Goal: Task Accomplishment & Management: Complete application form

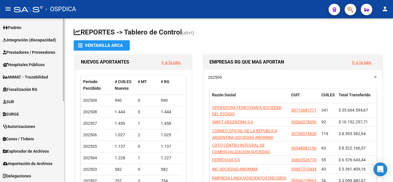
scroll to position [131, 0]
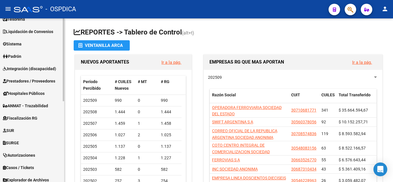
click at [31, 79] on span "Prestadores / Proveedores" at bounding box center [29, 81] width 52 height 6
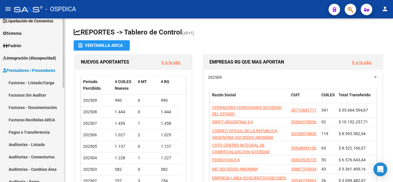
scroll to position [45, 0]
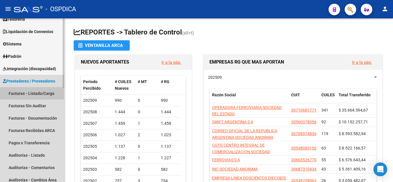
click at [31, 92] on link "Facturas - Listado/Carga" at bounding box center [32, 93] width 64 height 12
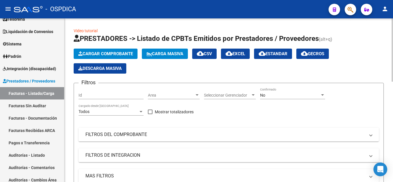
click at [126, 54] on span "Cargar Comprobante" at bounding box center [105, 53] width 55 height 5
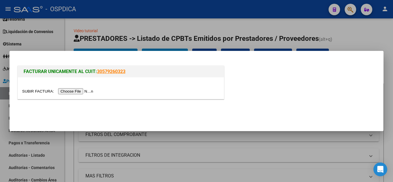
click at [87, 92] on input "file" at bounding box center [58, 91] width 73 height 6
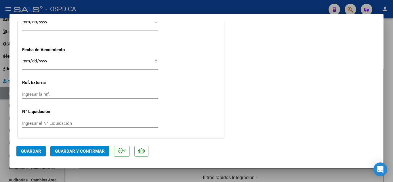
scroll to position [316, 0]
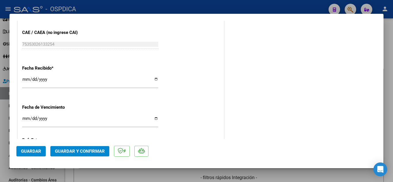
click at [24, 78] on input "[DATE]" at bounding box center [90, 81] width 136 height 9
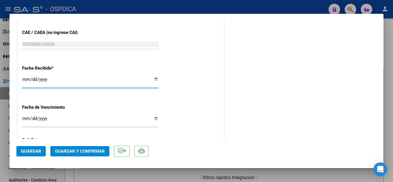
type input "2025-09-12"
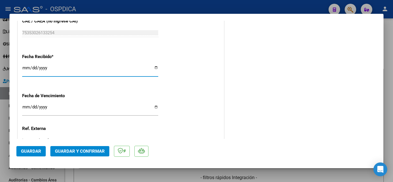
scroll to position [374, 0]
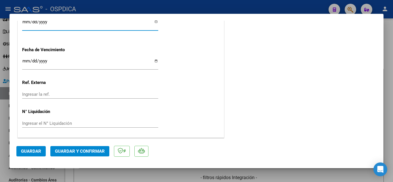
click at [23, 149] on span "Guardar" at bounding box center [31, 151] width 20 height 5
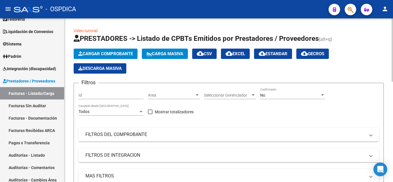
click at [126, 53] on span "Cargar Comprobante" at bounding box center [105, 53] width 55 height 5
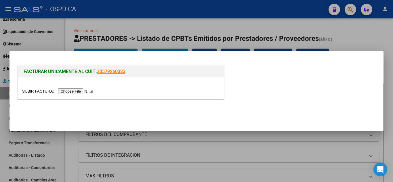
click at [82, 90] on input "file" at bounding box center [58, 91] width 73 height 6
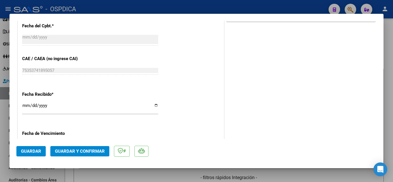
scroll to position [316, 0]
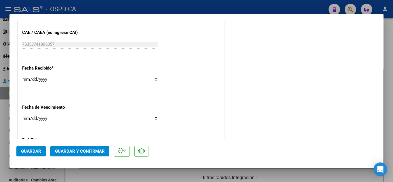
click at [25, 77] on input "2025-09-15" at bounding box center [90, 81] width 136 height 9
type input "2025-09-12"
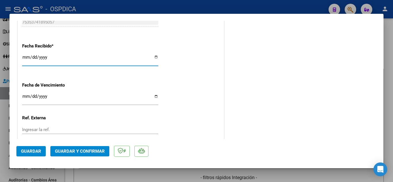
scroll to position [374, 0]
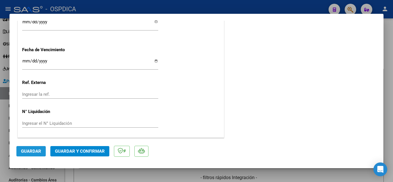
click at [37, 148] on button "Guardar" at bounding box center [30, 151] width 29 height 10
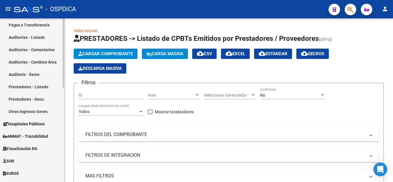
scroll to position [222, 0]
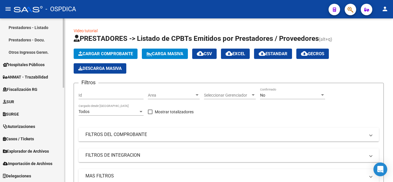
click at [44, 62] on span "Hospitales Públicos" at bounding box center [24, 65] width 42 height 6
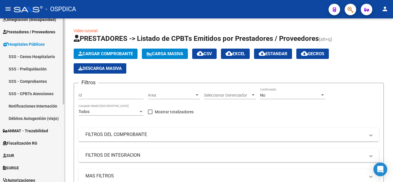
scroll to position [90, 0]
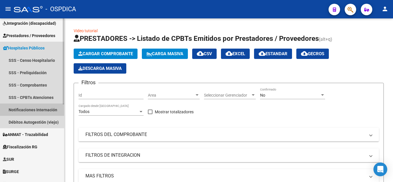
click at [32, 109] on link "Notificaciones Internación" at bounding box center [32, 110] width 64 height 12
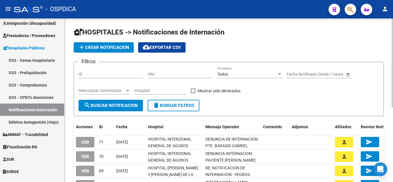
click at [118, 49] on span "add Crear Notificacion" at bounding box center [103, 47] width 51 height 5
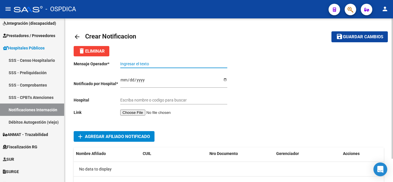
click at [174, 65] on input "Ingresar el texto" at bounding box center [173, 64] width 107 height 5
paste input "INTERN MATERN NAVARRO"
click at [135, 65] on input "INTERN MATERN NAVARRO" at bounding box center [173, 64] width 107 height 5
click at [164, 63] on input "INTERNACION MATERN NAVARRO" at bounding box center [173, 64] width 107 height 5
type input "INTERNACION MATERNAL NAVARRO"
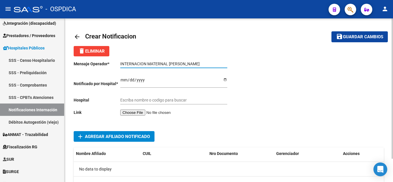
click at [122, 80] on input "Ingresar el fecha" at bounding box center [173, 82] width 107 height 9
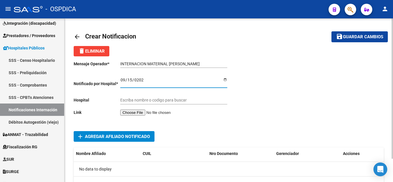
type input "2025-09-15"
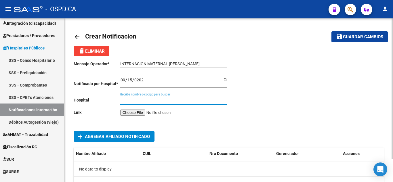
click at [191, 99] on input "Escriba nombre o codigo para buscar" at bounding box center [173, 100] width 107 height 5
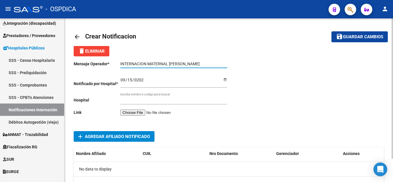
click at [200, 64] on input "INTERNACION MATERNAL NAVARRO" at bounding box center [173, 64] width 107 height 5
click at [169, 64] on input "INTERNACION MATERNAL NAVARRO MARIA" at bounding box center [173, 64] width 107 height 5
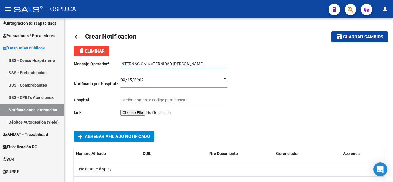
type input "INTERNACION MATERNIDAD NAVARRO MARIA"
click at [165, 99] on input "Escriba nombre o codigo para buscar" at bounding box center [173, 100] width 107 height 5
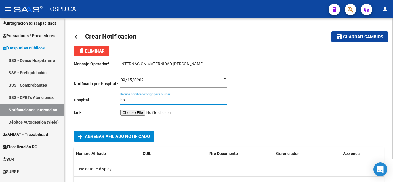
type input "h"
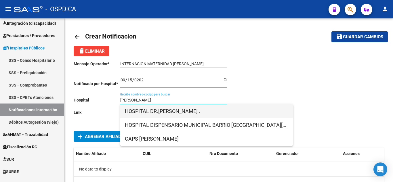
click at [188, 110] on span "HOSPITAL DR.ROQUE SAENZ PEÑA ." at bounding box center [206, 111] width 163 height 14
type input "HOSPITAL DR.ROQUE SAENZ PEÑA ."
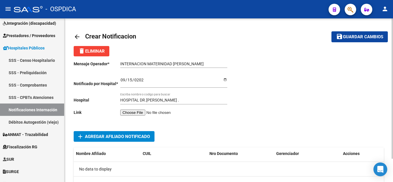
click at [144, 114] on input "file" at bounding box center [156, 113] width 73 height 6
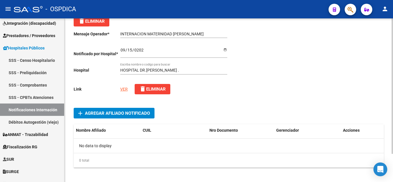
scroll to position [34, 0]
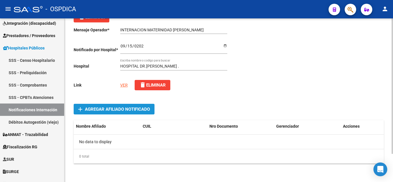
click at [110, 108] on span "Agregar Afiliado Notificado" at bounding box center [117, 109] width 65 height 5
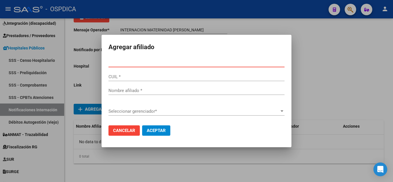
click at [173, 62] on input "Nro Documento *" at bounding box center [196, 62] width 176 height 5
paste input "41877340"
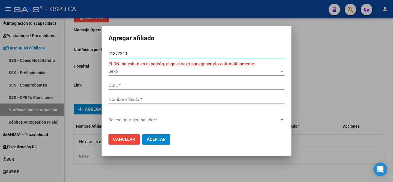
type input "41877340"
click at [121, 71] on span "Sexo" at bounding box center [193, 71] width 171 height 5
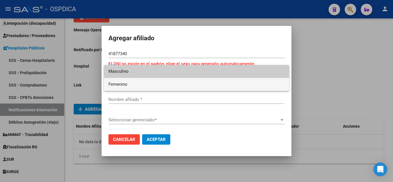
click at [123, 83] on span "Femenino" at bounding box center [196, 84] width 176 height 13
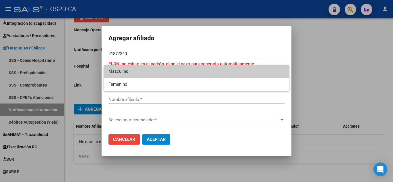
type input "27418773400"
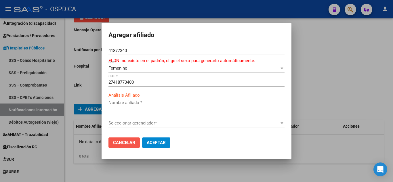
click at [133, 144] on span "Cancelar" at bounding box center [124, 142] width 22 height 5
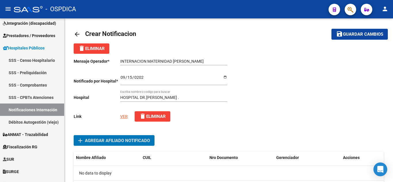
scroll to position [0, 0]
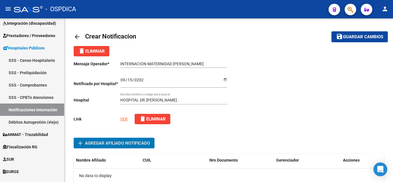
click at [100, 52] on span "delete Eliminar" at bounding box center [91, 51] width 26 height 5
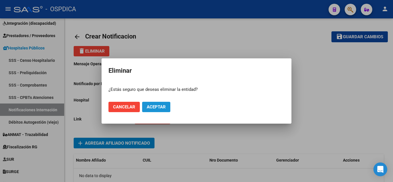
click at [158, 105] on span "Aceptar" at bounding box center [156, 106] width 19 height 5
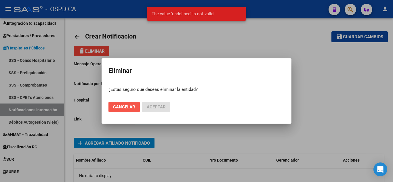
click at [128, 106] on span "Cancelar" at bounding box center [124, 106] width 22 height 5
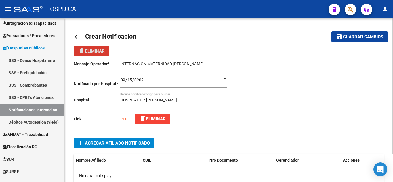
click at [161, 117] on span "delete Eliminar" at bounding box center [152, 118] width 26 height 5
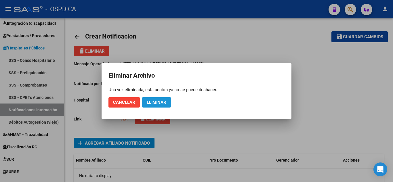
click at [164, 102] on span "Eliminar" at bounding box center [157, 102] width 20 height 5
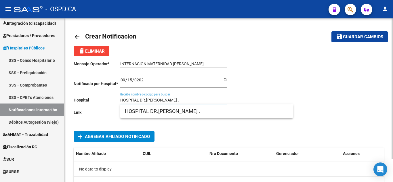
drag, startPoint x: 195, startPoint y: 99, endPoint x: 99, endPoint y: 97, distance: 95.5
click at [99, 97] on div "Mensaje Operador * INTERNACION MATERNIDAD NAVARRO MARIA Ingresar el texto Notif…" at bounding box center [151, 89] width 155 height 66
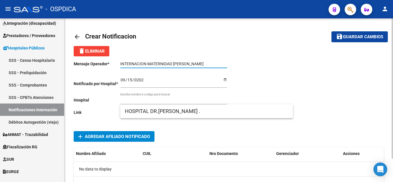
drag, startPoint x: 216, startPoint y: 63, endPoint x: 102, endPoint y: 67, distance: 114.5
click at [102, 67] on div "Mensaje Operador * INTERNACION MATERNIDAD NAVARRO MARIA Ingresar el texto Notif…" at bounding box center [151, 89] width 155 height 66
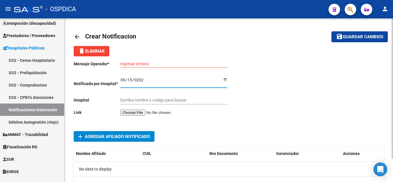
drag, startPoint x: 162, startPoint y: 81, endPoint x: 117, endPoint y: 84, distance: 45.2
click at [117, 84] on app-form-text-field "Notificado por Hospital * 2025-09-15 Ingresar el fecha" at bounding box center [151, 83] width 154 height 5
click at [78, 36] on mat-icon "arrow_back" at bounding box center [77, 36] width 7 height 7
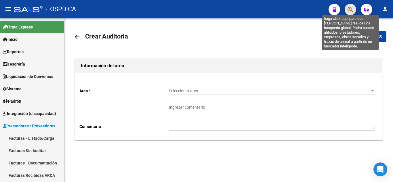
click at [350, 8] on icon "button" at bounding box center [350, 9] width 6 height 7
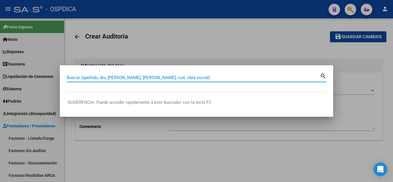
click at [188, 76] on input "Buscar (apellido, dni, cuil, nro traspaso, cuit, obra social)" at bounding box center [193, 77] width 253 height 5
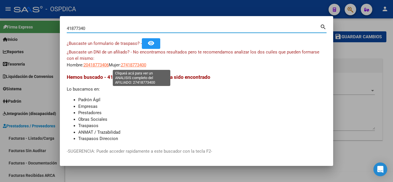
click at [142, 66] on span "27418773400" at bounding box center [133, 64] width 25 height 5
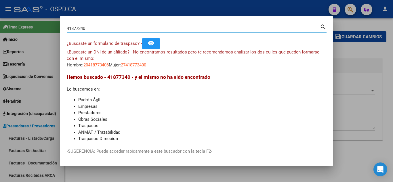
click at [207, 30] on input "41877340" at bounding box center [193, 28] width 253 height 5
type input "4"
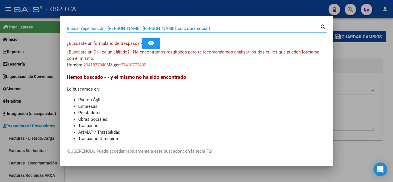
paste input "33170842"
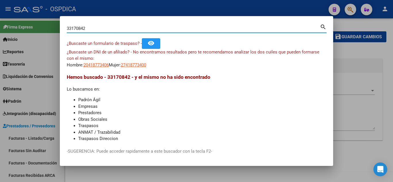
type input "33170842"
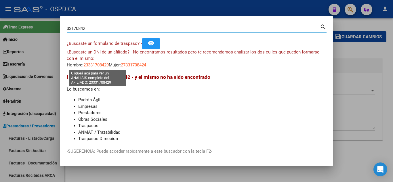
click at [103, 65] on span "23331708429" at bounding box center [95, 64] width 25 height 5
copy span "8"
type textarea "23331708429"
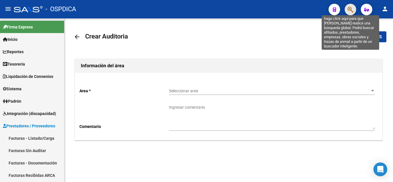
click at [351, 11] on icon "button" at bounding box center [350, 9] width 6 height 7
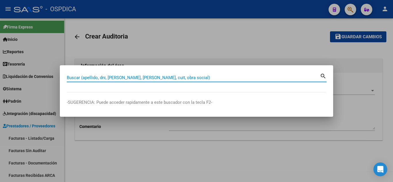
click at [173, 76] on input "Buscar (apellido, dni, [PERSON_NAME], [PERSON_NAME], cuit, obra social)" at bounding box center [193, 77] width 253 height 5
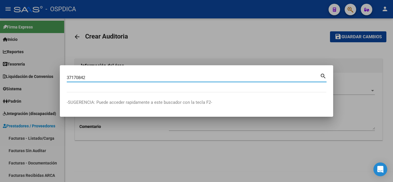
type input "37170842"
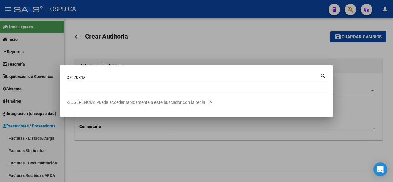
click at [325, 76] on mat-icon "search" at bounding box center [323, 75] width 7 height 7
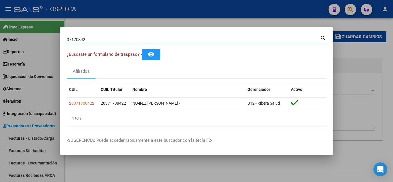
click at [359, 114] on div at bounding box center [196, 91] width 393 height 182
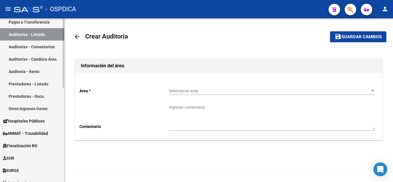
scroll to position [201, 0]
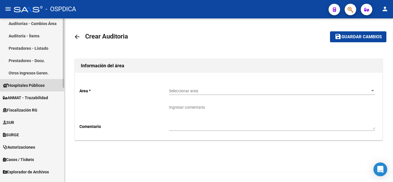
click at [39, 84] on span "Hospitales Públicos" at bounding box center [24, 85] width 42 height 6
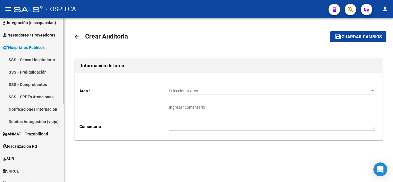
scroll to position [90, 0]
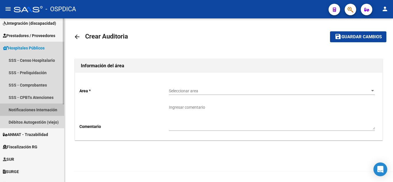
click at [40, 109] on link "Notificaciones Internación" at bounding box center [32, 110] width 64 height 12
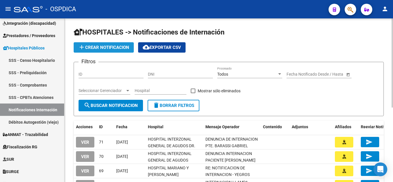
click at [105, 46] on span "add Crear Notificacion" at bounding box center [103, 47] width 51 height 5
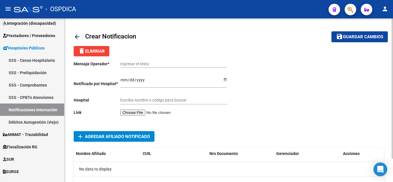
click at [168, 62] on input "Ingresar el texto" at bounding box center [173, 64] width 107 height 5
paste input "NTERN MATERN NAVARRO"
click at [132, 64] on input "NTERN MATERN NAVARRO" at bounding box center [173, 64] width 107 height 5
click at [161, 64] on input "NTERNACION MATERN NAVARRO" at bounding box center [173, 64] width 107 height 5
click at [194, 62] on input "NTERNACION MATERNIDAD NAVARRO" at bounding box center [173, 64] width 107 height 5
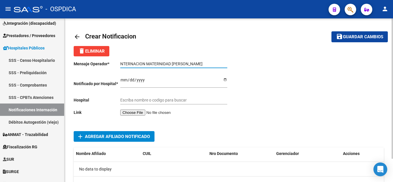
type input "NTERNACION MATERNIDAD NAVARRO MARIA"
click at [124, 78] on input "Ingresar el fecha" at bounding box center [173, 82] width 107 height 9
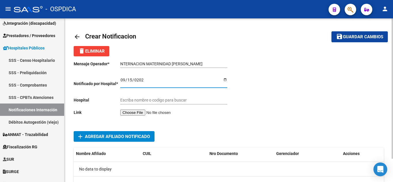
type input "2025-09-15"
click at [199, 101] on input "Escriba nombre o codigo para buscar" at bounding box center [173, 100] width 107 height 5
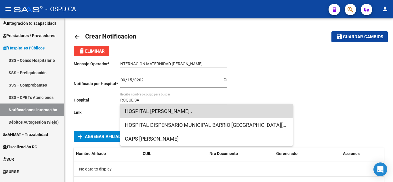
click at [191, 108] on span "HOSPITAL DR.ROQUE SAENZ PEÑA ." at bounding box center [206, 111] width 163 height 14
type input "HOSPITAL DR.ROQUE SAENZ PEÑA ."
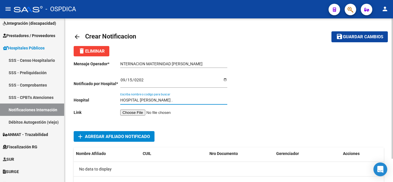
click at [142, 113] on input "file" at bounding box center [156, 113] width 73 height 6
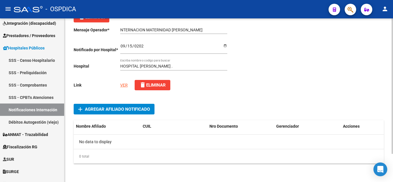
scroll to position [34, 0]
click at [132, 107] on span "Agregar Afiliado Notificado" at bounding box center [117, 109] width 65 height 5
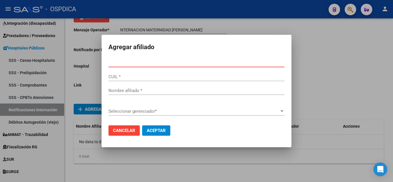
click at [166, 62] on input "Nro Documento *" at bounding box center [196, 62] width 176 height 5
paste input "37.170842"
click at [115, 62] on input "37.170842" at bounding box center [196, 62] width 176 height 5
type input "37170842"
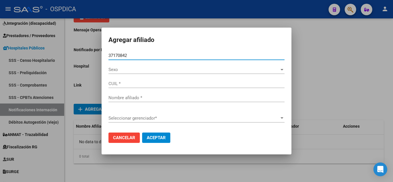
type input "20371708422"
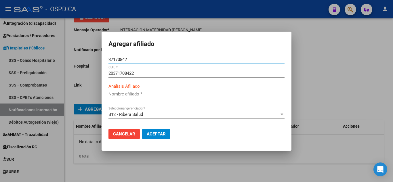
type input "NUÑEZ JOSE LUIS"
type input "37170842"
click at [166, 131] on button "Aceptar" at bounding box center [156, 134] width 28 height 10
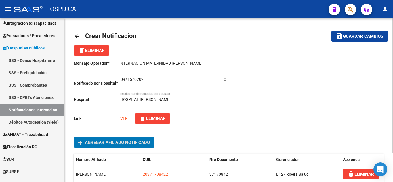
scroll to position [0, 0]
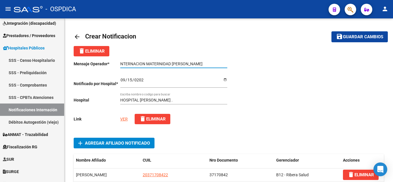
click at [206, 62] on input "NTERNACION MATERNIDAD NAVARRO MARIA" at bounding box center [173, 64] width 107 height 5
click at [210, 64] on input "NTERNACION MATERNIDAD NAVARRO MARIA" at bounding box center [173, 64] width 107 height 5
click at [204, 62] on input "NTERNACION MATERNIDAD NAVARRO MARIA TITULAR NUÑEZ" at bounding box center [173, 64] width 107 height 5
click at [144, 62] on input "NTERNACION MATERNIDAD NAVARRO MARIA TITULAR NUÑEZ" at bounding box center [173, 64] width 107 height 5
click at [223, 63] on input "NTERN MATERNIDAD NAVARRO MARIA TITULAR NUÑEZ" at bounding box center [173, 64] width 107 height 5
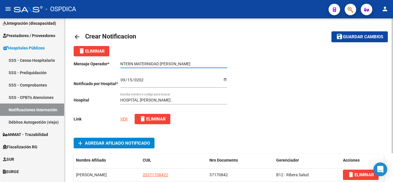
click at [201, 62] on input "NTERN MATERNIDAD NAVARRO MARIA" at bounding box center [173, 64] width 107 height 5
paste input "37.170.842"
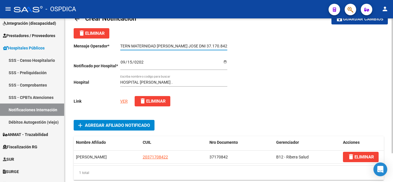
scroll to position [0, 0]
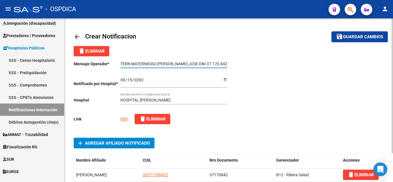
type input "NTERN MATERNIDAD NAVARRO MARIA TITULAR NUÑEZ JOSE DNI 37.170.842"
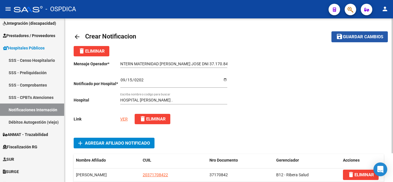
click at [365, 36] on span "Guardar cambios" at bounding box center [363, 37] width 40 height 5
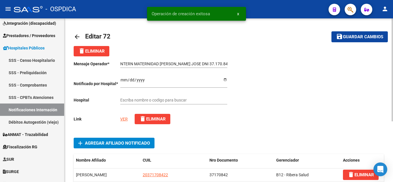
type input "HOSPITAL DR.ROQUE SAENZ PEÑA ."
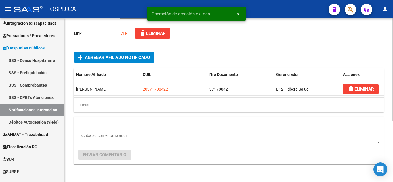
scroll to position [86, 0]
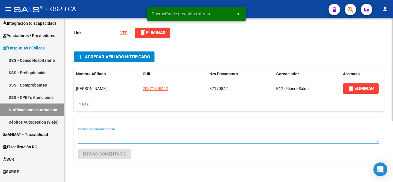
click at [141, 133] on textarea "Escriba su comentario aquí" at bounding box center [228, 137] width 301 height 11
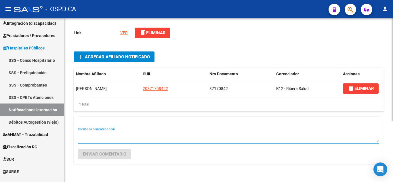
click at [206, 141] on textarea "Escriba su comentario aquí" at bounding box center [228, 137] width 301 height 11
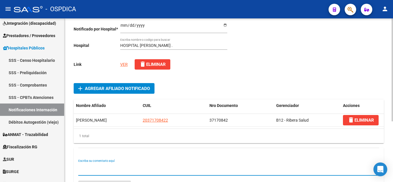
scroll to position [96, 0]
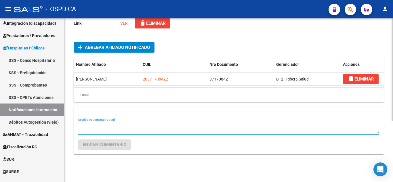
click at [166, 128] on textarea "Escriba su comentario aquí" at bounding box center [228, 127] width 301 height 11
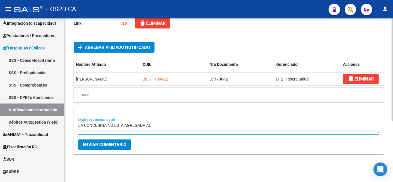
type textarea "LA CONCUBINA NO ESTA AGREGADA AL"
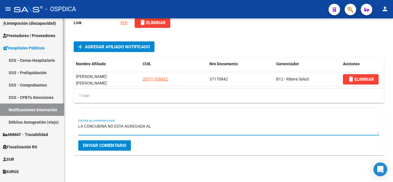
drag, startPoint x: 151, startPoint y: 126, endPoint x: 58, endPoint y: 125, distance: 93.5
click mat-sidenav-container "Firma Express Inicio Calendario SSS Instructivos Contacto OS Reportes Tablero d…"
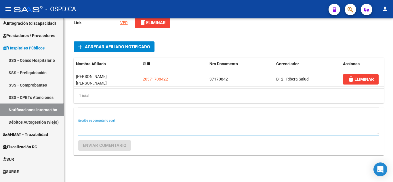
paste textarea "CONCUBINA NAVARRO, MARIA DNI 41877340"
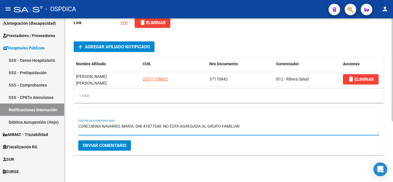
click textarea "CONCUBINA NAVARRO, MARIA DNI 41877340 NO ESTA AGREGADA AL GRUPO FAMILIAR"
type textarea "LA CONCUBINA NAVARRO, MARIA DNI 41877340 NO ESTA AGREGADA AL GRUPO FAMILIAR"
click span "Enviar comentario"
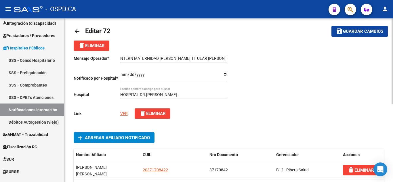
scroll to position [0, 0]
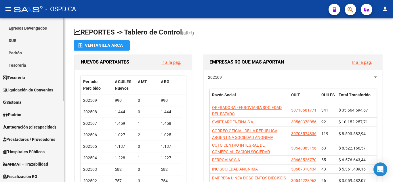
scroll to position [86, 0]
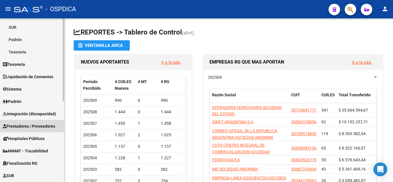
click at [29, 123] on span "Prestadores / Proveedores" at bounding box center [29, 126] width 52 height 6
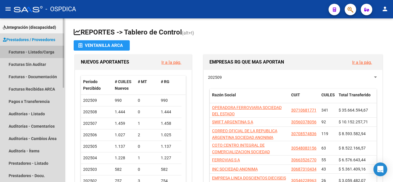
click at [30, 50] on link "Facturas - Listado/Carga" at bounding box center [32, 52] width 64 height 12
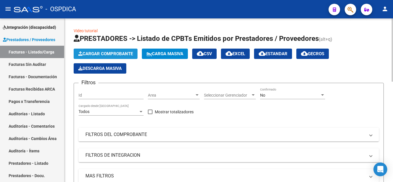
click at [123, 51] on span "Cargar Comprobante" at bounding box center [105, 53] width 55 height 5
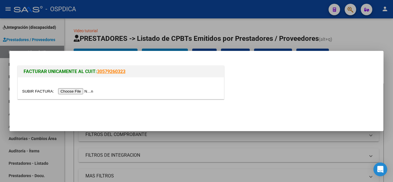
click at [89, 90] on input "file" at bounding box center [58, 91] width 73 height 6
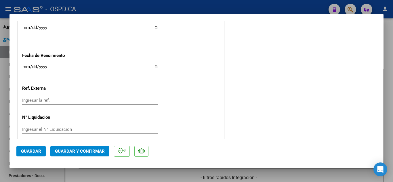
scroll to position [380, 0]
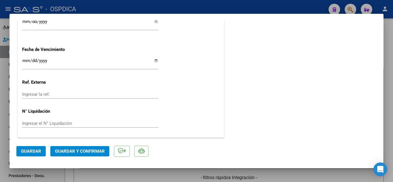
click at [35, 152] on span "Guardar" at bounding box center [31, 151] width 20 height 5
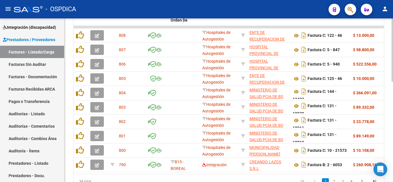
scroll to position [230, 0]
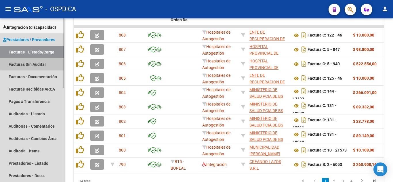
click at [38, 62] on link "Facturas Sin Auditar" at bounding box center [32, 64] width 64 height 12
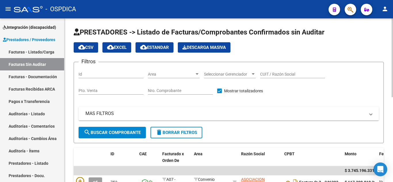
click at [181, 73] on span "Area" at bounding box center [171, 74] width 47 height 5
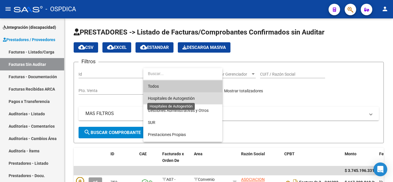
click at [187, 98] on span "Hospitales de Autogestión" at bounding box center [171, 98] width 47 height 5
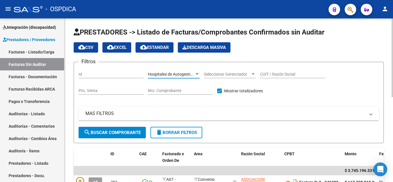
click at [131, 132] on span "search Buscar Comprobante" at bounding box center [112, 132] width 57 height 5
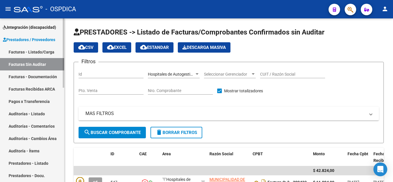
click at [35, 50] on link "Facturas - Listado/Carga" at bounding box center [32, 52] width 64 height 12
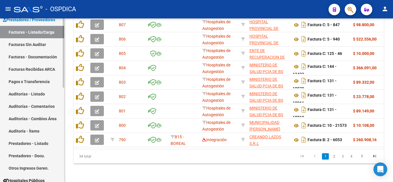
scroll to position [115, 0]
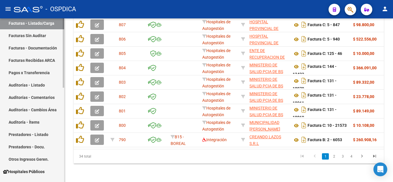
click at [43, 84] on link "Auditorías - Listado" at bounding box center [32, 85] width 64 height 12
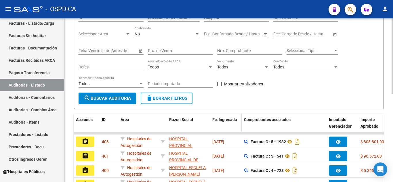
scroll to position [70, 0]
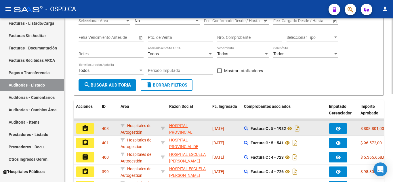
click at [83, 128] on mat-icon "assignment" at bounding box center [85, 128] width 7 height 7
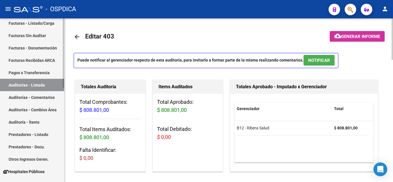
click at [35, 83] on link "Auditorías - Listado" at bounding box center [32, 85] width 64 height 12
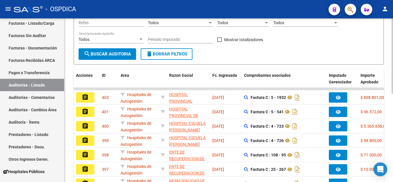
scroll to position [115, 0]
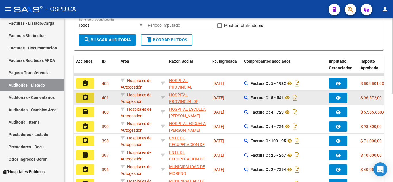
click at [87, 95] on mat-icon "assignment" at bounding box center [85, 97] width 7 height 7
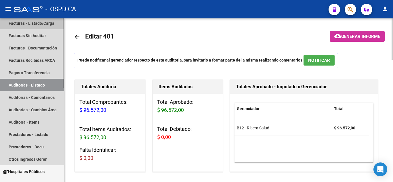
click at [35, 23] on link "Facturas - Listado/Carga" at bounding box center [32, 23] width 64 height 12
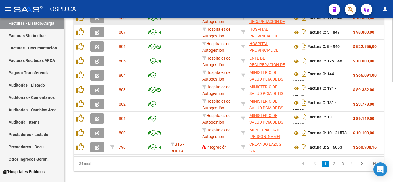
scroll to position [259, 0]
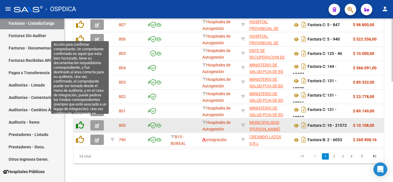
click at [80, 121] on icon at bounding box center [80, 125] width 8 height 8
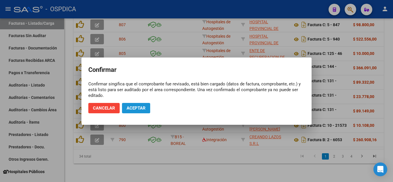
click at [140, 106] on span "Aceptar" at bounding box center [136, 108] width 19 height 5
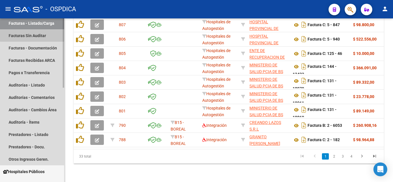
click at [37, 35] on link "Facturas Sin Auditar" at bounding box center [32, 35] width 64 height 12
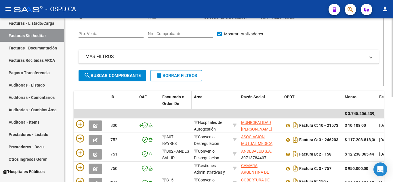
scroll to position [58, 0]
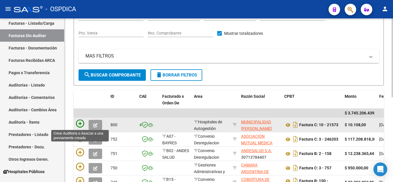
click at [80, 124] on icon at bounding box center [80, 124] width 8 height 8
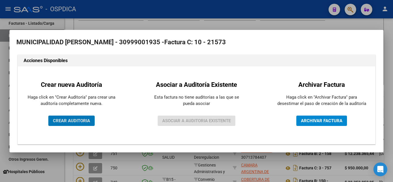
click at [77, 120] on span "CREAR AUDITORIA" at bounding box center [71, 120] width 37 height 5
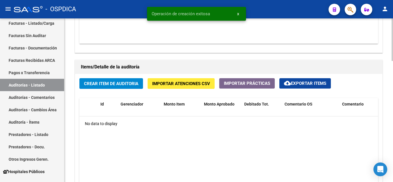
scroll to position [288, 0]
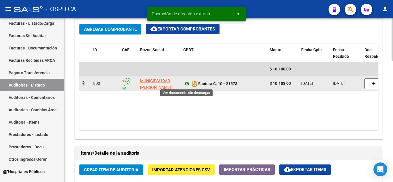
click at [189, 84] on icon at bounding box center [186, 83] width 7 height 7
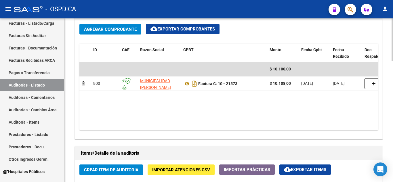
click at [112, 169] on span "Crear Item de Auditoria" at bounding box center [111, 169] width 54 height 5
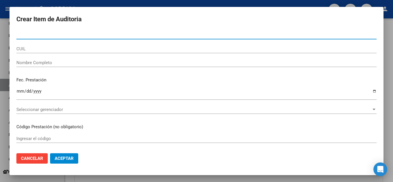
click at [129, 35] on input "Nro Documento" at bounding box center [196, 34] width 360 height 5
type input "30866591"
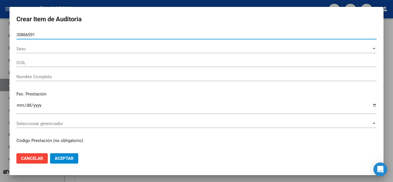
type input "20308665918"
type input "VILLAVERDE LUIS ALBERTO -"
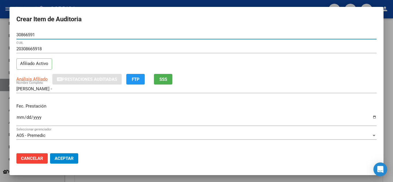
type input "30866591"
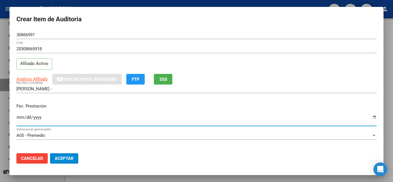
click at [18, 116] on input "Ingresar la fecha" at bounding box center [196, 119] width 360 height 9
type input "2025-04-07"
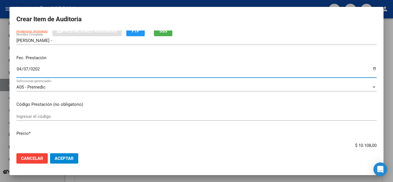
scroll to position [58, 0]
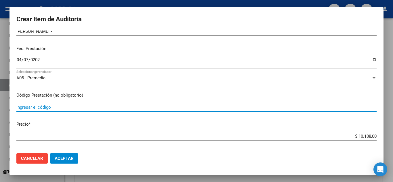
click at [201, 107] on input "Ingresar el código" at bounding box center [196, 107] width 360 height 5
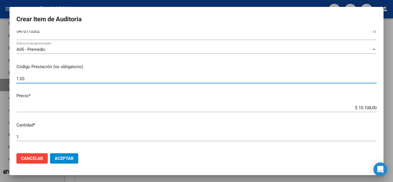
scroll to position [86, 0]
type input "1.03"
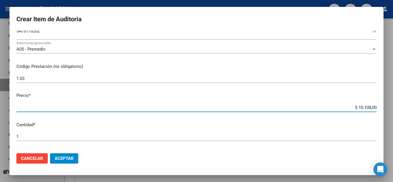
drag, startPoint x: 341, startPoint y: 108, endPoint x: 367, endPoint y: 97, distance: 28.6
click at [374, 107] on app-form-text-field "Precio * $ 10.108,00 Ingresar el precio" at bounding box center [198, 101] width 365 height 18
type input "$ 0,03"
type input "$ 0,39"
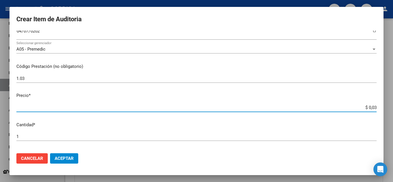
type input "$ 0,39"
type input "$ 3,99"
type input "$ 39,98"
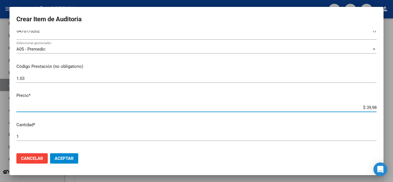
type input "$ 399,80"
type input "$ 3.998,00"
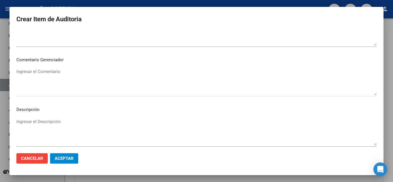
scroll to position [400, 0]
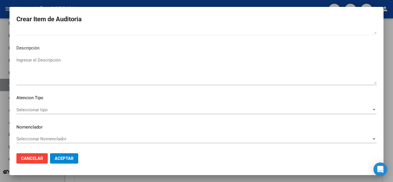
click at [60, 108] on span "Seleccionar tipo" at bounding box center [193, 109] width 355 height 5
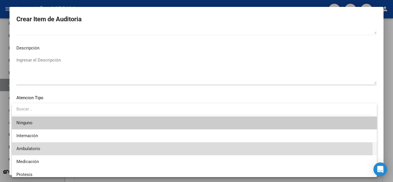
click at [45, 149] on span "Ambulatorio" at bounding box center [194, 148] width 356 height 13
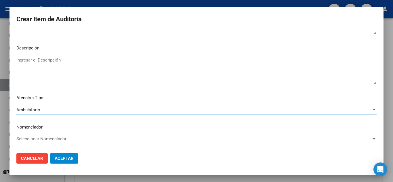
click at [64, 158] on span "Aceptar" at bounding box center [64, 158] width 19 height 5
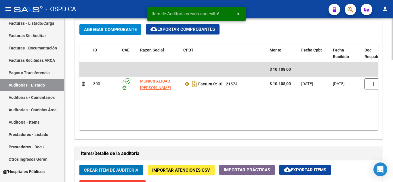
scroll to position [288, 0]
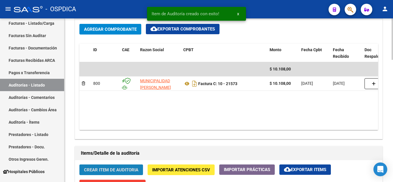
click at [118, 170] on span "Crear Item de Auditoria" at bounding box center [111, 169] width 54 height 5
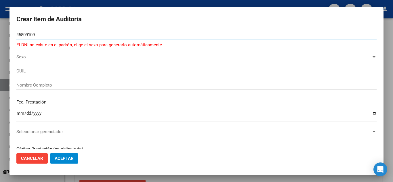
type input "45809109"
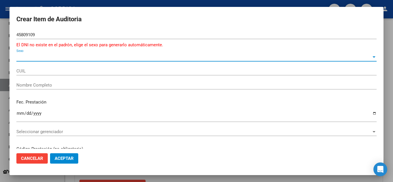
click at [48, 56] on span "Sexo" at bounding box center [193, 56] width 355 height 5
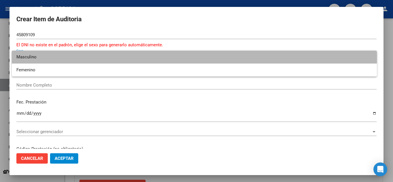
click at [48, 57] on span "Masculino" at bounding box center [194, 57] width 356 height 13
type input "23458091099"
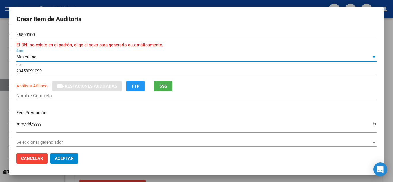
type input "LOPEZ FACUNDO EDUARDO"
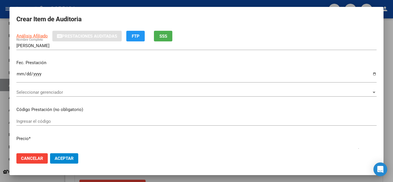
scroll to position [58, 0]
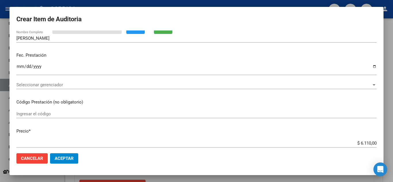
click at [182, 112] on input "Ingresar el código" at bounding box center [196, 113] width 360 height 5
click at [22, 64] on div "Ingresar la fecha" at bounding box center [196, 69] width 360 height 12
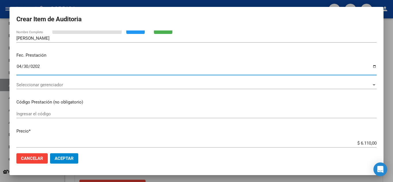
type input "[DATE]"
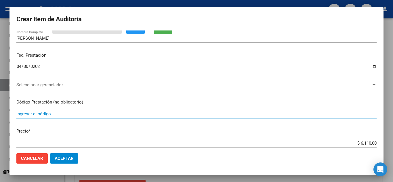
click at [97, 115] on input "Ingresar el código" at bounding box center [196, 113] width 360 height 5
type input "1.02 1.03"
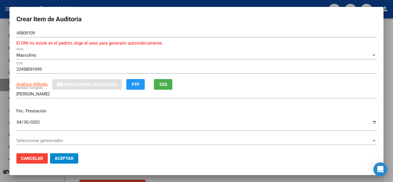
scroll to position [0, 0]
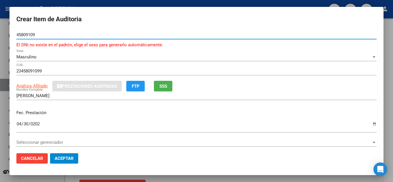
drag, startPoint x: 35, startPoint y: 32, endPoint x: 0, endPoint y: 26, distance: 35.6
click at [0, 26] on div "Crear Item de Auditoria 45809109 Nro Documento El DNI no existe en el padrón, e…" at bounding box center [196, 91] width 393 height 182
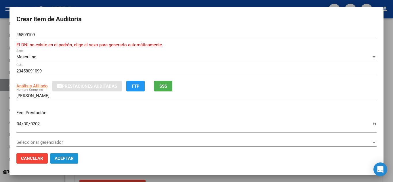
click at [64, 158] on span "Aceptar" at bounding box center [64, 158] width 19 height 5
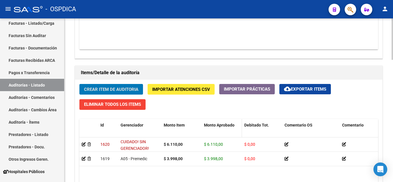
scroll to position [374, 0]
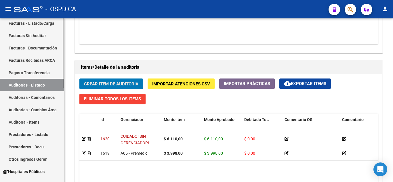
click at [25, 25] on link "Facturas - Listado/Carga" at bounding box center [32, 23] width 64 height 12
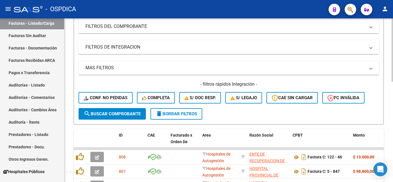
scroll to position [259, 0]
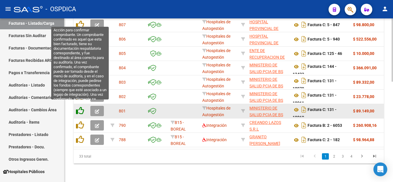
click at [82, 107] on icon at bounding box center [80, 111] width 8 height 8
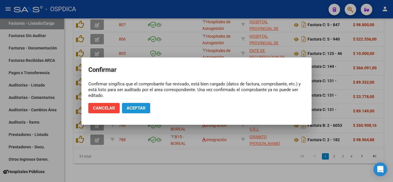
click at [137, 107] on span "Aceptar" at bounding box center [136, 108] width 19 height 5
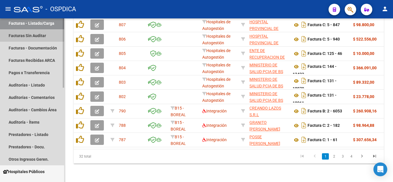
click at [34, 34] on link "Facturas Sin Auditar" at bounding box center [32, 35] width 64 height 12
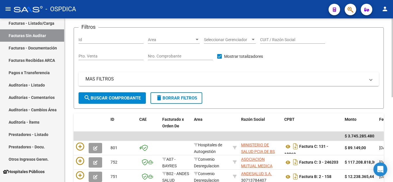
scroll to position [58, 0]
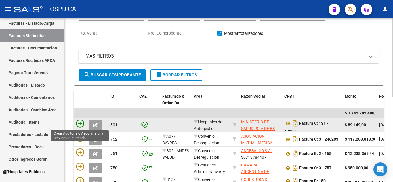
click at [81, 121] on icon at bounding box center [80, 124] width 8 height 8
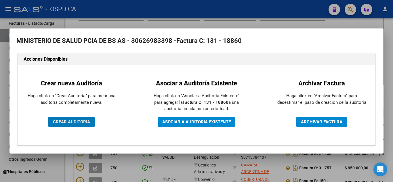
click at [83, 120] on span "CREAR AUDITORIA" at bounding box center [71, 121] width 37 height 5
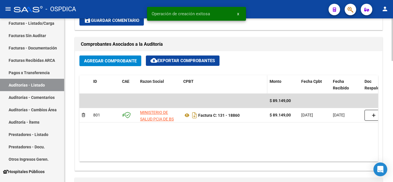
scroll to position [259, 0]
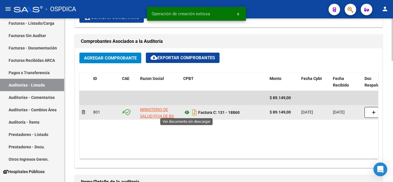
click at [187, 112] on icon at bounding box center [186, 112] width 7 height 7
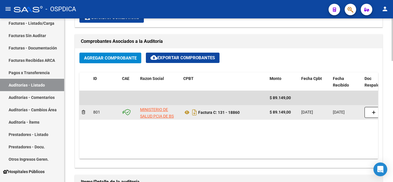
scroll to position [288, 0]
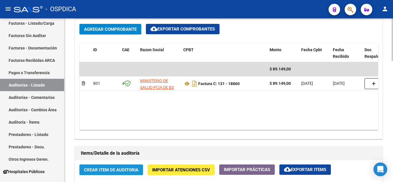
click at [116, 168] on span "Crear Item de Auditoria" at bounding box center [111, 169] width 54 height 5
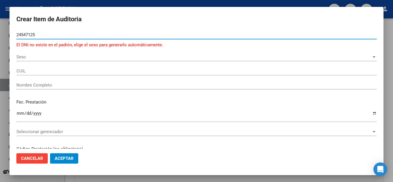
click at [24, 33] on input "24547125" at bounding box center [196, 34] width 360 height 5
type input "24647125"
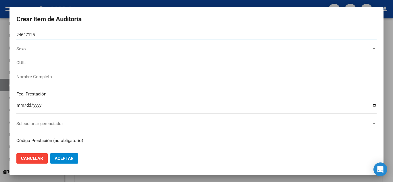
type input "20246471259"
type input "BRAVO CLAUDIO HERNAN -"
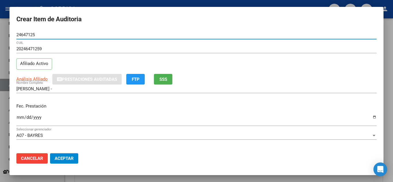
scroll to position [29, 0]
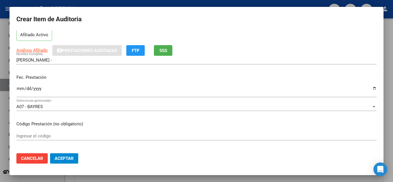
type input "24647125"
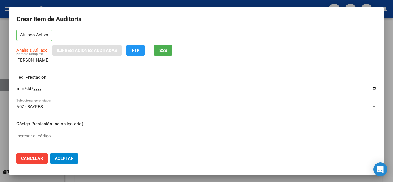
click at [19, 89] on input "Ingresar la fecha" at bounding box center [196, 90] width 360 height 9
type input "2025-05-29"
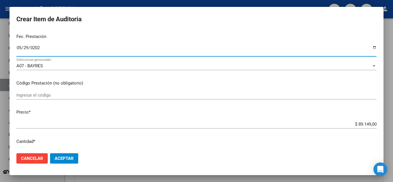
scroll to position [86, 0]
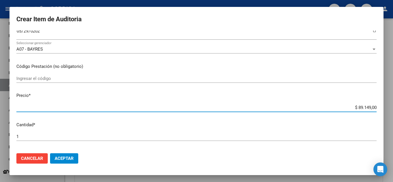
drag, startPoint x: 348, startPoint y: 108, endPoint x: 392, endPoint y: 110, distance: 44.6
click at [392, 110] on div "Crear Item de Auditoria 24647125 Nro Documento 20246471259 CUIL Afiliado Activo…" at bounding box center [196, 91] width 393 height 182
type input "$ 0,05"
type input "$ 0,51"
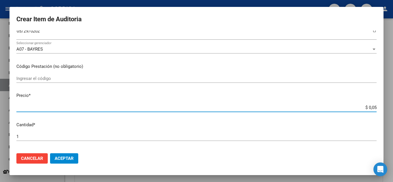
type input "$ 0,51"
type input "$ 5,18"
type input "$ 51,89"
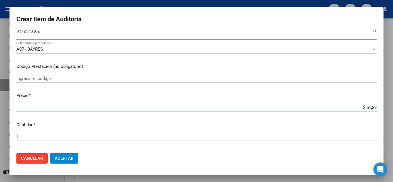
type input "$ 518,96"
type input "$ 5.189,60"
type input "$ 51.896,00"
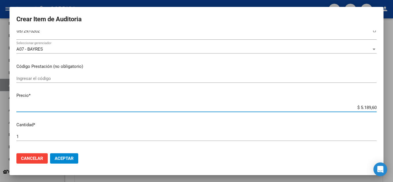
type input "$ 51.896,00"
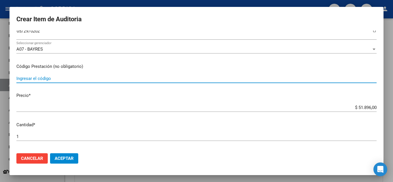
click at [167, 79] on input "Ingresar el código" at bounding box center [196, 78] width 360 height 5
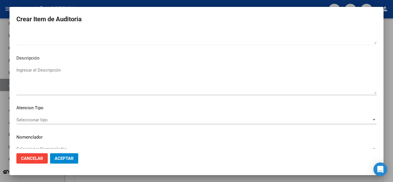
scroll to position [400, 0]
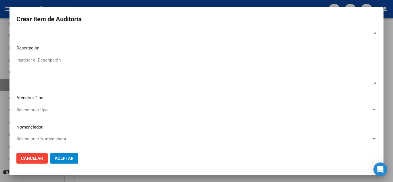
type input "10200192 10200412 10200475 10200546 10200834 10200902 10200902 10200934 1070101…"
click at [49, 108] on span "Seleccionar tipo" at bounding box center [193, 109] width 355 height 5
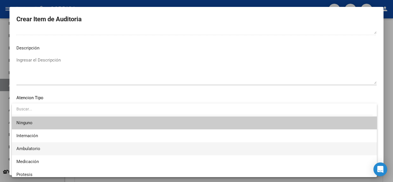
click at [42, 145] on span "Ambulatorio" at bounding box center [194, 148] width 356 height 13
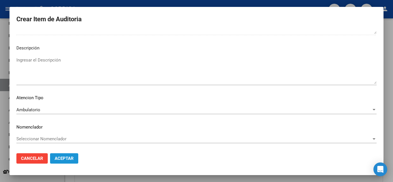
click at [70, 158] on span "Aceptar" at bounding box center [64, 158] width 19 height 5
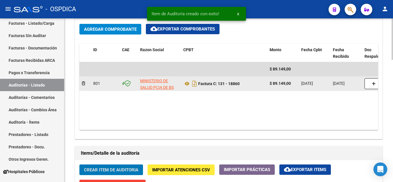
scroll to position [288, 0]
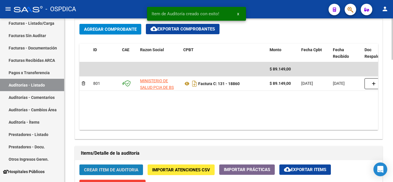
click at [116, 168] on span "Crear Item de Auditoria" at bounding box center [111, 169] width 54 height 5
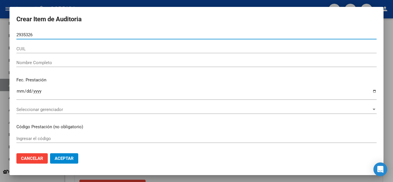
type input "29353260"
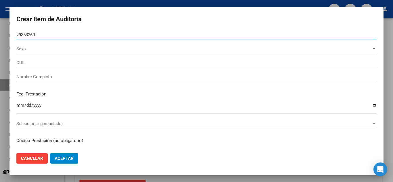
type input "27293532600"
type input "GOMEZ SONIA EDITH -"
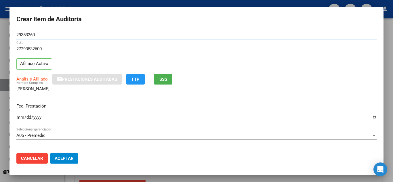
type input "29353260"
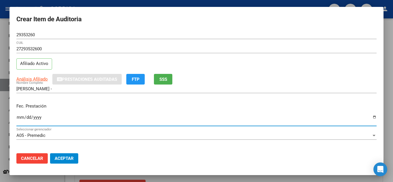
click at [21, 118] on input "Ingresar la fecha" at bounding box center [196, 119] width 360 height 9
type input "2025-06-19"
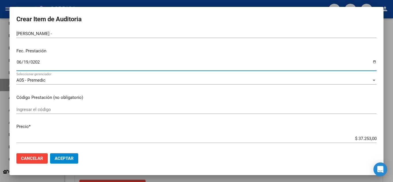
scroll to position [58, 0]
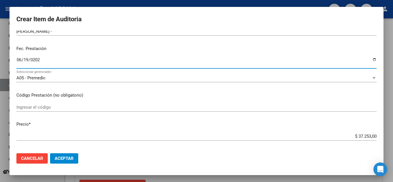
click at [142, 109] on input "Ingresar el código" at bounding box center [196, 107] width 360 height 5
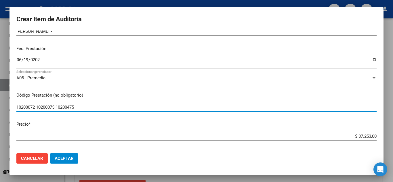
click at [85, 106] on input "10200072 10200075 10200475" at bounding box center [196, 107] width 360 height 5
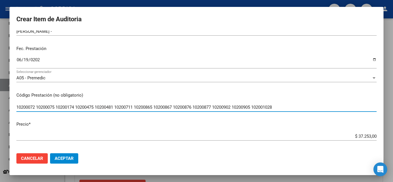
type input "10200072 10200075 10200174 10200475 10200481 10200711 10200865 10200867 1020087…"
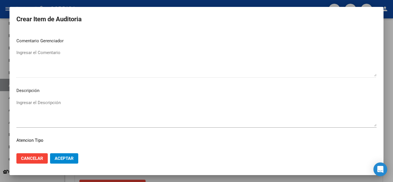
scroll to position [400, 0]
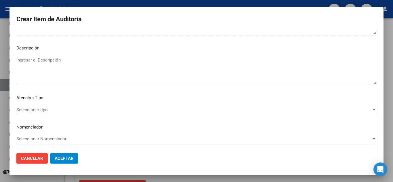
click at [37, 111] on span "Seleccionar tipo" at bounding box center [193, 109] width 355 height 5
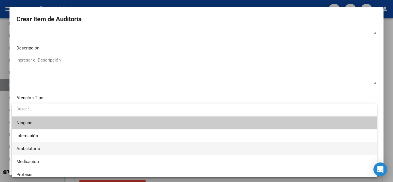
click at [51, 148] on span "Ambulatorio" at bounding box center [194, 148] width 356 height 13
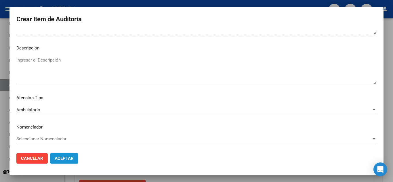
click at [68, 155] on button "Aceptar" at bounding box center [64, 158] width 28 height 10
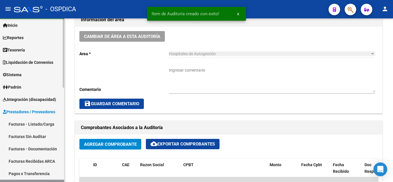
scroll to position [0, 0]
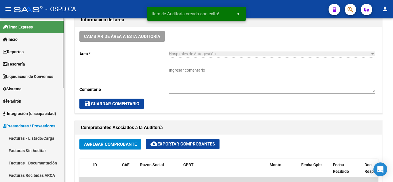
click at [34, 136] on link "Facturas - Listado/Carga" at bounding box center [32, 138] width 64 height 12
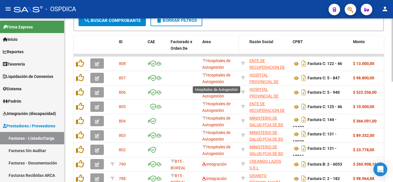
scroll to position [1, 0]
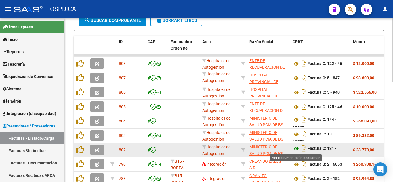
click at [296, 148] on icon at bounding box center [295, 148] width 7 height 7
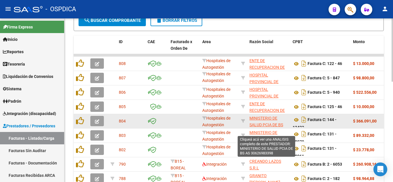
scroll to position [14, 0]
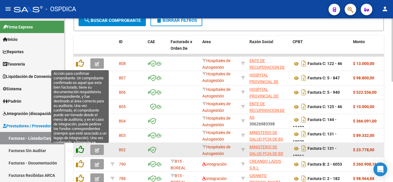
click at [82, 149] on icon at bounding box center [80, 149] width 8 height 8
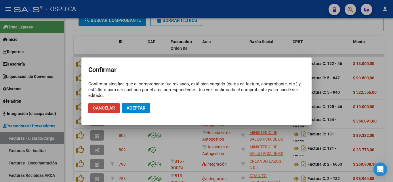
click at [139, 108] on span "Aceptar" at bounding box center [136, 108] width 19 height 5
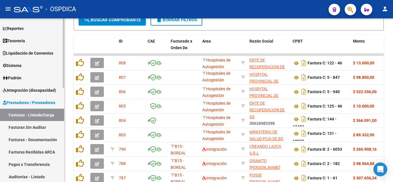
scroll to position [29, 0]
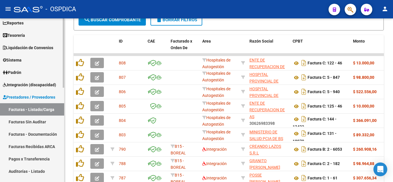
drag, startPoint x: 25, startPoint y: 122, endPoint x: 60, endPoint y: 125, distance: 35.2
click at [25, 121] on link "Facturas Sin Auditar" at bounding box center [32, 122] width 64 height 12
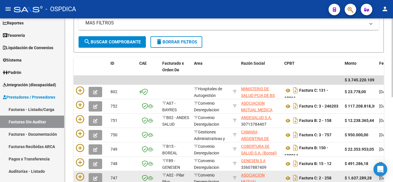
scroll to position [90, 0]
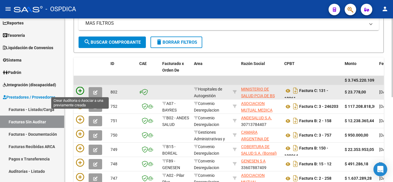
click at [83, 91] on icon at bounding box center [80, 91] width 8 height 8
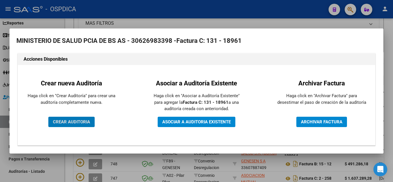
click at [76, 121] on span "CREAR AUDITORIA" at bounding box center [71, 121] width 37 height 5
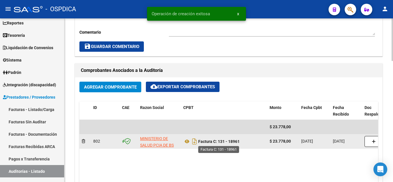
scroll to position [230, 0]
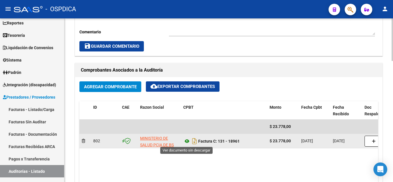
click at [187, 142] on icon at bounding box center [186, 141] width 7 height 7
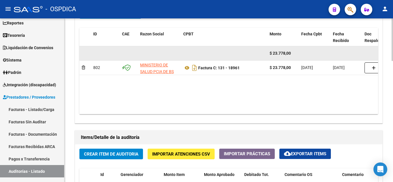
scroll to position [345, 0]
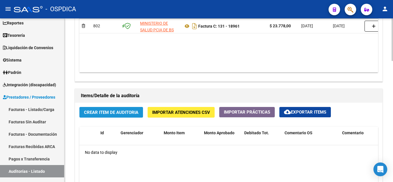
click at [126, 109] on button "Crear Item de Auditoria" at bounding box center [111, 112] width 64 height 11
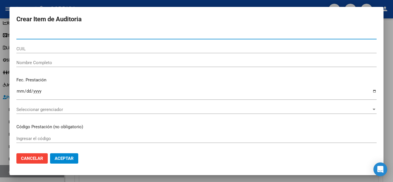
click at [147, 36] on input "Nro Documento" at bounding box center [196, 34] width 360 height 5
type input "47944401"
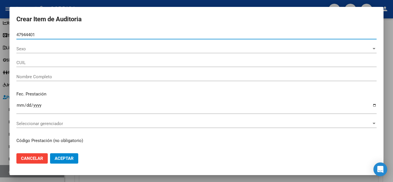
type input "27479444019"
type input "PIZARRO JULIETA CAMILA"
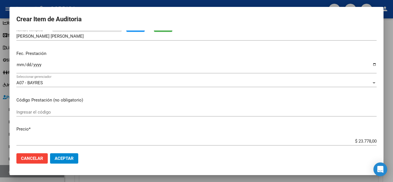
scroll to position [58, 0]
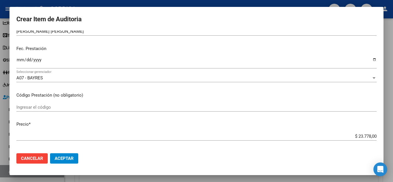
type input "47944401"
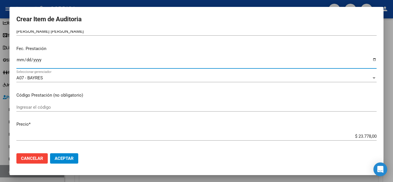
click at [21, 59] on input "Ingresar la fecha" at bounding box center [196, 62] width 360 height 9
type input "2025-08-08"
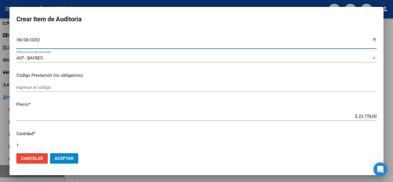
scroll to position [86, 0]
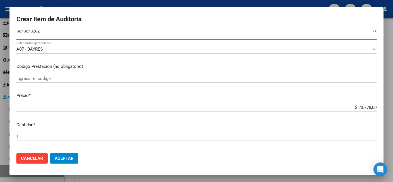
click at [170, 77] on input "Ingresar el código" at bounding box center [196, 78] width 360 height 5
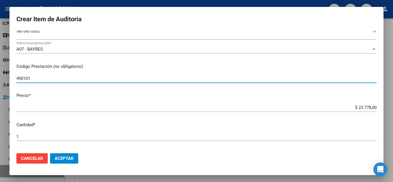
type input "490101"
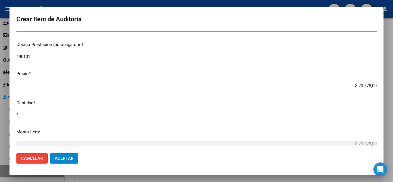
scroll to position [115, 0]
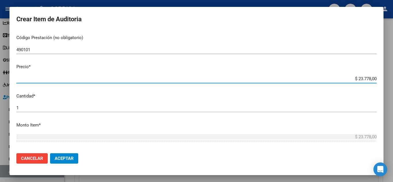
drag, startPoint x: 350, startPoint y: 77, endPoint x: 387, endPoint y: 70, distance: 37.6
click at [387, 70] on div "Crear Item de Auditoria 47944401 Nro Documento 27479444019 CUIL Afiliado Activo…" at bounding box center [196, 91] width 393 height 182
type input "$ 0,01"
type input "$ 0,11"
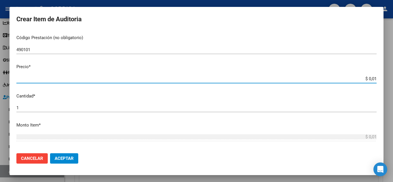
type input "$ 0,11"
type input "$ 1,18"
type input "$ 11,88"
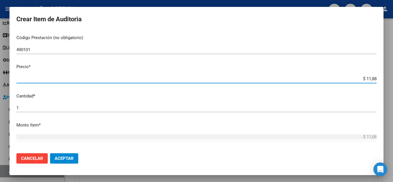
type input "$ 118,89"
type input "$ 1.188,90"
type input "$ 11.889,00"
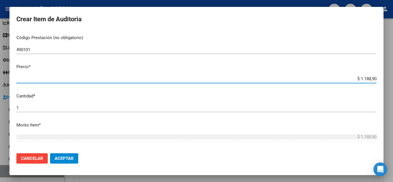
type input "$ 11.889,00"
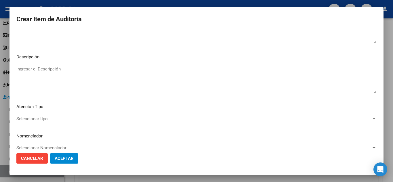
scroll to position [400, 0]
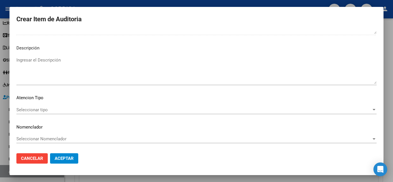
click at [41, 108] on span "Seleccionar tipo" at bounding box center [193, 109] width 355 height 5
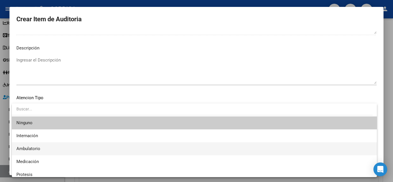
click at [51, 145] on span "Ambulatorio" at bounding box center [194, 148] width 356 height 13
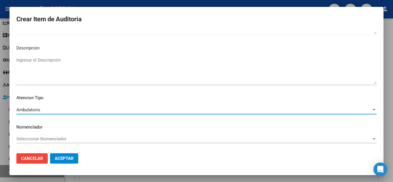
click at [75, 158] on button "Aceptar" at bounding box center [64, 158] width 28 height 10
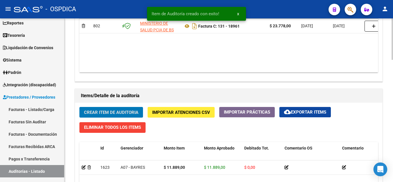
scroll to position [345, 0]
click at [107, 111] on span "Crear Item de Auditoria" at bounding box center [111, 112] width 54 height 5
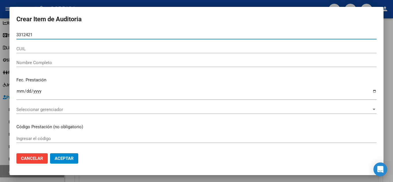
type input "33124214"
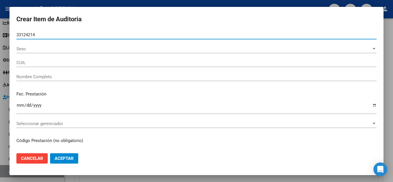
type input "20331242145"
type input "SERRANO MATIAS EZEQUIEL -"
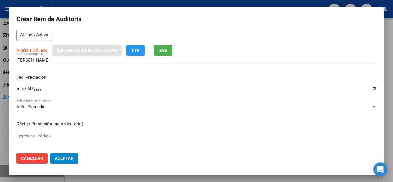
scroll to position [2, 0]
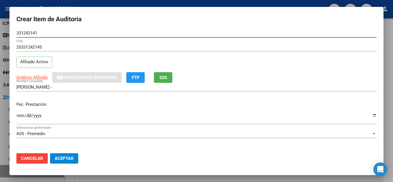
type input "33124214"
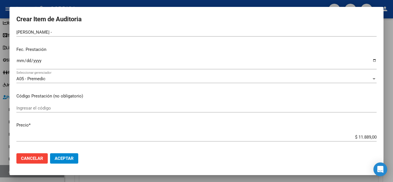
scroll to position [59, 0]
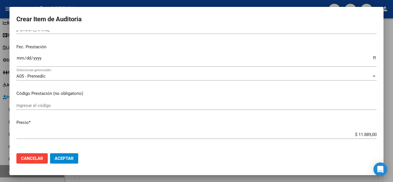
click at [21, 57] on input "Ingresar la fecha" at bounding box center [196, 60] width 360 height 9
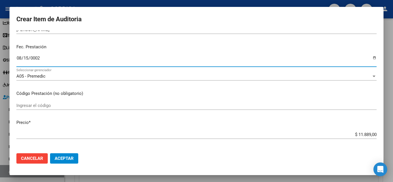
type input "0022-08-15"
type input "2202-08-15"
type input "2025-08-15"
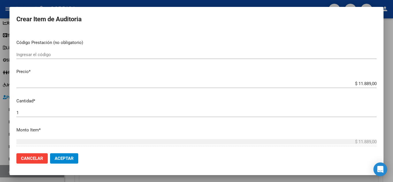
scroll to position [117, 0]
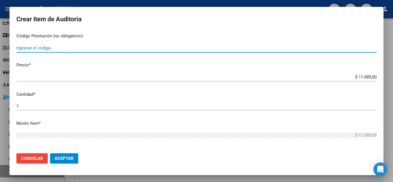
click at [171, 46] on input "Ingresar el código" at bounding box center [196, 47] width 360 height 5
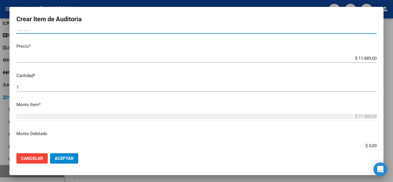
scroll to position [145, 0]
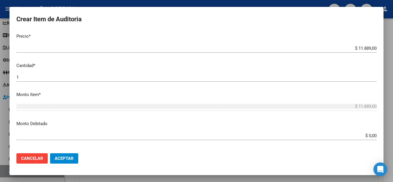
type input "490101"
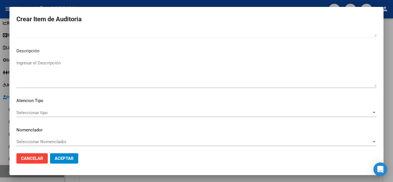
scroll to position [400, 0]
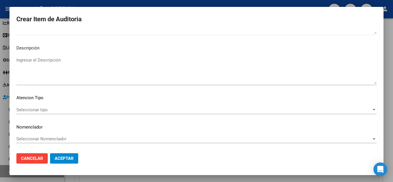
click at [49, 109] on span "Seleccionar tipo" at bounding box center [193, 109] width 355 height 5
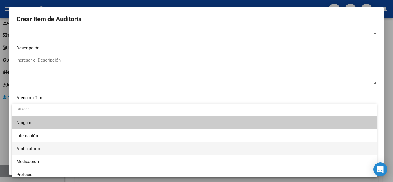
click at [48, 147] on span "Ambulatorio" at bounding box center [194, 148] width 356 height 13
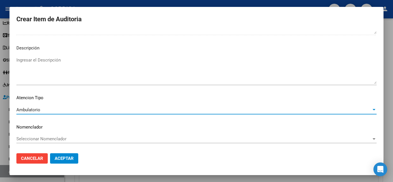
click at [71, 156] on span "Aceptar" at bounding box center [64, 158] width 19 height 5
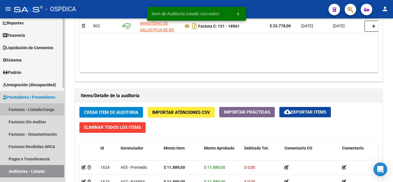
click at [32, 109] on link "Facturas - Listado/Carga" at bounding box center [32, 109] width 64 height 12
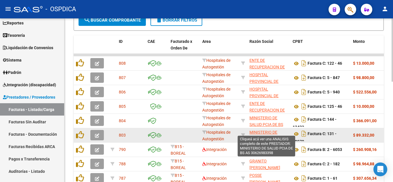
scroll to position [29, 0]
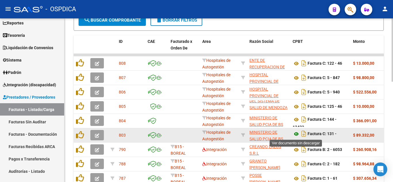
click at [297, 135] on icon at bounding box center [295, 134] width 7 height 7
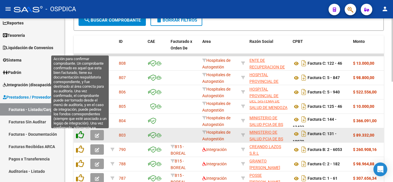
click at [84, 134] on icon at bounding box center [80, 135] width 8 height 8
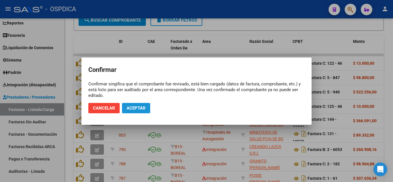
click at [146, 108] on button "Aceptar" at bounding box center [136, 108] width 28 height 10
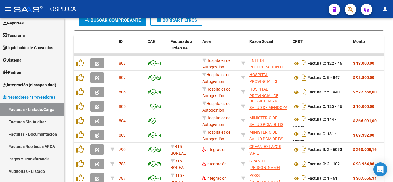
scroll to position [202, 0]
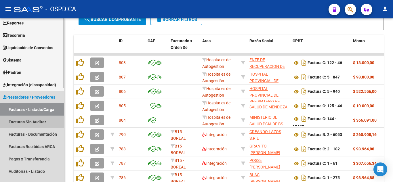
click at [24, 120] on link "Facturas Sin Auditar" at bounding box center [32, 122] width 64 height 12
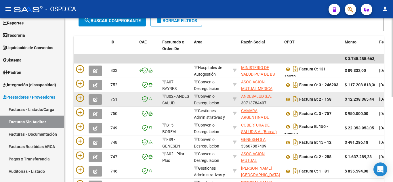
scroll to position [119, 0]
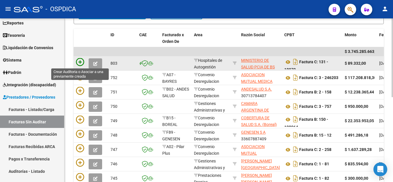
click at [82, 62] on icon at bounding box center [80, 62] width 8 height 8
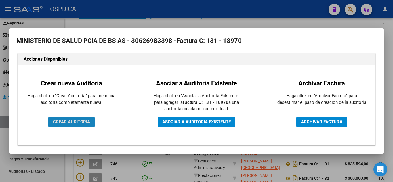
click at [77, 120] on span "CREAR AUDITORIA" at bounding box center [71, 121] width 37 height 5
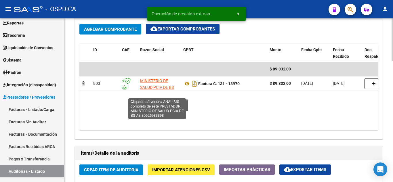
scroll to position [7, 0]
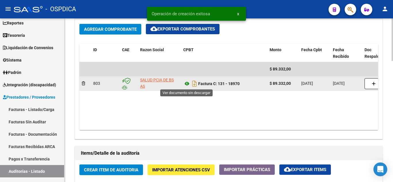
click at [189, 82] on icon at bounding box center [186, 83] width 7 height 7
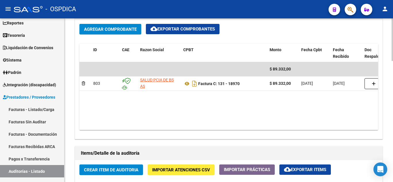
click at [118, 169] on span "Crear Item de Auditoria" at bounding box center [111, 169] width 54 height 5
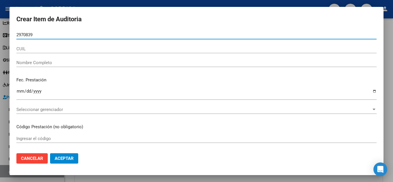
type input "29708397"
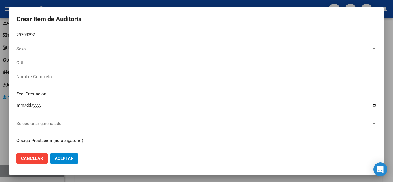
type input "27297083975"
type input "MARQUEZ MARICEL VERONICA VICTORIA"
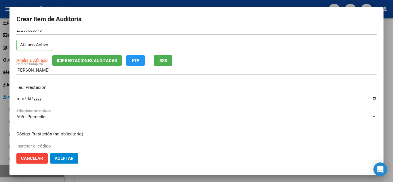
scroll to position [29, 0]
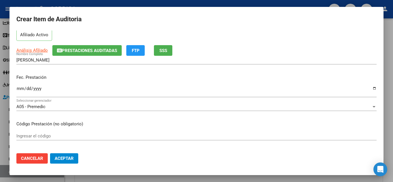
type input "29708397"
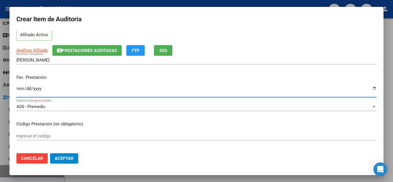
click at [19, 87] on input "Ingresar la fecha" at bounding box center [196, 90] width 360 height 9
type input "2025-07-10"
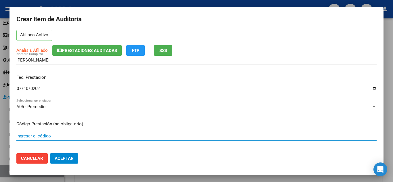
drag, startPoint x: 126, startPoint y: 137, endPoint x: 155, endPoint y: 128, distance: 30.3
click at [126, 137] on input "Ingresar el código" at bounding box center [196, 135] width 360 height 5
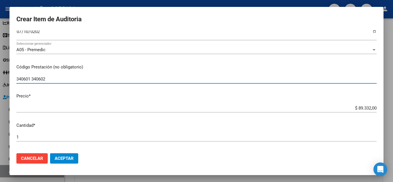
scroll to position [86, 0]
type input "340601 340602"
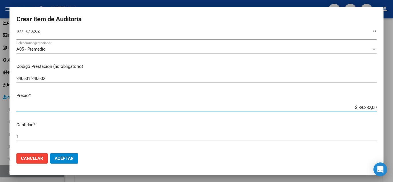
drag, startPoint x: 347, startPoint y: 108, endPoint x: 392, endPoint y: 106, distance: 45.8
click at [392, 106] on div "Crear Item de Auditoria 29708397 Nro Documento 27297083975 CUIL Afiliado Activo…" at bounding box center [196, 91] width 393 height 182
type input "$ 0,03"
type input "$ 0,35"
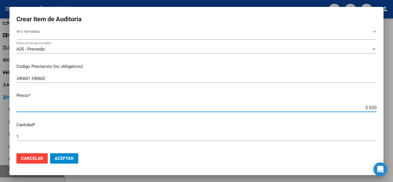
type input "$ 0,35"
type input "$ 3,51"
type input "$ 35,15"
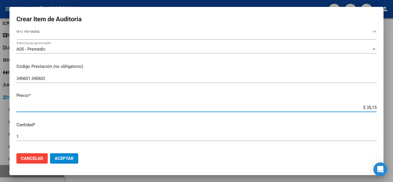
type input "$ 351,50"
type input "$ 3.515,00"
type input "$ 35.150,00"
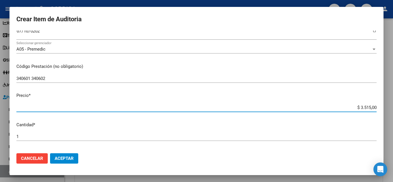
type input "$ 35.150,00"
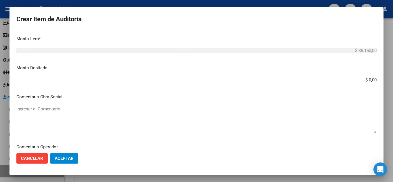
scroll to position [400, 0]
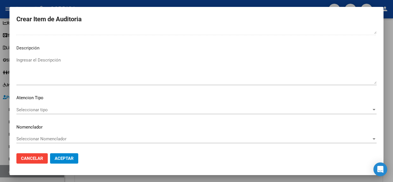
click at [45, 109] on span "Seleccionar tipo" at bounding box center [193, 109] width 355 height 5
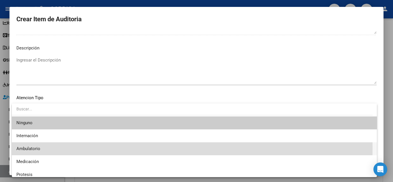
click at [42, 148] on span "Ambulatorio" at bounding box center [194, 148] width 356 height 13
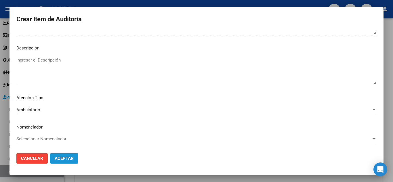
click at [69, 157] on span "Aceptar" at bounding box center [64, 158] width 19 height 5
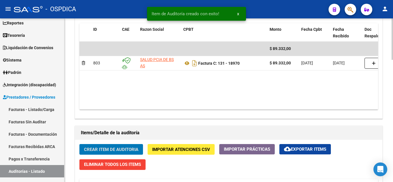
scroll to position [317, 0]
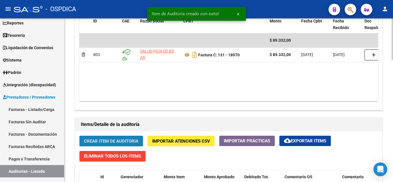
click at [106, 139] on span "Crear Item de Auditoria" at bounding box center [111, 141] width 54 height 5
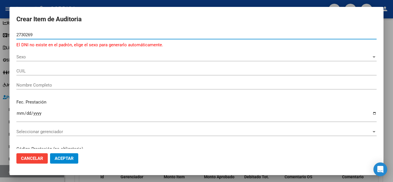
type input "27302697"
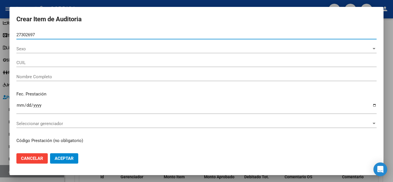
type input "20273026976"
type input "RAMOS CLAUDIO ALBERTO -"
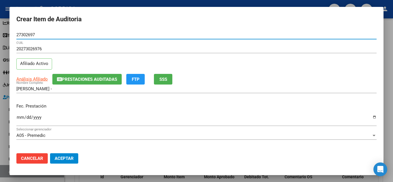
type input "27302697"
click at [19, 118] on input "Ingresar la fecha" at bounding box center [196, 119] width 360 height 9
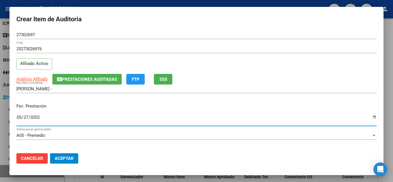
type input "2025-05-27"
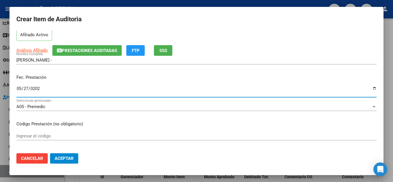
scroll to position [58, 0]
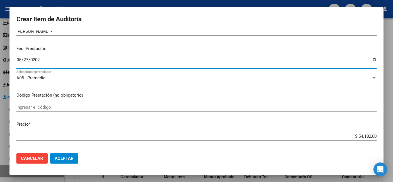
click at [156, 105] on input "Ingresar el código" at bounding box center [196, 107] width 360 height 5
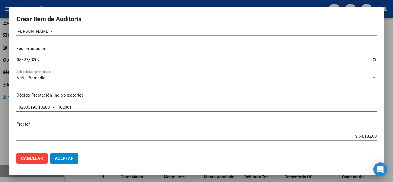
click at [108, 107] on input "102000190 10200171 102001" at bounding box center [196, 107] width 360 height 5
click at [135, 105] on input "102000190 10200171 102001190 10200192 10200412 1020075" at bounding box center [196, 107] width 360 height 5
click at [167, 110] on input "102000190 10200171 102001190 10200192 10200412 10200475" at bounding box center [196, 107] width 360 height 5
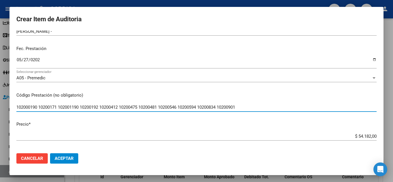
type input "102000190 10200171 102001190 10200192 10200412 10200475 10200481 10200546 10200…"
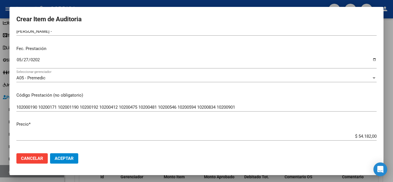
scroll to position [86, 0]
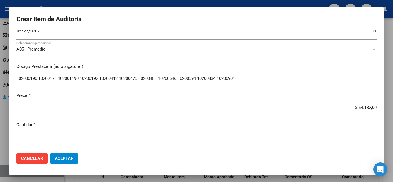
drag, startPoint x: 345, startPoint y: 108, endPoint x: 387, endPoint y: 109, distance: 41.7
click at [387, 109] on div "Crear Item de Auditoria 27302697 Nro Documento 20273026976 CUIL Afiliado Activo…" at bounding box center [196, 91] width 393 height 182
type input "$ 0,02"
type input "$ 0,20"
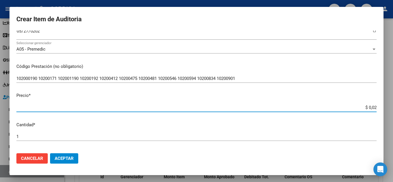
type input "$ 0,20"
type input "$ 2,03"
type input "$ 20,34"
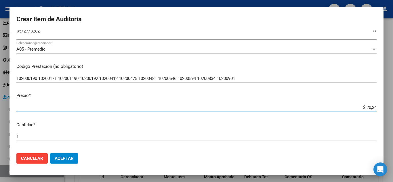
type input "$ 203,45"
type input "$ 2.034,50"
type input "$ 20.345,00"
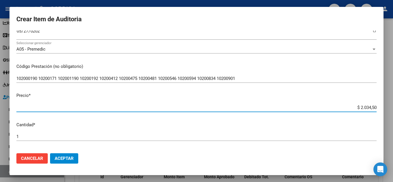
type input "$ 20.345,00"
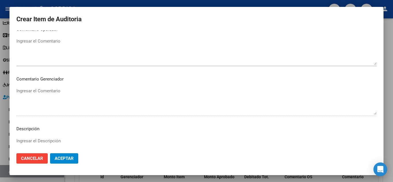
scroll to position [400, 0]
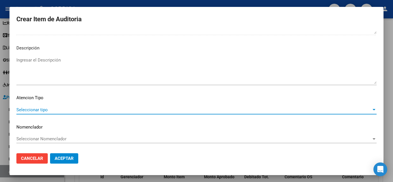
click at [48, 109] on span "Seleccionar tipo" at bounding box center [193, 109] width 355 height 5
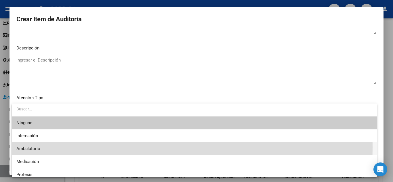
click at [54, 147] on span "Ambulatorio" at bounding box center [194, 148] width 356 height 13
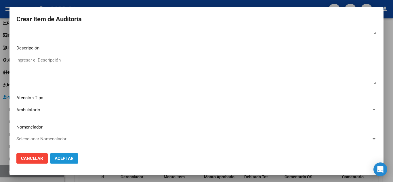
click at [65, 156] on span "Aceptar" at bounding box center [64, 158] width 19 height 5
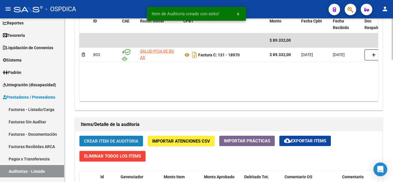
click at [127, 139] on span "Crear Item de Auditoria" at bounding box center [111, 141] width 54 height 5
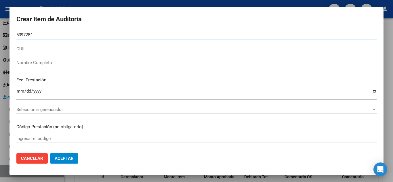
type input "53972846"
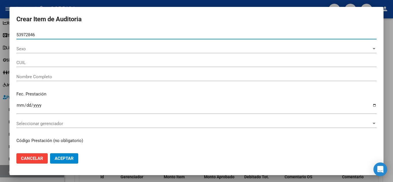
type input "20539728467"
type input "RISSO LUKA"
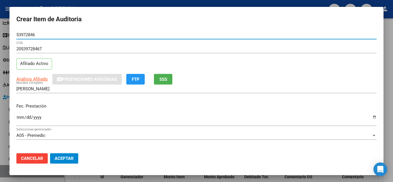
type input "53972846"
click at [20, 118] on input "Ingresar la fecha" at bounding box center [196, 119] width 360 height 9
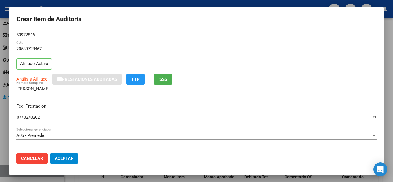
type input "2025-07-02"
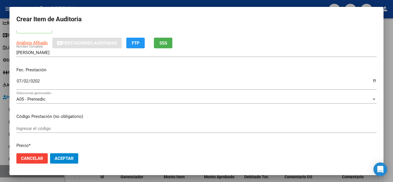
scroll to position [58, 0]
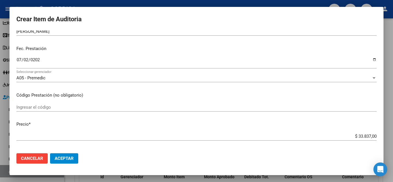
click at [214, 103] on div "Ingresar el código" at bounding box center [196, 107] width 360 height 9
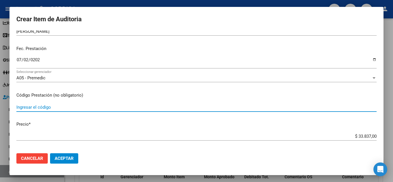
click at [221, 111] on div "Ingresar el código" at bounding box center [196, 107] width 360 height 9
paste input "10200072 C"
paste input "0200412"
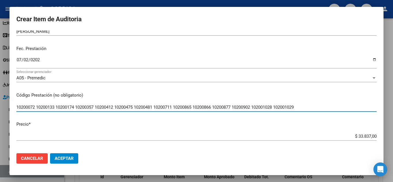
type input "10200072 10200133 10200174 10200357 10200412 10200475 10200481 10200711 1020086…"
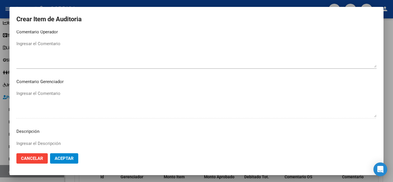
scroll to position [400, 0]
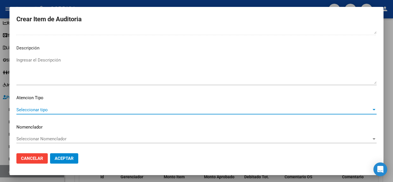
click at [47, 110] on span "Seleccionar tipo" at bounding box center [193, 109] width 355 height 5
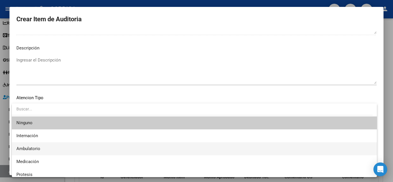
click at [49, 146] on span "Ambulatorio" at bounding box center [194, 148] width 356 height 13
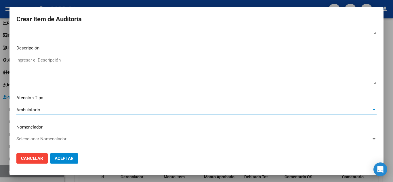
click at [76, 161] on button "Aceptar" at bounding box center [64, 158] width 28 height 10
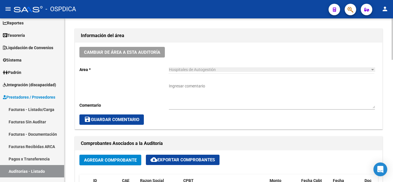
scroll to position [51, 0]
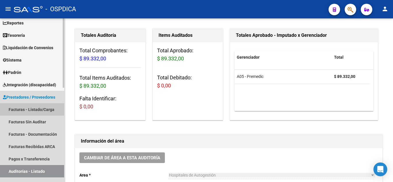
click at [31, 106] on link "Facturas - Listado/Carga" at bounding box center [32, 109] width 64 height 12
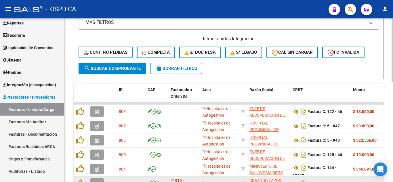
scroll to position [230, 0]
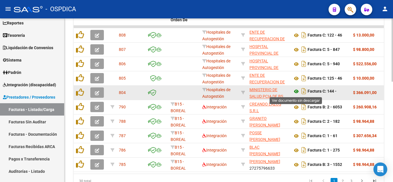
click at [294, 90] on icon at bounding box center [295, 91] width 7 height 7
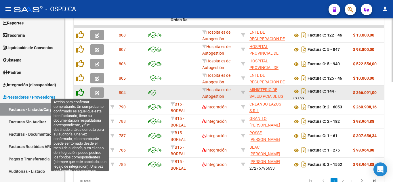
click at [82, 91] on icon at bounding box center [80, 92] width 8 height 8
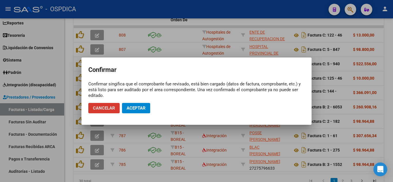
click at [135, 106] on button "Aceptar" at bounding box center [136, 108] width 28 height 10
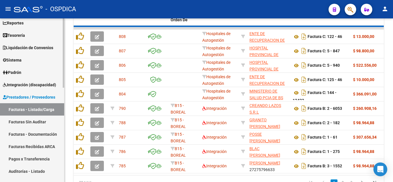
click at [37, 122] on link "Facturas Sin Auditar" at bounding box center [32, 122] width 64 height 12
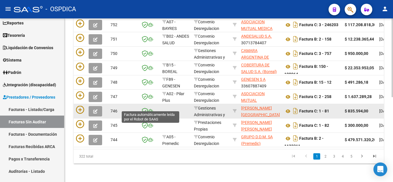
scroll to position [62, 0]
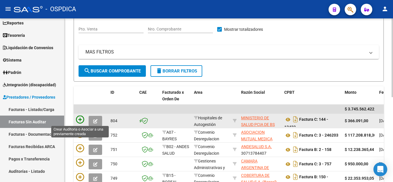
click at [76, 118] on icon at bounding box center [80, 120] width 8 height 8
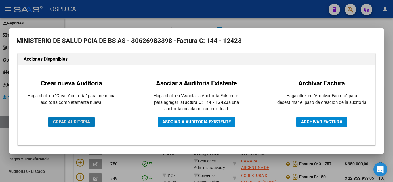
click at [80, 119] on span "CREAR AUDITORIA" at bounding box center [71, 121] width 37 height 5
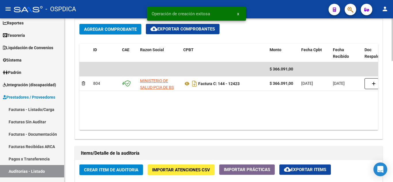
scroll to position [316, 0]
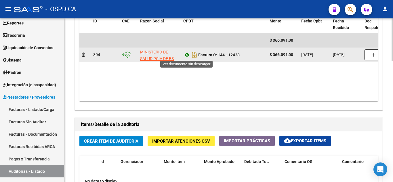
click at [187, 54] on icon at bounding box center [186, 54] width 7 height 7
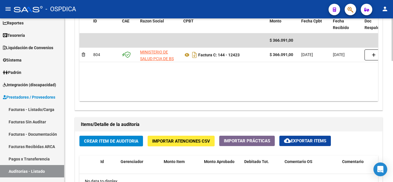
click at [110, 140] on span "Crear Item de Auditoria" at bounding box center [111, 141] width 54 height 5
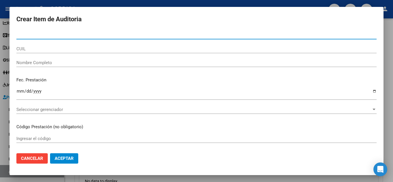
click at [147, 34] on input "Nro Documento" at bounding box center [196, 34] width 360 height 5
type input "38230463"
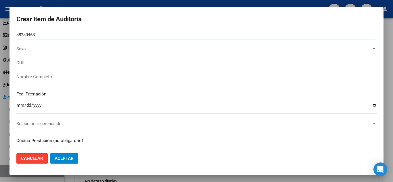
type input "27382304638"
type input "TOLOSA LUDMILA MARLENE"
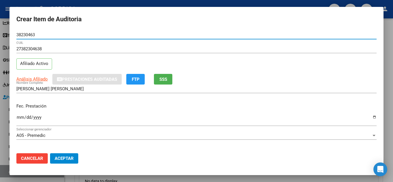
type input "38230463"
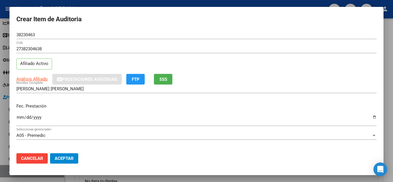
click at [19, 114] on div "Ingresar la fecha" at bounding box center [196, 120] width 360 height 12
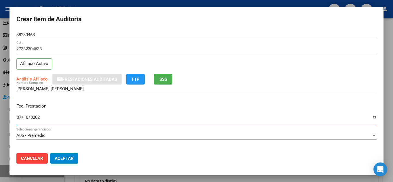
type input "2025-07-10"
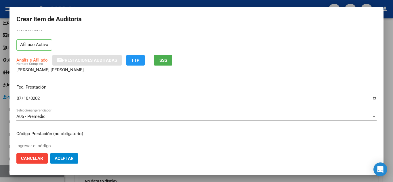
scroll to position [29, 0]
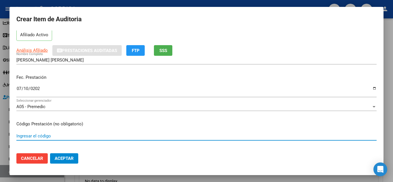
click at [112, 133] on input "Ingresar el código" at bounding box center [196, 135] width 360 height 5
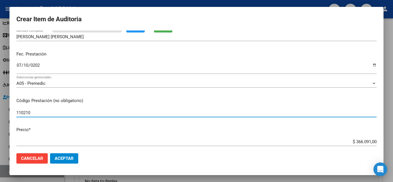
scroll to position [58, 0]
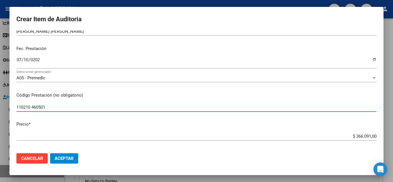
type input "110210 460501"
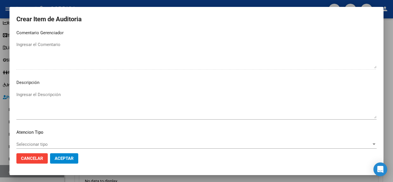
scroll to position [400, 0]
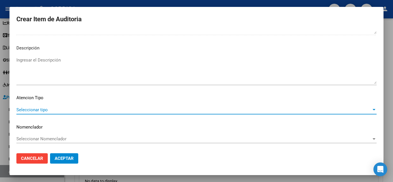
click at [40, 110] on span "Seleccionar tipo" at bounding box center [193, 109] width 355 height 5
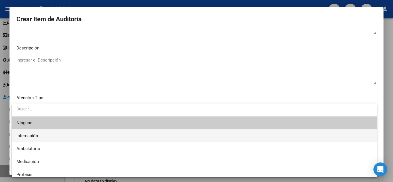
click at [39, 136] on span "Internación" at bounding box center [194, 135] width 356 height 13
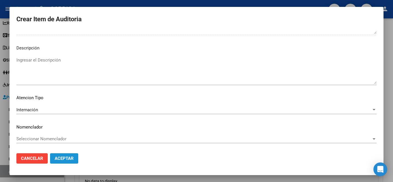
click at [67, 155] on button "Aceptar" at bounding box center [64, 158] width 28 height 10
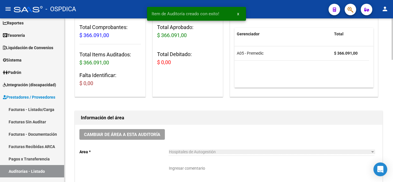
scroll to position [0, 0]
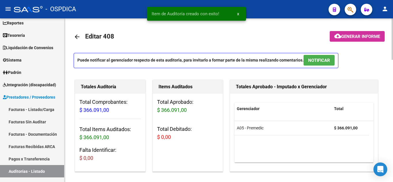
drag, startPoint x: 25, startPoint y: 108, endPoint x: 66, endPoint y: 108, distance: 40.8
click at [25, 108] on link "Facturas - Listado/Carga" at bounding box center [32, 109] width 64 height 12
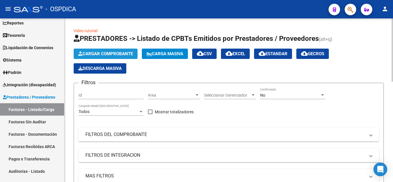
click at [112, 54] on span "Cargar Comprobante" at bounding box center [105, 53] width 55 height 5
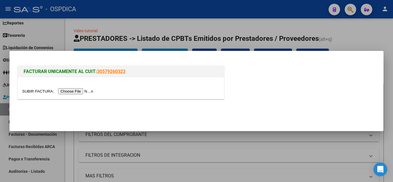
click at [135, 35] on div at bounding box center [196, 91] width 393 height 182
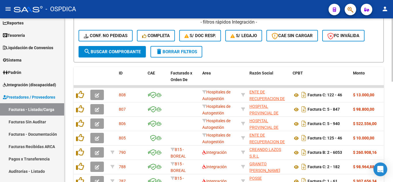
scroll to position [173, 0]
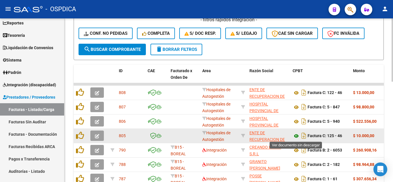
click at [296, 137] on icon at bounding box center [295, 136] width 7 height 7
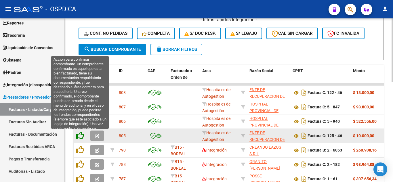
click at [81, 135] on icon at bounding box center [80, 135] width 8 height 8
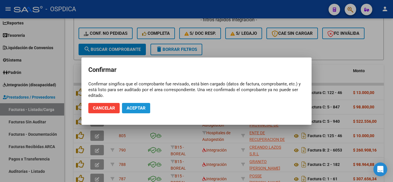
click at [139, 107] on span "Aceptar" at bounding box center [136, 108] width 19 height 5
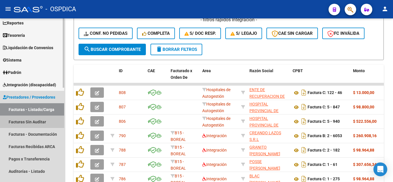
click at [24, 120] on link "Facturas Sin Auditar" at bounding box center [32, 122] width 64 height 12
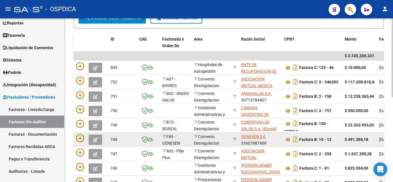
scroll to position [115, 0]
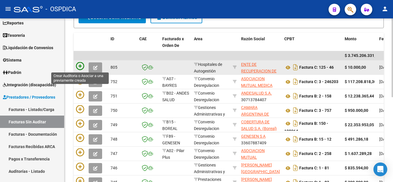
click at [82, 64] on icon at bounding box center [80, 66] width 8 height 8
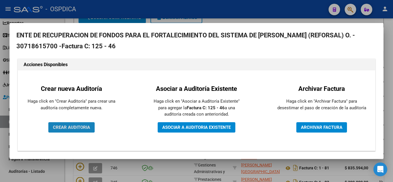
click at [86, 124] on button "CREAR AUDITORIA" at bounding box center [71, 127] width 46 height 10
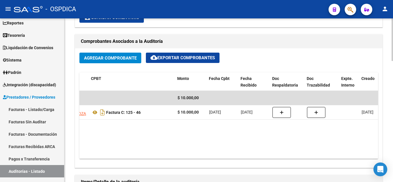
scroll to position [0, 93]
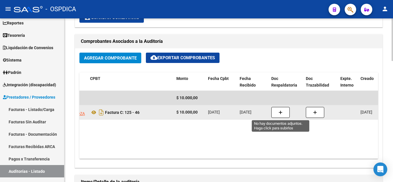
click at [280, 112] on icon "button" at bounding box center [280, 112] width 4 height 4
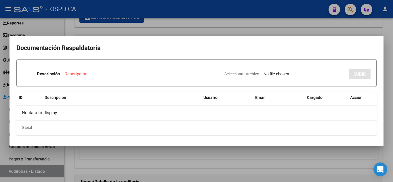
click at [268, 74] on input "Seleccionar Archivo" at bounding box center [301, 74] width 76 height 5
type input "C:\fakepath\Consulta odontológica Barrozo Lucas Gonz.pdf"
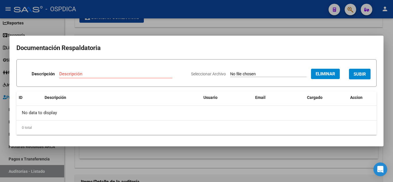
click at [120, 72] on input "Descripción" at bounding box center [115, 73] width 113 height 5
type input "b"
type input "Barrozo Lucas"
click at [363, 75] on span "SUBIR" at bounding box center [359, 74] width 12 height 5
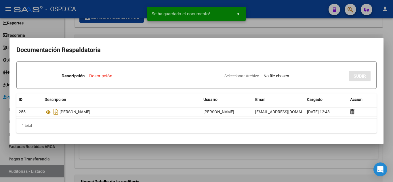
click at [252, 32] on div at bounding box center [196, 91] width 393 height 182
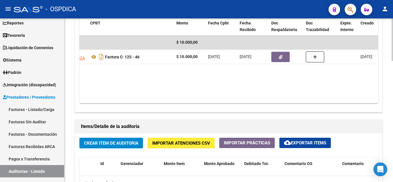
scroll to position [316, 0]
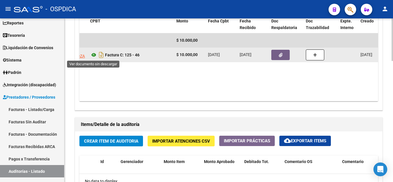
click at [94, 54] on icon at bounding box center [93, 54] width 7 height 7
click at [275, 52] on button "button" at bounding box center [280, 55] width 18 height 10
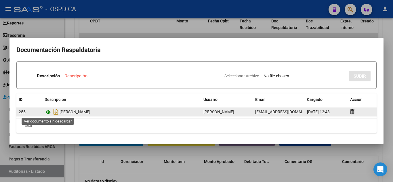
click at [47, 110] on icon at bounding box center [48, 112] width 7 height 7
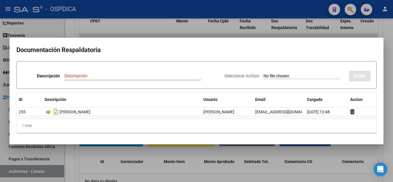
click at [381, 30] on div at bounding box center [196, 91] width 393 height 182
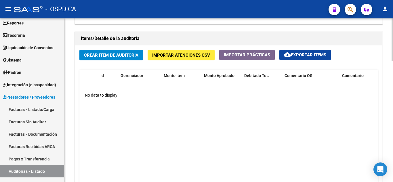
scroll to position [403, 0]
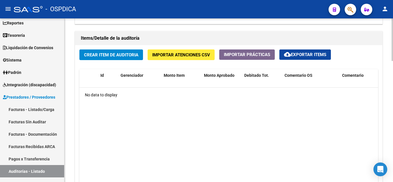
click at [121, 53] on span "Crear Item de Auditoria" at bounding box center [111, 54] width 54 height 5
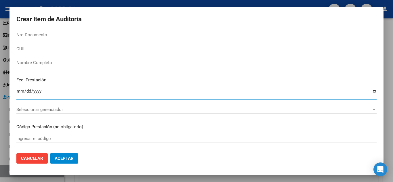
click at [18, 90] on input "Ingresar la fecha" at bounding box center [196, 93] width 360 height 9
type input "0037-07-07"
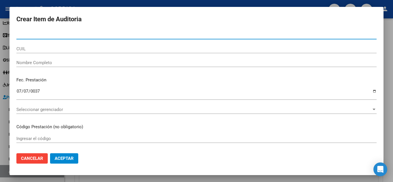
click at [171, 33] on input "Nro Documento" at bounding box center [196, 34] width 360 height 5
type input "37964851"
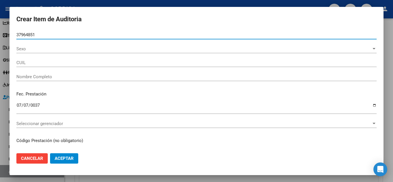
type input "20379648518"
type input "BARROZO LUCAS GONZALO -"
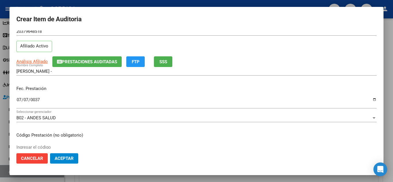
scroll to position [29, 0]
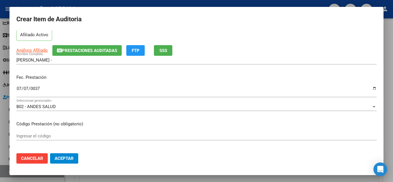
type input "37964851"
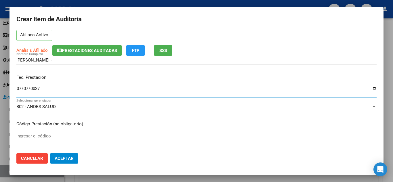
click at [41, 90] on input "0037-07-07" at bounding box center [196, 90] width 360 height 9
click at [37, 87] on input "0037-07-07" at bounding box center [196, 90] width 360 height 9
type input "2025-07-07"
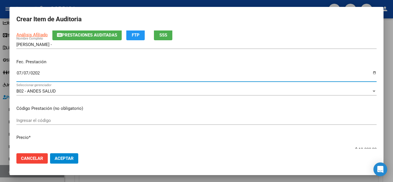
scroll to position [86, 0]
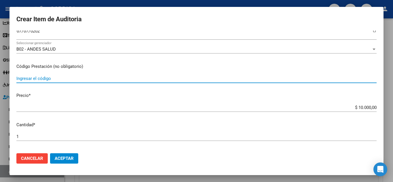
click at [193, 78] on input "Ingresar el código" at bounding box center [196, 78] width 360 height 5
type input "K02"
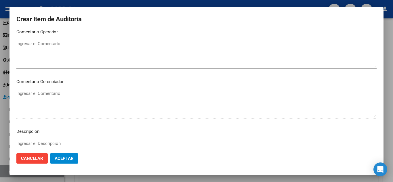
scroll to position [400, 0]
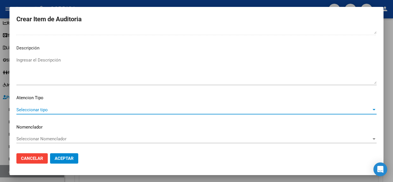
click at [35, 110] on span "Seleccionar tipo" at bounding box center [193, 109] width 355 height 5
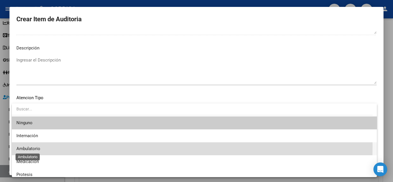
click at [29, 146] on span "Ambulatorio" at bounding box center [28, 148] width 24 height 5
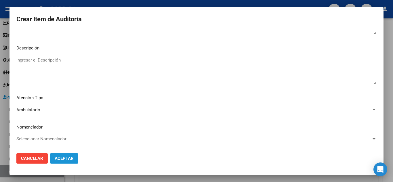
click at [67, 159] on span "Aceptar" at bounding box center [64, 158] width 19 height 5
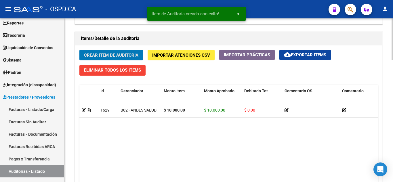
scroll to position [403, 0]
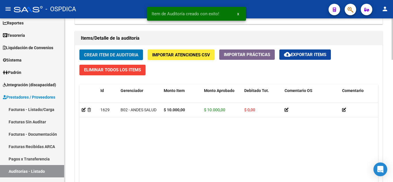
drag, startPoint x: 32, startPoint y: 110, endPoint x: 73, endPoint y: 112, distance: 41.2
click at [32, 110] on link "Facturas - Listado/Carga" at bounding box center [32, 109] width 64 height 12
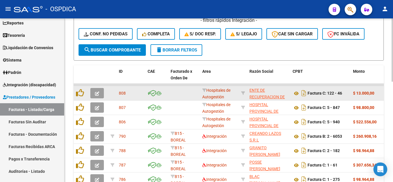
scroll to position [173, 0]
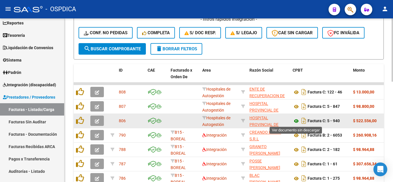
click at [295, 121] on icon at bounding box center [295, 121] width 7 height 7
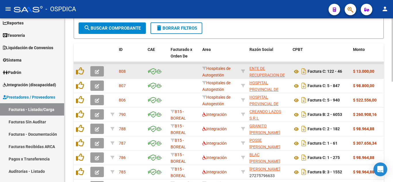
scroll to position [202, 0]
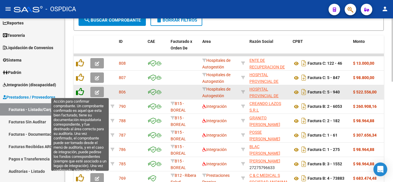
click at [83, 93] on icon at bounding box center [80, 92] width 8 height 8
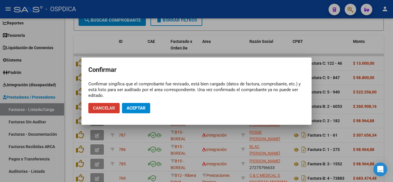
click at [141, 109] on span "Aceptar" at bounding box center [136, 108] width 19 height 5
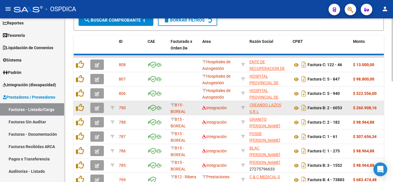
scroll to position [202, 0]
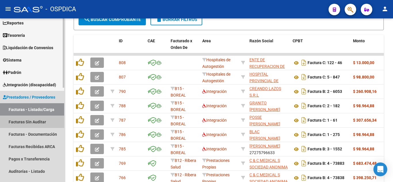
click at [43, 122] on link "Facturas Sin Auditar" at bounding box center [32, 122] width 64 height 12
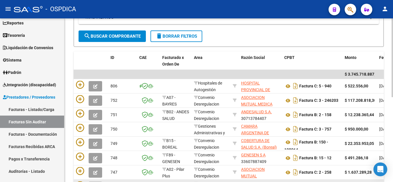
scroll to position [90, 0]
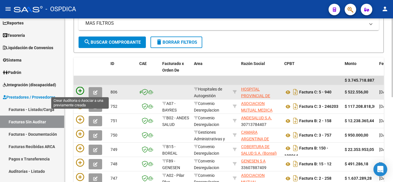
click at [83, 90] on icon at bounding box center [80, 91] width 8 height 8
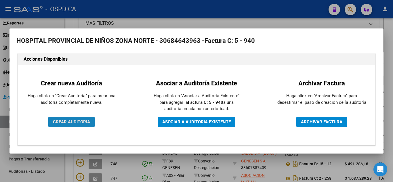
click at [78, 120] on span "CREAR AUDITORIA" at bounding box center [71, 121] width 37 height 5
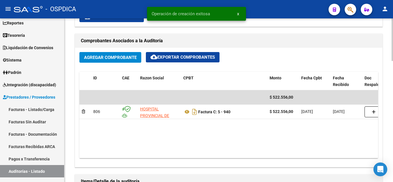
scroll to position [288, 0]
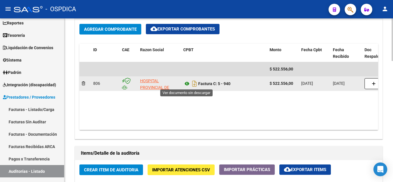
click at [187, 83] on icon at bounding box center [186, 83] width 7 height 7
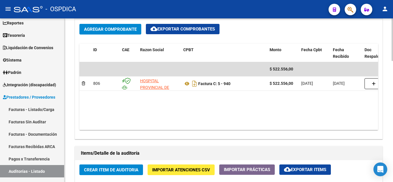
click at [106, 167] on span "Crear Item de Auditoria" at bounding box center [111, 169] width 54 height 5
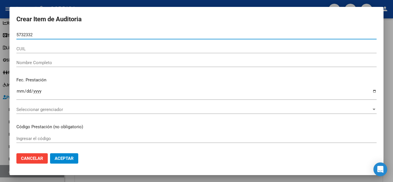
type input "57323327"
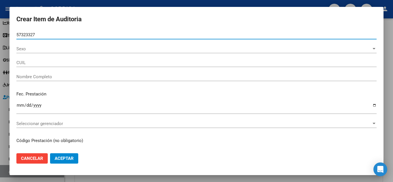
type input "20573233272"
type input "BENEGAS IGNACIO MARTIN"
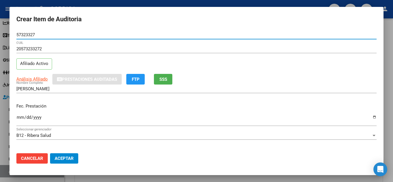
type input "57323327"
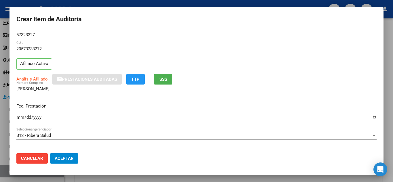
click at [22, 117] on input "Ingresar la fecha" at bounding box center [196, 119] width 360 height 9
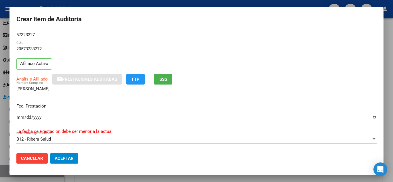
type input "2025-04-30"
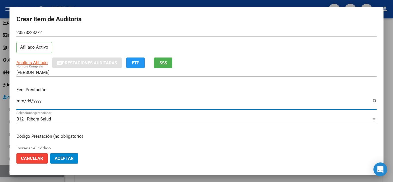
scroll to position [29, 0]
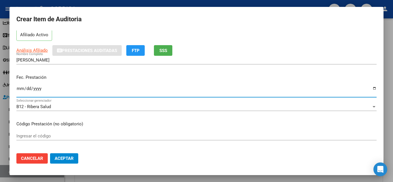
click at [162, 141] on div "Ingresar el código" at bounding box center [196, 139] width 360 height 14
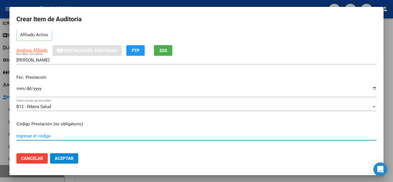
click at [163, 135] on input "Ingresar el código" at bounding box center [196, 135] width 360 height 5
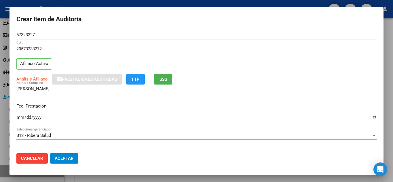
drag, startPoint x: 44, startPoint y: 33, endPoint x: 5, endPoint y: 33, distance: 39.1
click at [5, 33] on div "Crear Item de Auditoria 57323327 Nro Documento 20573233272 CUIL Afiliado Activo…" at bounding box center [196, 91] width 393 height 182
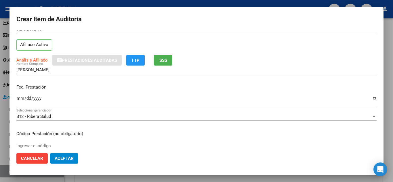
scroll to position [58, 0]
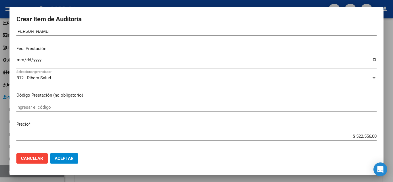
click at [63, 108] on input "Ingresar el código" at bounding box center [196, 107] width 360 height 5
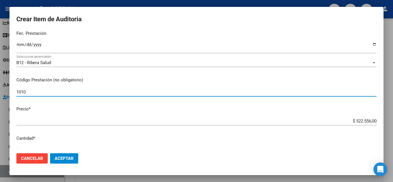
scroll to position [86, 0]
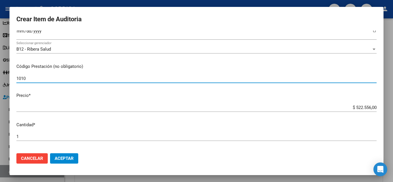
type input "1010"
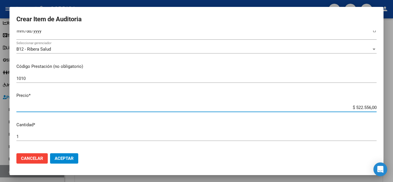
drag, startPoint x: 336, startPoint y: 109, endPoint x: 359, endPoint y: 76, distance: 39.6
click at [392, 110] on div "Crear Item de Auditoria 57323327 Nro Documento 20573233272 CUIL Afiliado Activo…" at bounding box center [196, 91] width 393 height 182
type input "$ 0,01"
type input "$ 0,12"
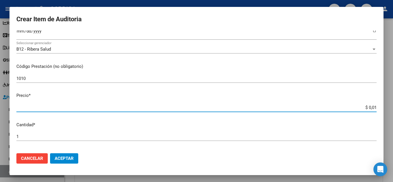
type input "$ 0,12"
type input "$ 1,22"
type input "$ 12,28"
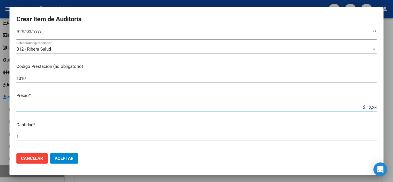
type input "$ 122,85"
type input "$ 1.228,50"
type input "$ 12.285,00"
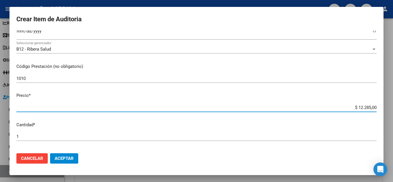
type input "$ 12.285,00"
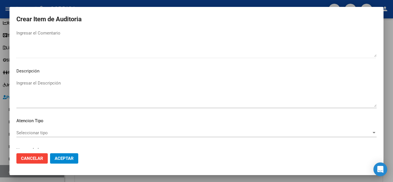
scroll to position [400, 0]
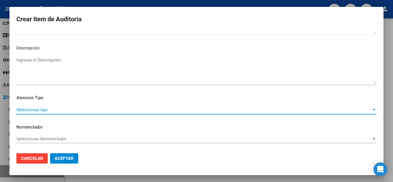
click at [44, 108] on span "Seleccionar tipo" at bounding box center [193, 109] width 355 height 5
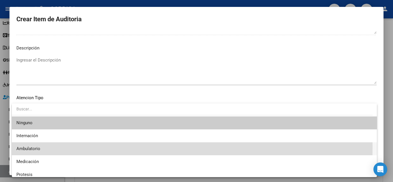
click at [45, 147] on span "Ambulatorio" at bounding box center [194, 148] width 356 height 13
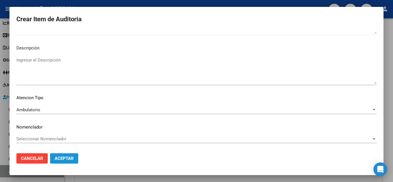
click at [74, 158] on button "Aceptar" at bounding box center [64, 158] width 28 height 10
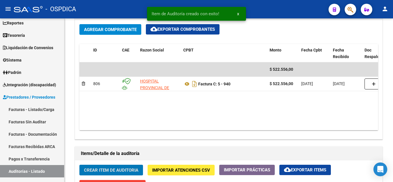
scroll to position [288, 0]
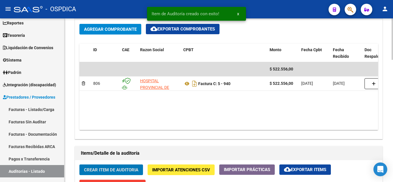
click at [117, 169] on span "Crear Item de Auditoria" at bounding box center [111, 169] width 54 height 5
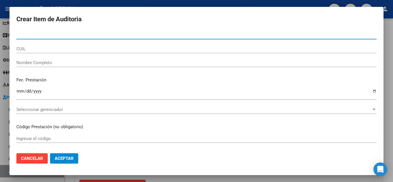
click at [121, 37] on input "Nro Documento" at bounding box center [196, 34] width 360 height 5
paste input "57323327"
type input "57323327"
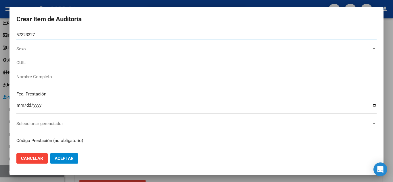
type input "20573233272"
type input "BENEGAS IGNACIO MARTIN"
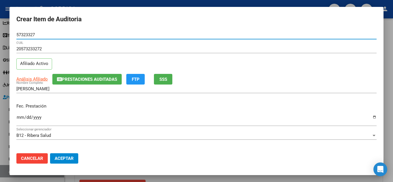
type input "57323327"
click at [22, 115] on input "Ingresar la fecha" at bounding box center [196, 119] width 360 height 9
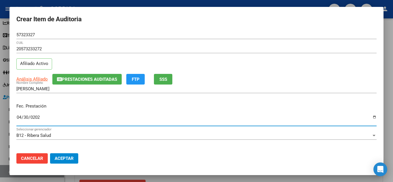
type input "2025-04-30"
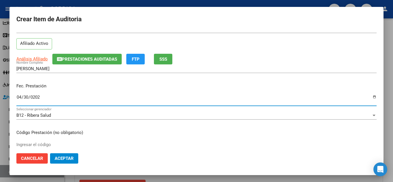
scroll to position [29, 0]
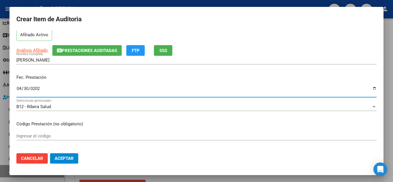
click at [53, 135] on input "Ingresar el código" at bounding box center [196, 135] width 360 height 5
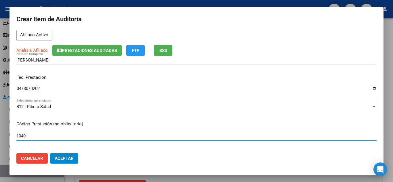
type input "1040"
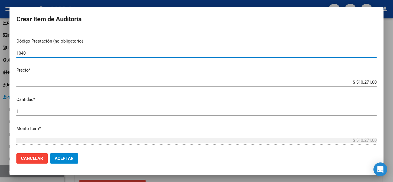
scroll to position [144, 0]
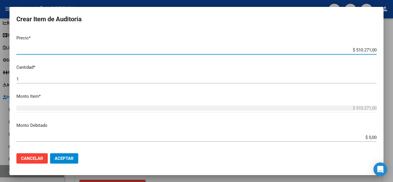
drag, startPoint x: 348, startPoint y: 51, endPoint x: 382, endPoint y: 53, distance: 34.0
click at [382, 53] on mat-dialog-content "57323327 Nro Documento 20573233272 CUIL Afiliado Activo Análisis Afiliado Prest…" at bounding box center [196, 89] width 374 height 118
type input "$ 0,02"
type input "$ 0,24"
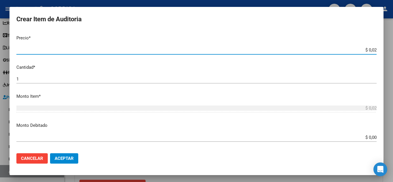
type input "$ 0,24"
type input "$ 2,45"
type input "$ 24,58"
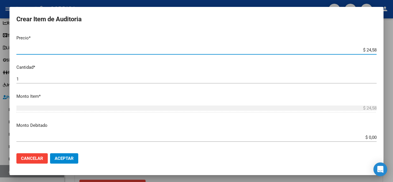
type input "$ 245,86"
type input "$ 2.458,60"
type input "$ 24.586,00"
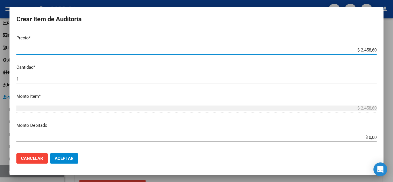
type input "$ 24.586,00"
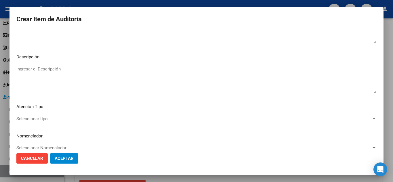
scroll to position [400, 0]
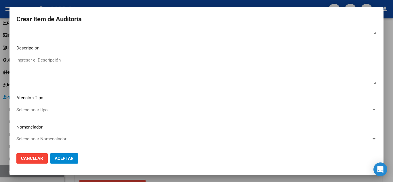
click at [41, 109] on span "Seleccionar tipo" at bounding box center [193, 109] width 355 height 5
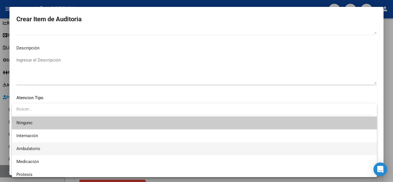
click at [41, 147] on span "Ambulatorio" at bounding box center [194, 148] width 356 height 13
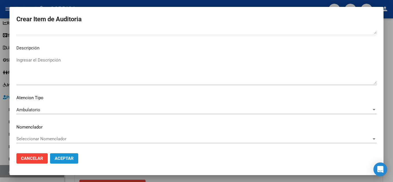
click at [70, 159] on span "Aceptar" at bounding box center [64, 158] width 19 height 5
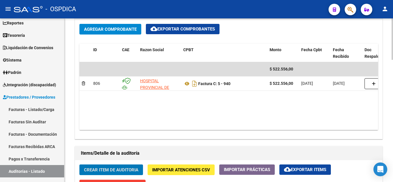
click at [123, 167] on button "Crear Item de Auditoria" at bounding box center [111, 169] width 64 height 11
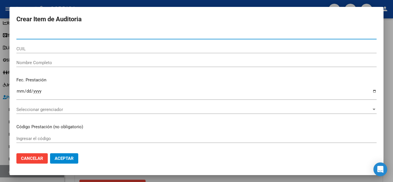
click at [106, 35] on input "Nro Documento" at bounding box center [196, 34] width 360 height 5
type input "59656232"
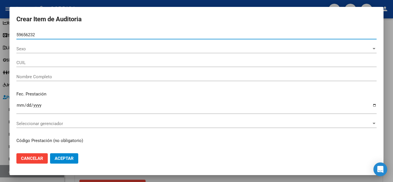
type input "27596562324"
type input "BENITEZ AMBAR NICOL"
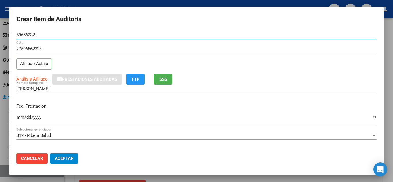
type input "59656232"
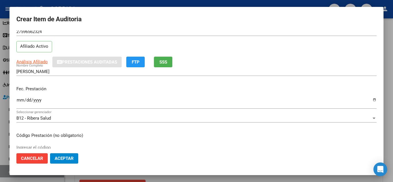
scroll to position [29, 0]
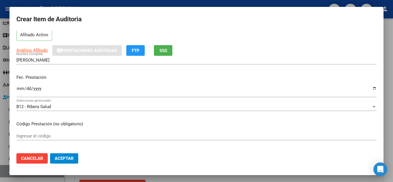
click at [22, 89] on input "Ingresar la fecha" at bounding box center [196, 90] width 360 height 9
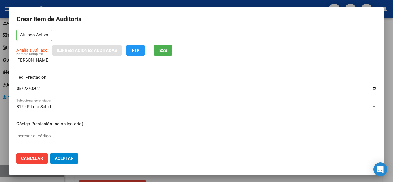
type input "2025-05-22"
click at [36, 134] on input "Ingresar el código" at bounding box center [196, 135] width 360 height 5
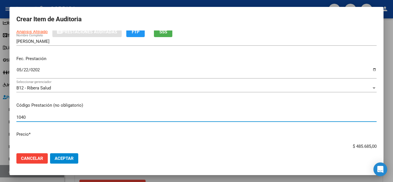
scroll to position [58, 0]
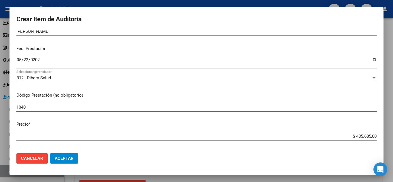
type input "1040"
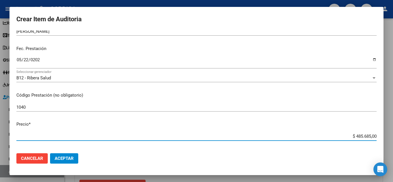
drag, startPoint x: 342, startPoint y: 138, endPoint x: 386, endPoint y: 139, distance: 44.3
click at [386, 139] on div "Crear Item de Auditoria 59656232 Nro Documento 27596562324 CUIL Afiliado Activo…" at bounding box center [196, 91] width 393 height 182
type input "$ 0,02"
type input "$ 0,24"
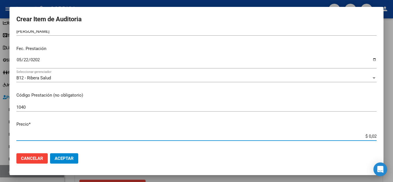
type input "$ 0,24"
type input "$ 2,45"
type input "$ 24,58"
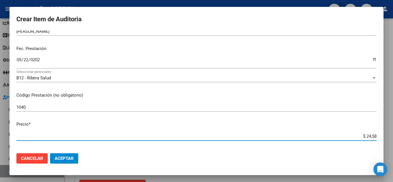
type input "$ 245,86"
type input "$ 2.458,60"
type input "$ 24.586,00"
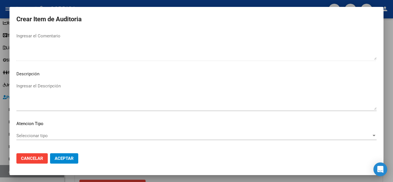
scroll to position [400, 0]
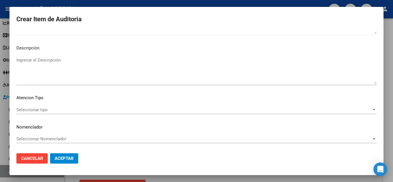
click at [41, 106] on div "Seleccionar tipo Seleccionar tipo" at bounding box center [196, 110] width 360 height 9
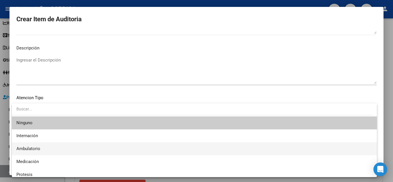
click at [41, 148] on span "Ambulatorio" at bounding box center [194, 148] width 356 height 13
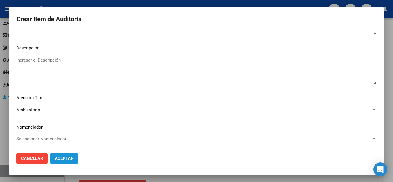
click at [69, 157] on span "Aceptar" at bounding box center [64, 158] width 19 height 5
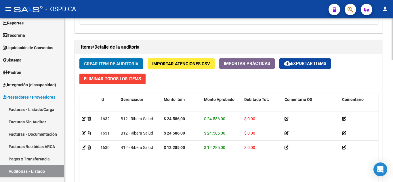
scroll to position [403, 0]
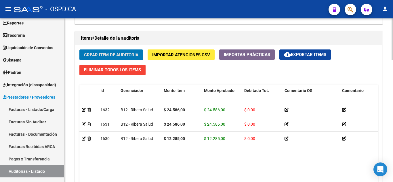
click at [110, 54] on span "Crear Item de Auditoria" at bounding box center [111, 54] width 54 height 5
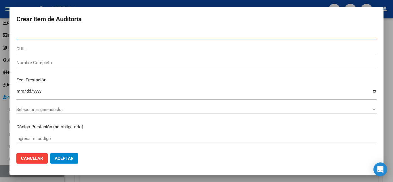
click at [86, 37] on div "Nro Documento" at bounding box center [196, 34] width 360 height 9
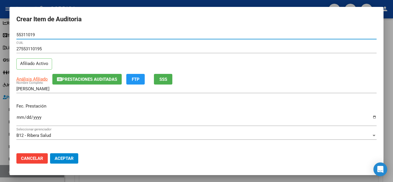
drag, startPoint x: 41, startPoint y: 34, endPoint x: 10, endPoint y: 37, distance: 30.7
click at [10, 37] on mat-dialog-content "55311019 Nro Documento 27553110195 CUIL Afiliado Activo Análisis Afiliado Prest…" at bounding box center [196, 89] width 374 height 118
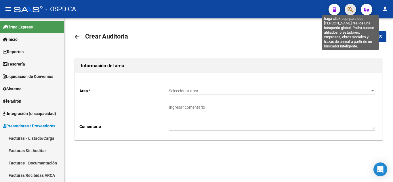
click at [352, 9] on icon "button" at bounding box center [350, 9] width 6 height 7
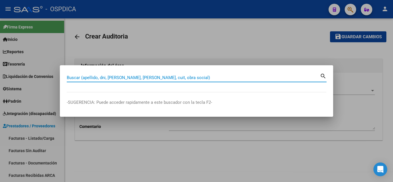
click at [147, 78] on input "Buscar (apellido, dni, [PERSON_NAME], [PERSON_NAME], cuit, obra social)" at bounding box center [193, 77] width 253 height 5
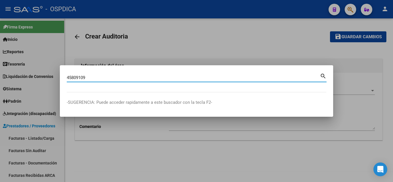
type input "45809109"
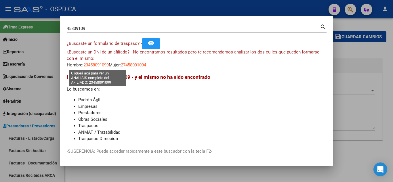
click at [100, 64] on span "23458091099" at bounding box center [95, 64] width 25 height 5
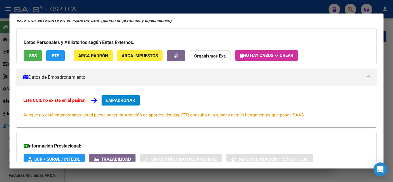
scroll to position [30, 0]
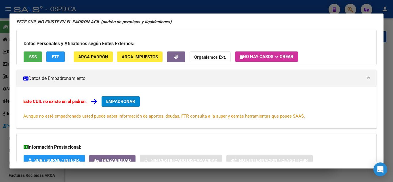
click at [32, 55] on span "SSS" at bounding box center [33, 56] width 8 height 5
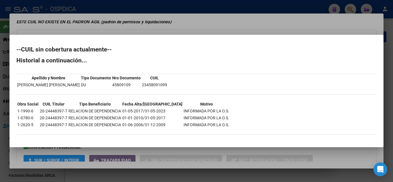
click at [337, 26] on div at bounding box center [196, 91] width 393 height 182
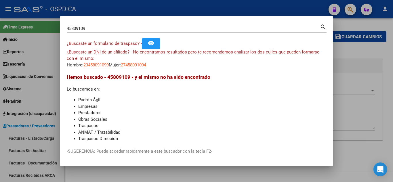
click at [370, 148] on div at bounding box center [196, 91] width 393 height 182
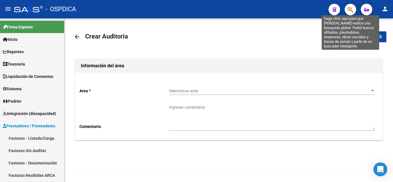
click at [347, 9] on icon "button" at bounding box center [350, 9] width 6 height 7
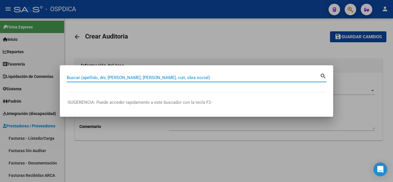
click at [181, 76] on input "Buscar (apellido, dni, [PERSON_NAME], [PERSON_NAME], cuit, obra social)" at bounding box center [193, 77] width 253 height 5
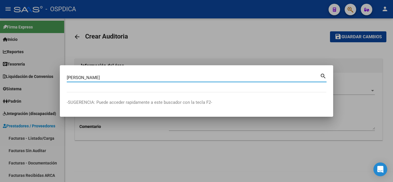
click at [322, 75] on mat-icon "search" at bounding box center [323, 75] width 7 height 7
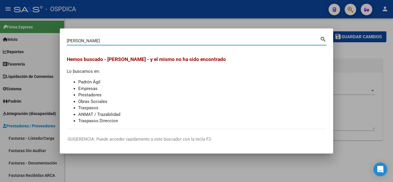
click at [118, 42] on input "[PERSON_NAME]" at bounding box center [193, 40] width 253 height 5
type input "C"
type input "[PERSON_NAME]"
click at [322, 38] on mat-icon "search" at bounding box center [323, 38] width 7 height 7
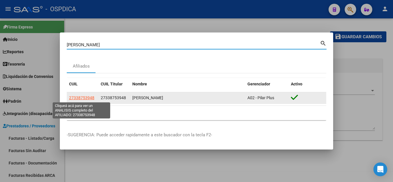
click at [88, 98] on span "27338753948" at bounding box center [81, 97] width 25 height 5
type textarea "27338753948"
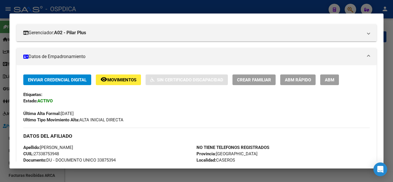
scroll to position [0, 0]
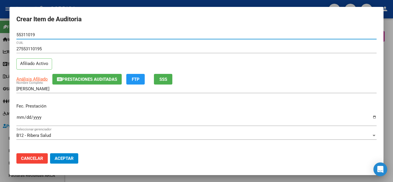
scroll to position [403, 0]
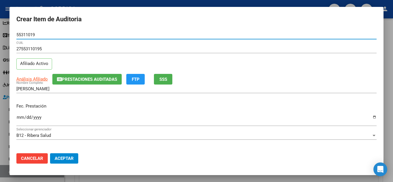
type input "55311019"
click at [19, 118] on input "Ingresar la fecha" at bounding box center [196, 119] width 360 height 9
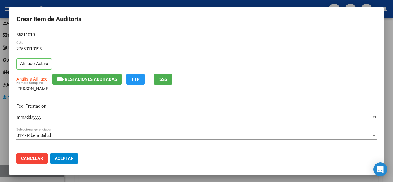
click at [19, 118] on input "Ingresar la fecha" at bounding box center [196, 119] width 360 height 9
type input "[DATE]"
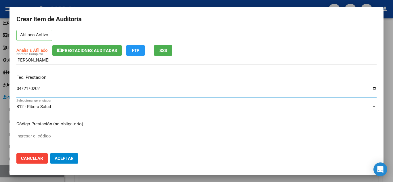
scroll to position [58, 0]
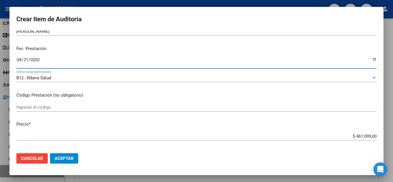
click at [164, 105] on input "Ingresar el código" at bounding box center [196, 107] width 360 height 5
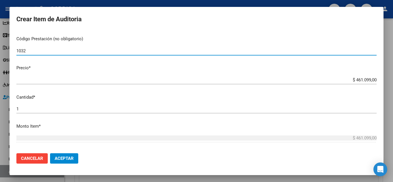
scroll to position [115, 0]
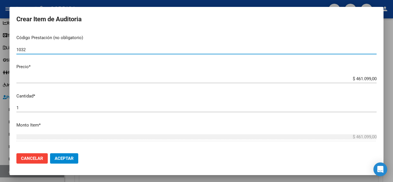
type input "1032"
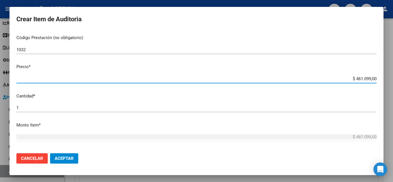
drag, startPoint x: 338, startPoint y: 81, endPoint x: 381, endPoint y: 75, distance: 43.0
click at [381, 75] on mat-dialog-content "55311019 Nro Documento 27553110195 CUIL Afiliado Activo Análisis Afiliado Prest…" at bounding box center [196, 89] width 374 height 118
type input "$ 0,01"
type input "$ 0,18"
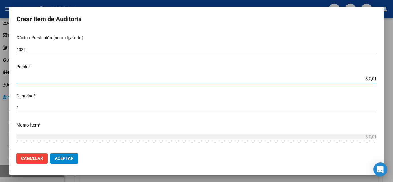
type input "$ 0,18"
type input "$ 1,86"
type input "$ 18,62"
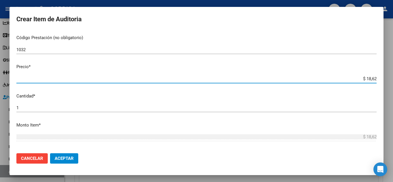
type input "$ 186,26"
type input "$ 1.862,60"
type input "$ 18.626,00"
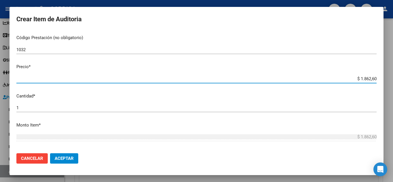
type input "$ 18.626,00"
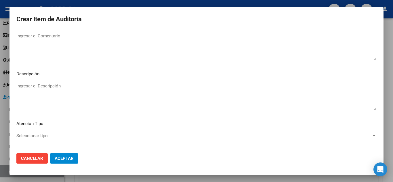
scroll to position [400, 0]
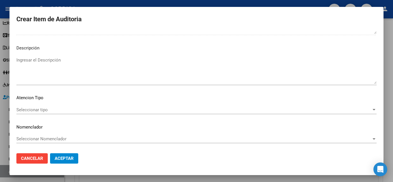
click at [43, 107] on div "Seleccionar tipo Seleccionar tipo" at bounding box center [196, 110] width 360 height 9
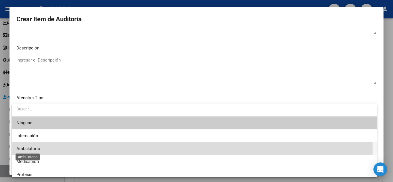
click at [38, 146] on span "Ambulatorio" at bounding box center [28, 148] width 24 height 5
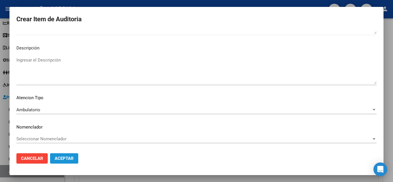
click at [68, 158] on span "Aceptar" at bounding box center [64, 158] width 19 height 5
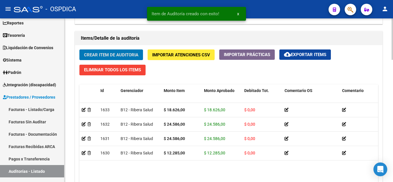
click at [129, 55] on span "Crear Item de Auditoria" at bounding box center [111, 54] width 54 height 5
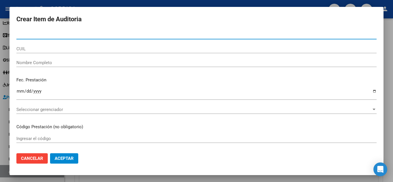
click at [82, 32] on input "Nro Documento" at bounding box center [196, 34] width 360 height 5
type input "55311019"
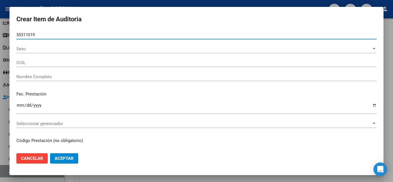
type input "27553110195"
type input "BUSTAMANTE URZULA MAGALY"
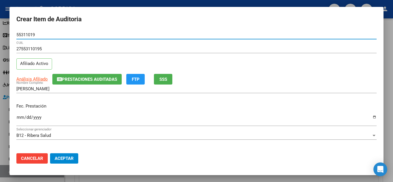
drag, startPoint x: 40, startPoint y: 34, endPoint x: 12, endPoint y: 36, distance: 28.8
type input "55311019"
drag, startPoint x: 12, startPoint y: 36, endPoint x: 66, endPoint y: 26, distance: 54.9
click at [66, 26] on form "Crear Item de Auditoria 55311019 Nro Documento 27553110195 CUIL Afiliado Activo…" at bounding box center [196, 91] width 360 height 154
drag, startPoint x: 39, startPoint y: 36, endPoint x: 13, endPoint y: 39, distance: 25.4
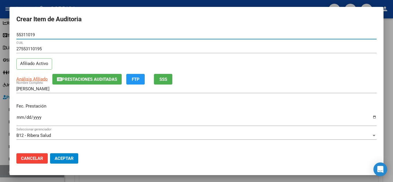
click at [12, 40] on mat-dialog-content "55311019 Nro Documento 27553110195 CUIL Afiliado Activo Análisis Afiliado Prest…" at bounding box center [196, 89] width 374 height 118
click at [21, 116] on input "Ingresar la fecha" at bounding box center [196, 119] width 360 height 9
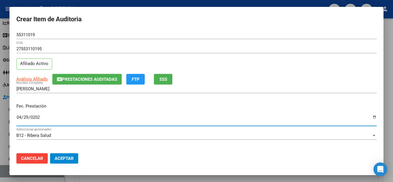
type input "2025-04-29"
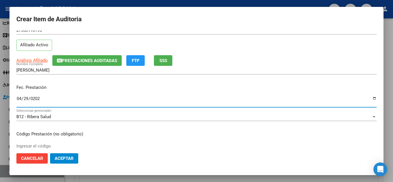
scroll to position [29, 0]
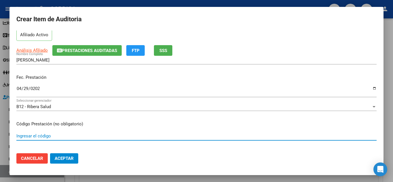
click at [145, 136] on input "Ingresar el código" at bounding box center [196, 135] width 360 height 5
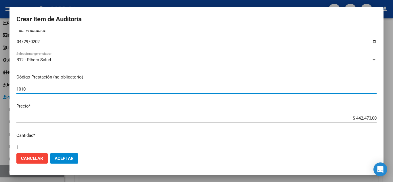
scroll to position [86, 0]
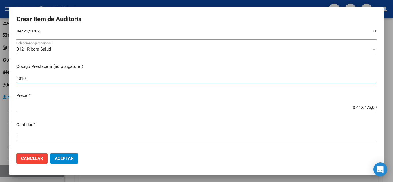
type input "1010"
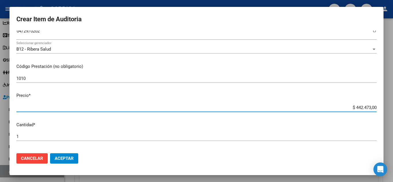
drag, startPoint x: 340, startPoint y: 108, endPoint x: 384, endPoint y: 108, distance: 43.7
click at [384, 108] on div "Crear Item de Auditoria 55311019 Nro Documento 27553110195 CUIL Afiliado Activo…" at bounding box center [196, 91] width 393 height 182
type input "$ 0,01"
type input "$ 0,12"
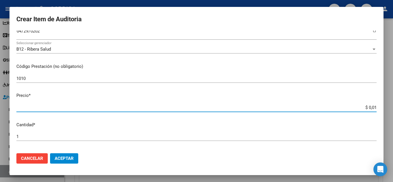
type input "$ 0,12"
type input "$ 1,22"
type input "$ 12,28"
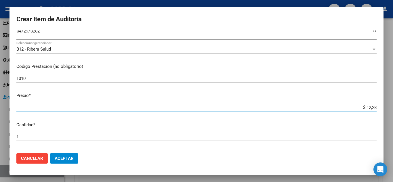
type input "$ 122,85"
type input "$ 1.228,50"
type input "$ 12.285,00"
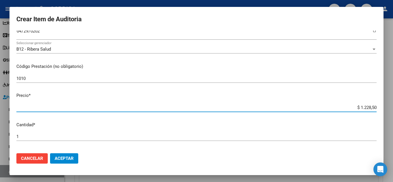
type input "$ 12.285,00"
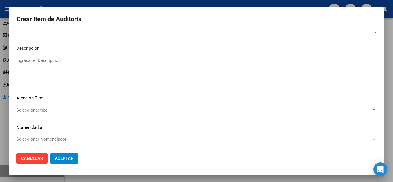
scroll to position [400, 0]
click at [52, 109] on span "Seleccionar tipo" at bounding box center [193, 109] width 355 height 5
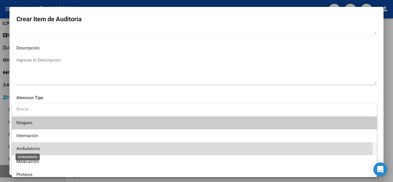
click at [39, 148] on span "Ambulatorio" at bounding box center [28, 148] width 24 height 5
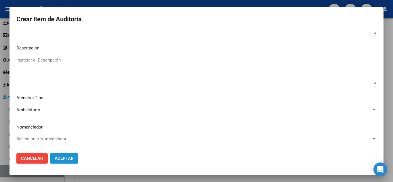
click at [75, 160] on button "Aceptar" at bounding box center [64, 158] width 28 height 10
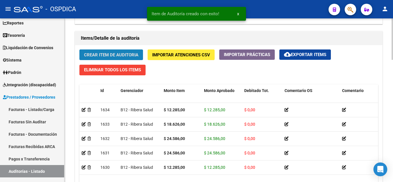
click at [125, 55] on span "Crear Item de Auditoria" at bounding box center [111, 54] width 54 height 5
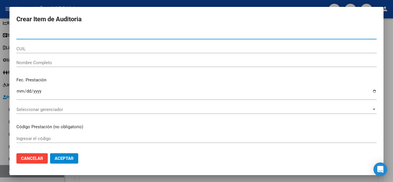
click at [145, 33] on input "Nro Documento" at bounding box center [196, 34] width 360 height 5
paste input "55311019"
type input "55311019"
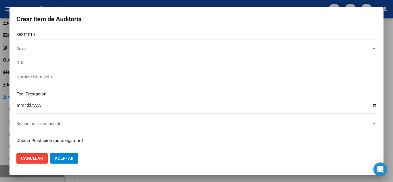
type input "27553110195"
type input "BUSTAMANTE URZULA MAGALY"
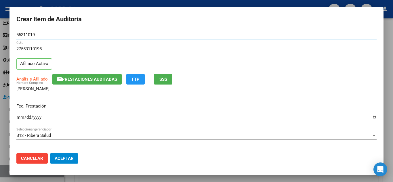
type input "55311019"
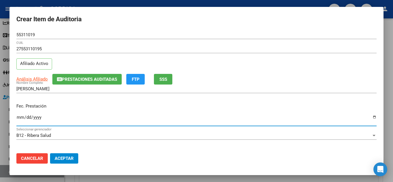
click at [20, 116] on input "Ingresar la fecha" at bounding box center [196, 119] width 360 height 9
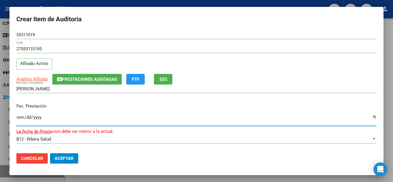
type input "2025-04-29"
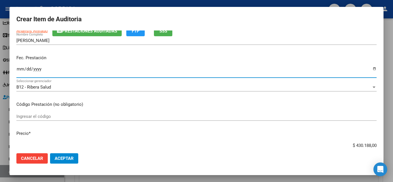
scroll to position [58, 0]
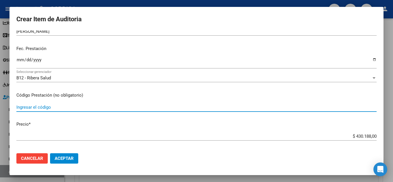
click at [74, 106] on input "Ingresar el código" at bounding box center [196, 107] width 360 height 5
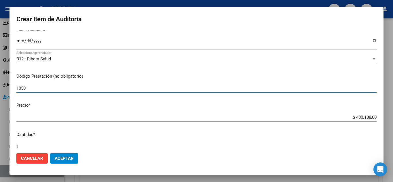
scroll to position [86, 0]
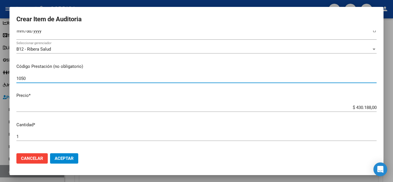
type input "1050"
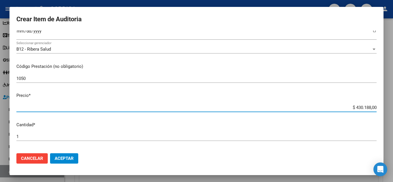
drag, startPoint x: 348, startPoint y: 109, endPoint x: 392, endPoint y: 114, distance: 45.1
click at [392, 114] on div "Crear Item de Auditoria 55311019 Nro Documento 27553110195 CUIL Afiliado Activo…" at bounding box center [196, 91] width 393 height 182
type input "$ 0,03"
type input "$ 0,35"
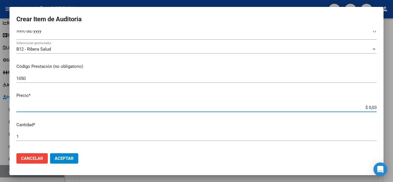
type input "$ 0,35"
type input "$ 3,50"
type input "$ 35,05"
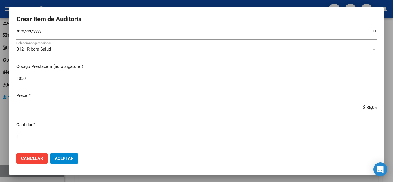
type input "$ 350,58"
type input "$ 3.505,80"
type input "$ 35.058,00"
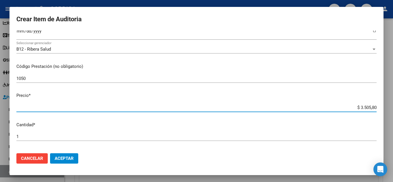
type input "$ 35.058,00"
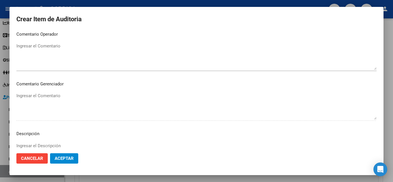
scroll to position [400, 0]
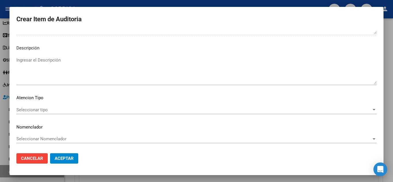
click at [80, 113] on div "Seleccionar tipo Seleccionar tipo" at bounding box center [196, 110] width 360 height 9
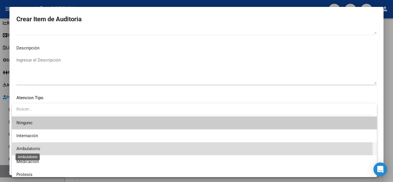
click at [31, 147] on span "Ambulatorio" at bounding box center [28, 148] width 24 height 5
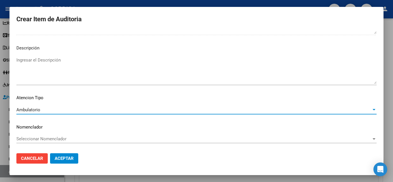
click at [58, 158] on span "Aceptar" at bounding box center [64, 158] width 19 height 5
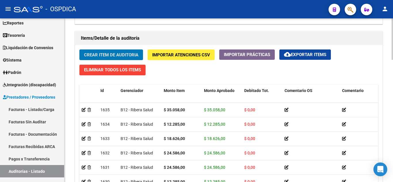
click at [124, 54] on span "Crear Item de Auditoria" at bounding box center [111, 54] width 54 height 5
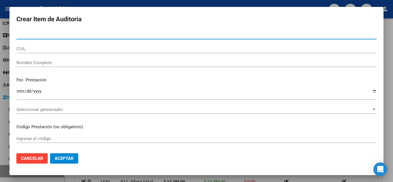
click at [143, 34] on input "Nro Documento" at bounding box center [196, 34] width 360 height 5
paste input "55311019"
type input "55311019"
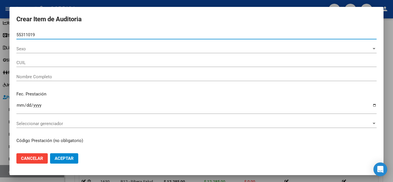
type input "27553110195"
type input "BUSTAMANTE URZULA MAGALY"
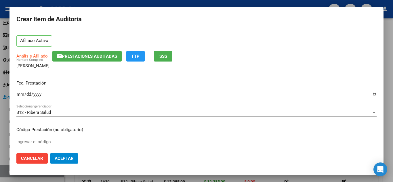
scroll to position [29, 0]
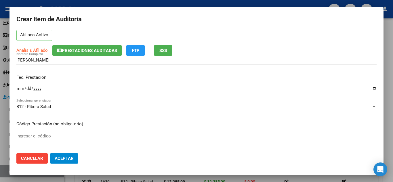
type input "55311019"
click at [15, 89] on mat-dialog-content "55311019 Nro Documento 27553110195 CUIL Afiliado Activo Análisis Afiliado Prest…" at bounding box center [196, 89] width 374 height 118
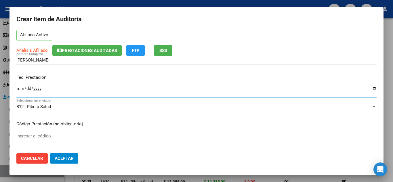
click at [17, 88] on input "Ingresar la fecha" at bounding box center [196, 90] width 360 height 9
type input "2025-04-29"
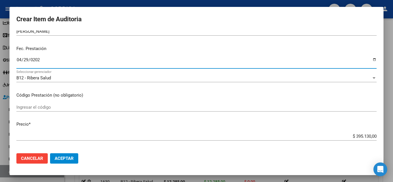
click at [186, 106] on input "Ingresar el código" at bounding box center [196, 107] width 360 height 5
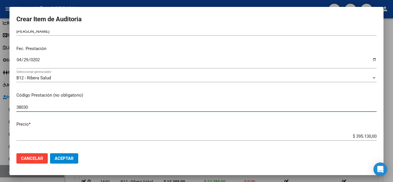
type input "38030"
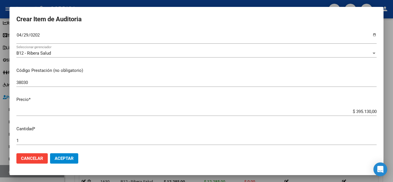
scroll to position [86, 0]
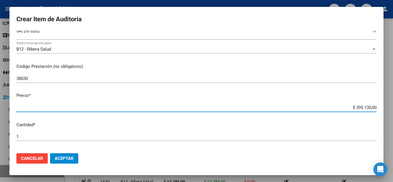
drag, startPoint x: 338, startPoint y: 109, endPoint x: 384, endPoint y: 105, distance: 46.2
click at [384, 105] on div "Crear Item de Auditoria 55311019 Nro Documento 27553110195 CUIL Afiliado Activo…" at bounding box center [196, 91] width 393 height 182
type input "$ 0,06"
type input "$ 0,66"
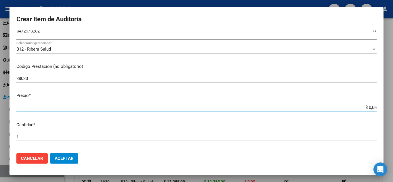
type input "$ 0,66"
type input "$ 6,62"
type input "$ 66,20"
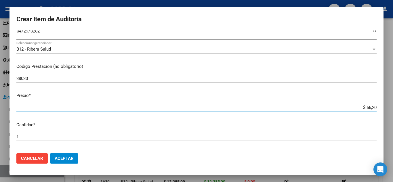
type input "$ 662,00"
type input "$ 6.620,00"
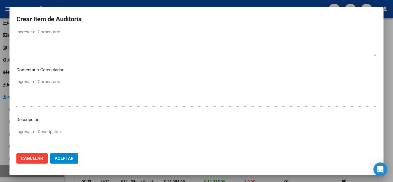
scroll to position [400, 0]
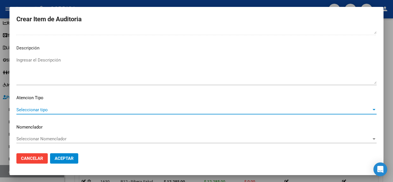
click at [43, 109] on span "Seleccionar tipo" at bounding box center [193, 109] width 355 height 5
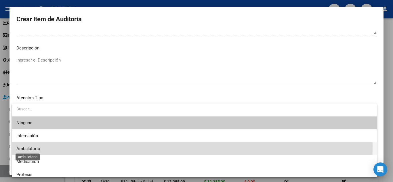
click at [29, 146] on span "Ambulatorio" at bounding box center [28, 148] width 24 height 5
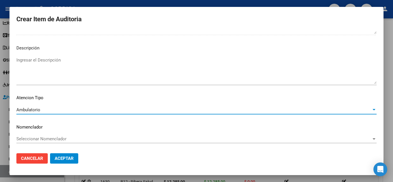
click at [56, 155] on button "Aceptar" at bounding box center [64, 158] width 28 height 10
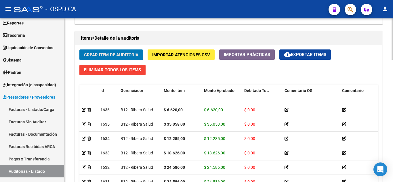
click at [119, 52] on span "Crear Item de Auditoria" at bounding box center [111, 54] width 54 height 5
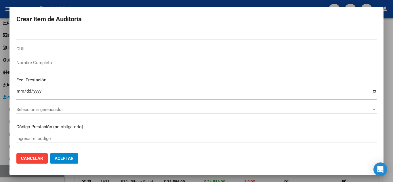
click at [125, 35] on input "Nro Documento" at bounding box center [196, 34] width 360 height 5
paste input "55311019"
type input "55311019"
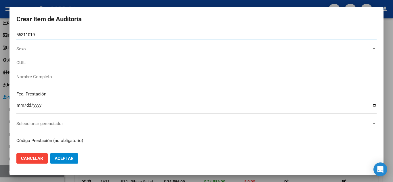
type input "27553110195"
type input "BUSTAMANTE URZULA MAGALY"
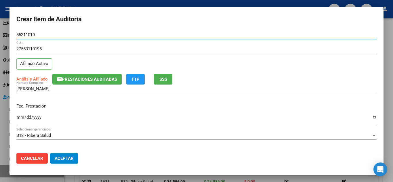
type input "55311019"
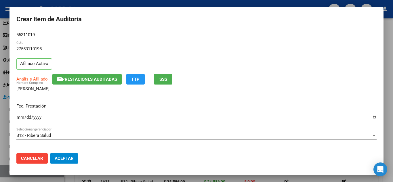
click at [19, 119] on input "Ingresar la fecha" at bounding box center [196, 119] width 360 height 9
type input "2025-04-29"
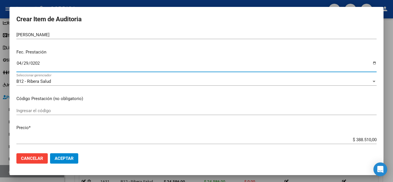
scroll to position [58, 0]
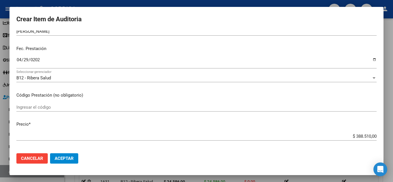
click at [104, 104] on div "Ingresar el código" at bounding box center [196, 107] width 360 height 9
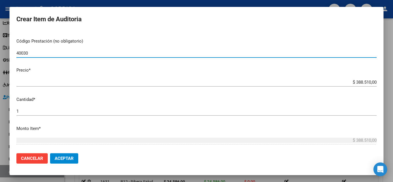
scroll to position [115, 0]
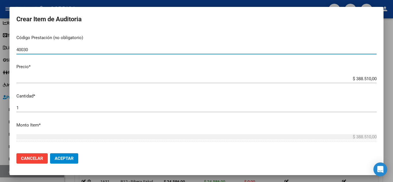
type input "40030"
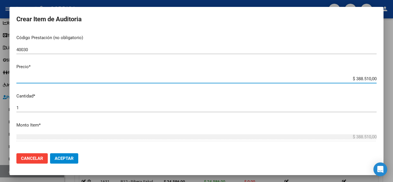
drag, startPoint x: 342, startPoint y: 80, endPoint x: 383, endPoint y: 81, distance: 40.6
click at [383, 81] on mat-dialog-content "55311019 Nro Documento 27553110195 CUIL Afiliado Activo Análisis Afiliado Prest…" at bounding box center [196, 89] width 374 height 118
type input "$ 0,01"
type input "$ 0,16"
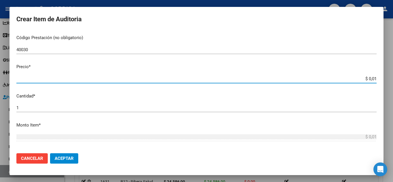
type input "$ 0,16"
type input "$ 1,64"
type input "$ 16,40"
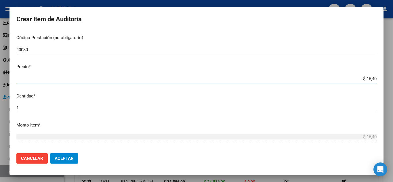
type input "$ 164,03"
type input "$ 1.640,30"
type input "$ 16.403,00"
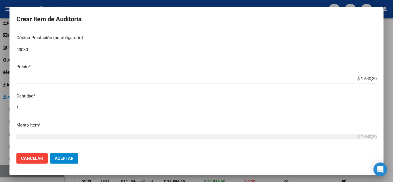
type input "$ 16.403,00"
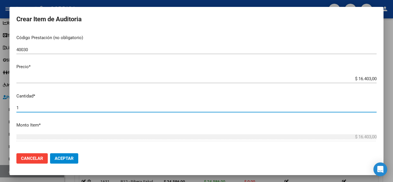
drag, startPoint x: 30, startPoint y: 109, endPoint x: 0, endPoint y: 104, distance: 30.2
click at [0, 104] on div "Crear Item de Auditoria 55311019 Nro Documento 27553110195 CUIL Afiliado Activo…" at bounding box center [196, 91] width 393 height 182
type input "3"
type input "$ 49.209,00"
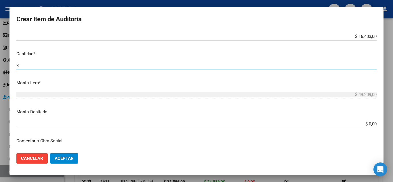
scroll to position [173, 0]
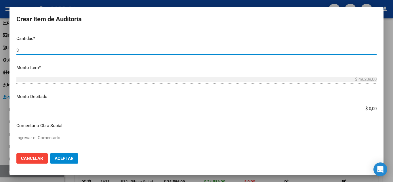
type input "3"
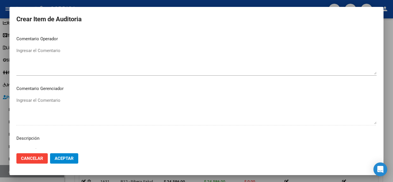
scroll to position [400, 0]
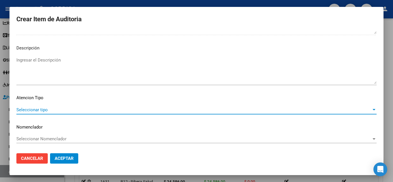
click at [45, 110] on span "Seleccionar tipo" at bounding box center [193, 109] width 355 height 5
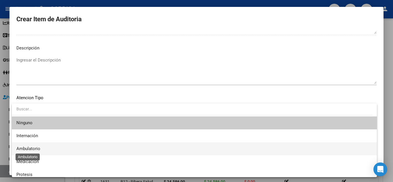
click at [34, 148] on span "Ambulatorio" at bounding box center [28, 148] width 24 height 5
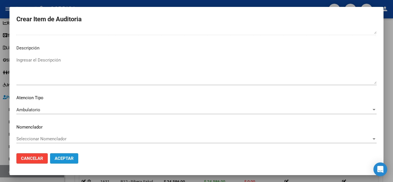
click at [59, 158] on span "Aceptar" at bounding box center [64, 158] width 19 height 5
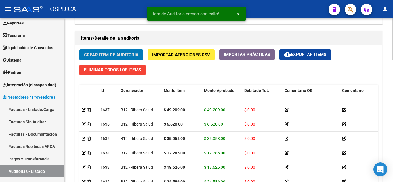
click at [122, 54] on span "Crear Item de Auditoria" at bounding box center [111, 54] width 54 height 5
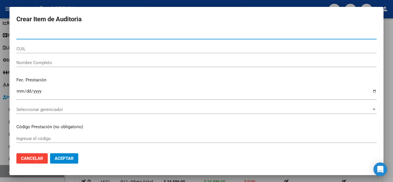
click at [113, 35] on input "Nro Documento" at bounding box center [196, 34] width 360 height 5
paste input "55311019"
type input "55311019"
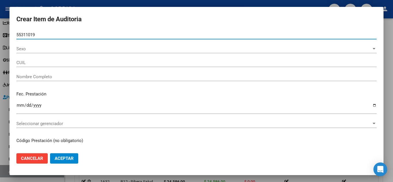
type input "27553110195"
type input "BUSTAMANTE URZULA MAGALY"
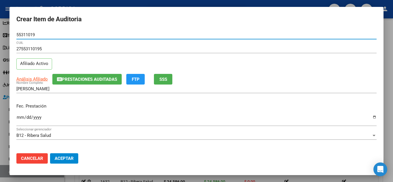
type input "55311019"
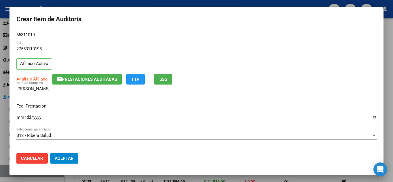
click at [16, 116] on mat-dialog-content "55311019 Nro Documento 27553110195 CUIL Afiliado Activo Análisis Afiliado Prest…" at bounding box center [196, 89] width 374 height 118
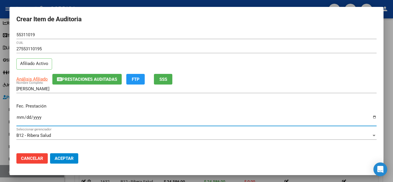
click at [18, 117] on input "Ingresar la fecha" at bounding box center [196, 119] width 360 height 9
type input "2025-04-29"
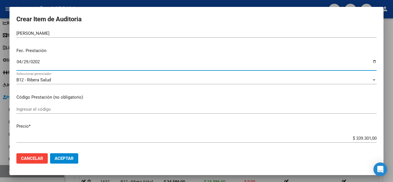
scroll to position [58, 0]
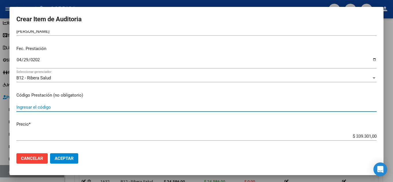
click at [168, 109] on input "Ingresar el código" at bounding box center [196, 107] width 360 height 5
type input "40040"
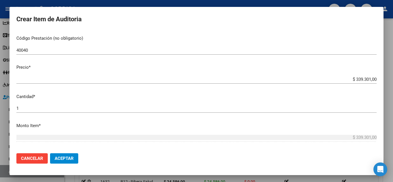
scroll to position [115, 0]
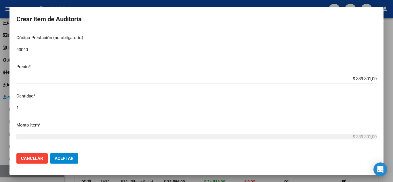
drag, startPoint x: 338, startPoint y: 79, endPoint x: 386, endPoint y: 84, distance: 48.3
click at [386, 84] on div "Crear Item de Auditoria 55311019 Nro Documento 27553110195 CUIL Afiliado Activo…" at bounding box center [196, 91] width 393 height 182
type input "$ 0,02"
type input "$ 0,23"
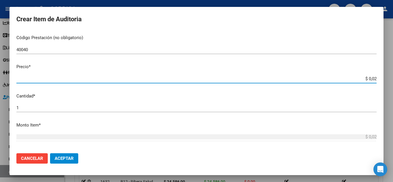
type input "$ 0,23"
type input "$ 2,35"
type input "$ 23,57"
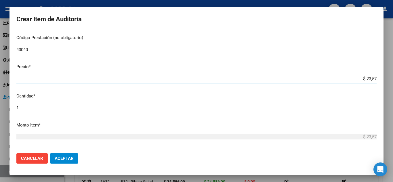
type input "$ 235,71"
type input "$ 2.357,10"
type input "$ 23.571,00"
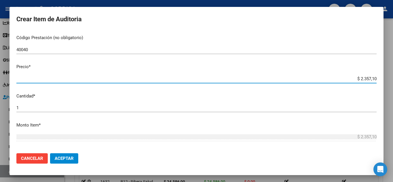
type input "$ 23.571,00"
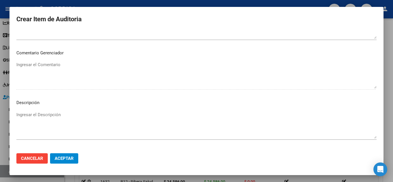
scroll to position [400, 0]
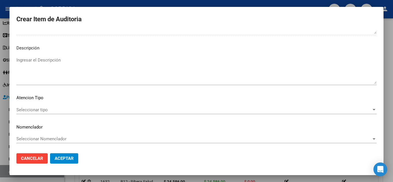
click at [46, 106] on div "Seleccionar tipo Seleccionar tipo" at bounding box center [196, 110] width 360 height 9
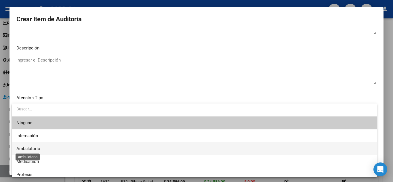
click at [37, 147] on span "Ambulatorio" at bounding box center [28, 148] width 24 height 5
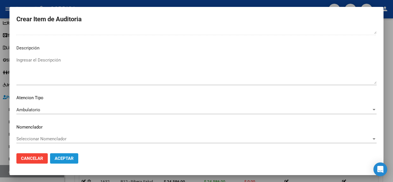
click at [69, 156] on span "Aceptar" at bounding box center [64, 158] width 19 height 5
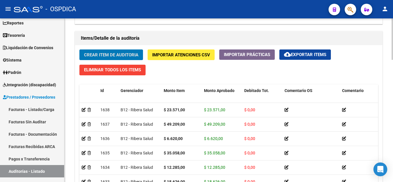
click at [119, 55] on span "Crear Item de Auditoria" at bounding box center [111, 54] width 54 height 5
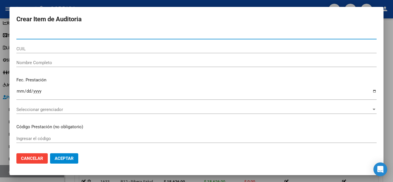
click at [136, 33] on input "Nro Documento" at bounding box center [196, 34] width 360 height 5
paste input "55311019"
type input "55311019"
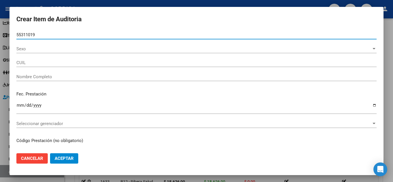
type input "27553110195"
type input "BUSTAMANTE URZULA MAGALY"
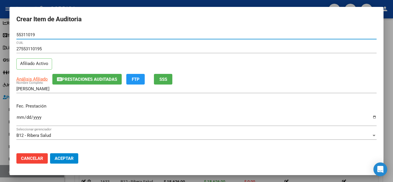
type input "55311019"
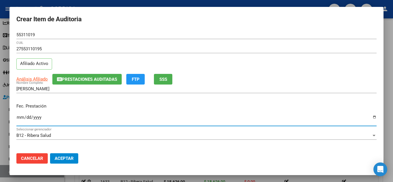
click at [20, 118] on input "Ingresar la fecha" at bounding box center [196, 119] width 360 height 9
type input "2025-05-05"
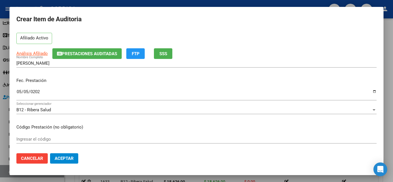
scroll to position [58, 0]
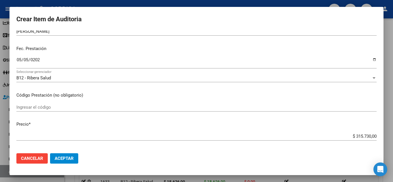
click at [143, 105] on input "Ingresar el código" at bounding box center [196, 107] width 360 height 5
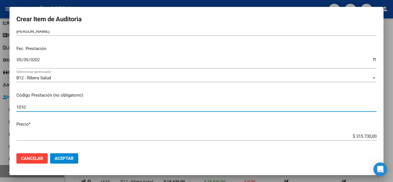
type input "1010"
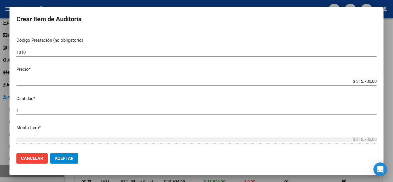
scroll to position [115, 0]
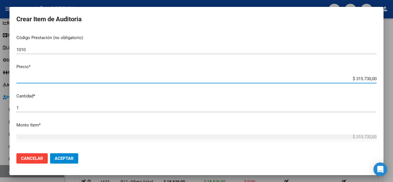
drag, startPoint x: 340, startPoint y: 80, endPoint x: 343, endPoint y: 44, distance: 35.7
click at [391, 84] on div "Crear Item de Auditoria 55311019 Nro Documento 27553110195 CUIL Afiliado Activo…" at bounding box center [196, 91] width 393 height 182
type input "$ 0,01"
type input "$ 0,12"
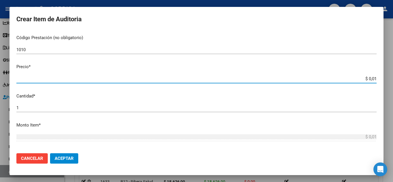
type input "$ 0,12"
type input "$ 1,22"
type input "$ 12,28"
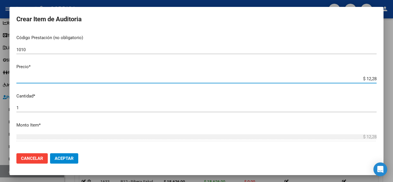
type input "$ 122,85"
type input "$ 1.228,50"
type input "$ 12.285,00"
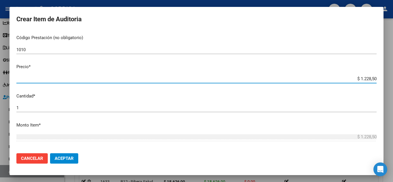
type input "$ 12.285,00"
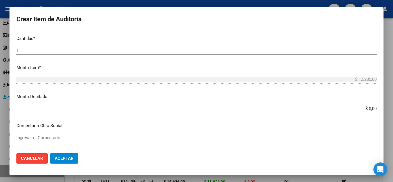
scroll to position [400, 0]
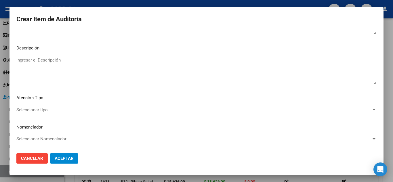
click at [41, 109] on span "Seleccionar tipo" at bounding box center [193, 109] width 355 height 5
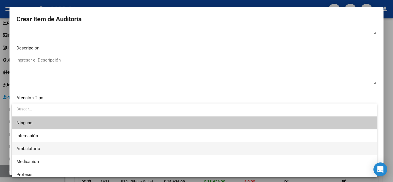
click at [45, 145] on span "Ambulatorio" at bounding box center [194, 148] width 356 height 13
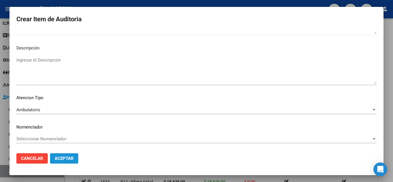
click at [69, 157] on span "Aceptar" at bounding box center [64, 158] width 19 height 5
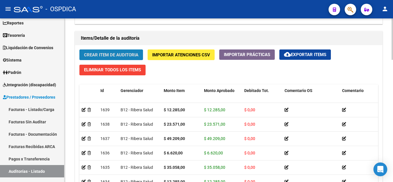
click at [131, 56] on span "Crear Item de Auditoria" at bounding box center [111, 54] width 54 height 5
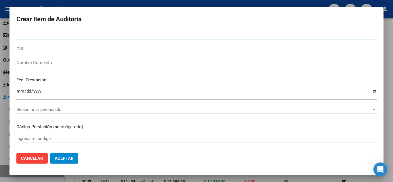
click at [94, 36] on input "Nro Documento" at bounding box center [196, 34] width 360 height 5
type input "52874700"
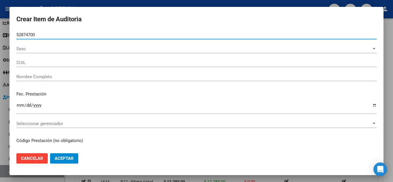
type input "27528747006"
type input "BUSTAMANTE ZAMIRA KIARA"
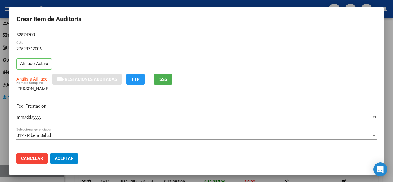
drag, startPoint x: 45, startPoint y: 35, endPoint x: 0, endPoint y: 28, distance: 45.1
click at [0, 28] on div "Crear Item de Auditoria 52874700 Nro Documento 27528747006 CUIL Afiliado Activo…" at bounding box center [196, 91] width 393 height 182
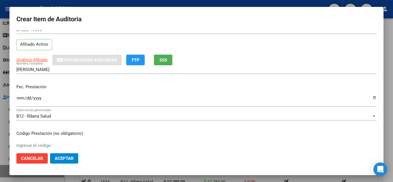
scroll to position [29, 0]
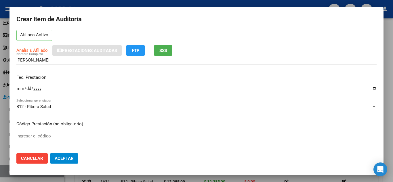
type input "52874700"
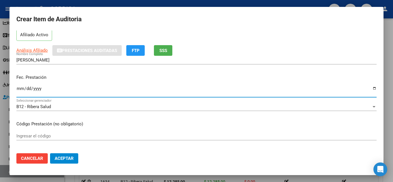
click at [19, 88] on input "Ingresar la fecha" at bounding box center [196, 90] width 360 height 9
type input "2025-04-29"
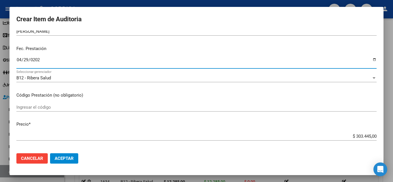
click at [114, 108] on input "Ingresar el código" at bounding box center [196, 107] width 360 height 5
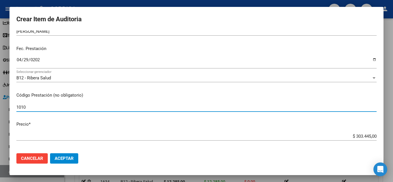
type input "1010"
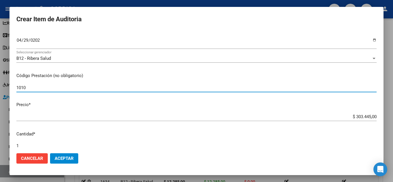
scroll to position [86, 0]
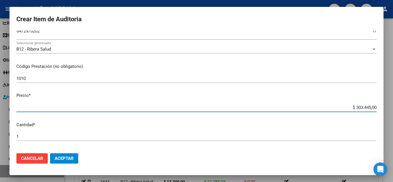
drag, startPoint x: 339, startPoint y: 108, endPoint x: 392, endPoint y: 110, distance: 53.3
click at [392, 110] on div "Crear Item de Auditoria 52874700 Nro Documento 27528747006 CUIL Afiliado Activo…" at bounding box center [196, 91] width 393 height 182
type input "$ 0,01"
type input "$ 0,12"
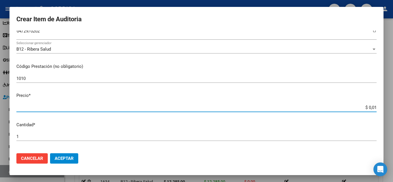
type input "$ 0,12"
type input "$ 1,22"
type input "$ 12,28"
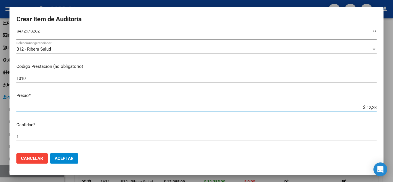
type input "$ 122,85"
type input "$ 1.228,50"
type input "$ 12.285,00"
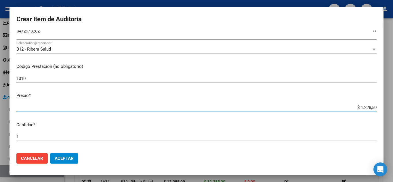
type input "$ 12.285,00"
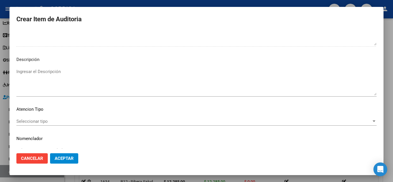
scroll to position [400, 0]
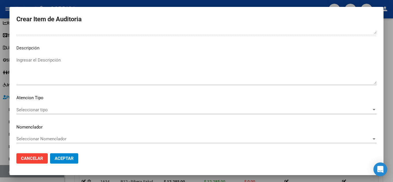
click at [45, 107] on span "Seleccionar tipo" at bounding box center [193, 109] width 355 height 5
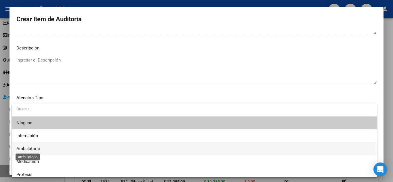
click at [40, 148] on span "Ambulatorio" at bounding box center [28, 148] width 24 height 5
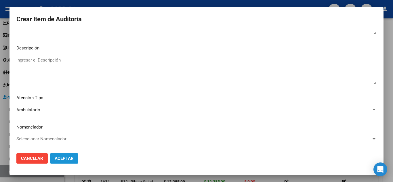
click at [73, 160] on span "Aceptar" at bounding box center [64, 158] width 19 height 5
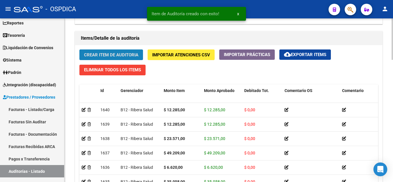
click at [123, 52] on button "Crear Item de Auditoria" at bounding box center [111, 54] width 64 height 11
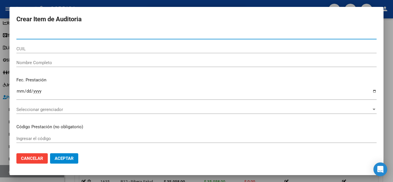
click at [160, 34] on input "Nro Documento" at bounding box center [196, 34] width 360 height 5
paste input "52874700"
type input "52874700"
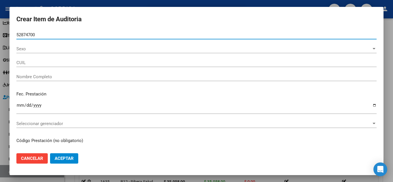
type input "27528747006"
type input "BUSTAMANTE ZAMIRA KIARA"
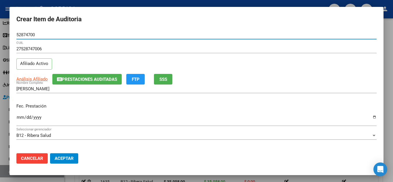
type input "52874700"
click at [19, 116] on input "Ingresar la fecha" at bounding box center [196, 119] width 360 height 9
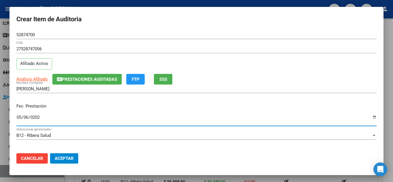
type input "2025-05-06"
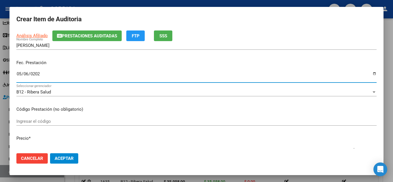
scroll to position [58, 0]
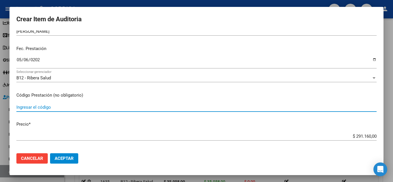
click at [113, 106] on input "Ingresar el código" at bounding box center [196, 107] width 360 height 5
type input "1010"
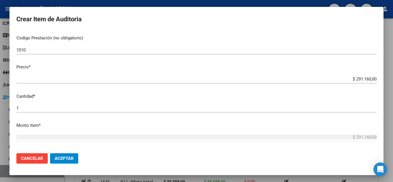
scroll to position [115, 0]
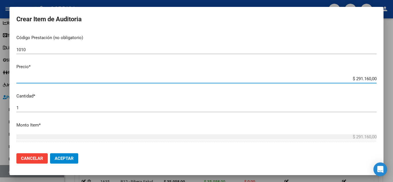
drag, startPoint x: 346, startPoint y: 78, endPoint x: 392, endPoint y: 86, distance: 46.7
click at [392, 86] on div "Crear Item de Auditoria 52874700 Nro Documento 27528747006 CUIL Afiliado Activo…" at bounding box center [196, 91] width 393 height 182
type input "$ 0,01"
type input "$ 0,12"
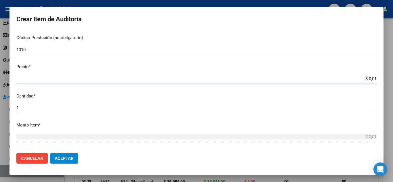
type input "$ 0,12"
type input "$ 1,25"
type input "$ 12,58"
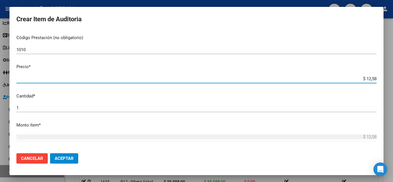
type input "$ 125,85"
type input "$ 1.258,50"
type input "$ 12.585,00"
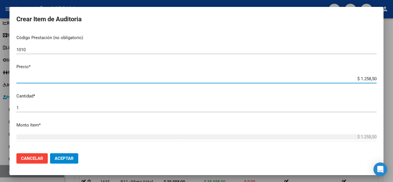
type input "$ 12.585,00"
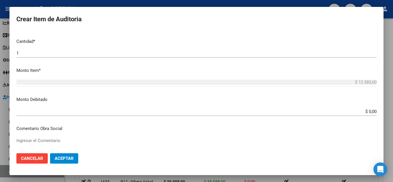
scroll to position [141, 0]
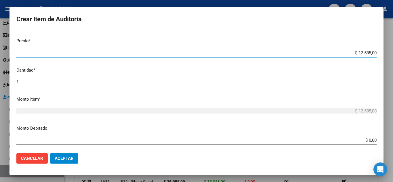
drag, startPoint x: 348, startPoint y: 52, endPoint x: 392, endPoint y: 61, distance: 45.1
click at [392, 61] on div "Crear Item de Auditoria 52874700 Nro Documento 27528747006 CUIL Afiliado Activo…" at bounding box center [196, 91] width 393 height 182
type input "$ 0,01"
type input "$ 0,12"
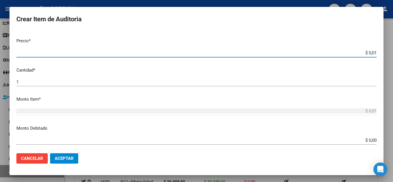
type input "$ 0,12"
type input "$ 1,22"
type input "$ 12,28"
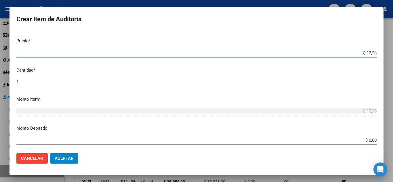
type input "$ 122,85"
type input "$ 1.228,50"
type input "$ 12.285,00"
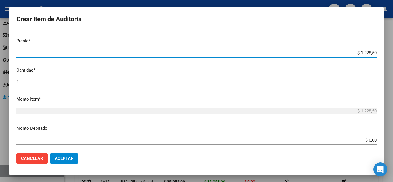
type input "$ 12.285,00"
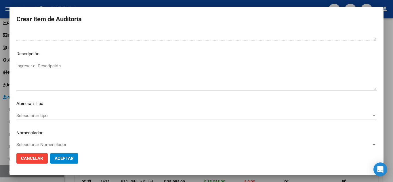
scroll to position [400, 0]
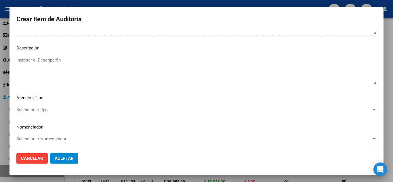
click at [42, 108] on span "Seleccionar tipo" at bounding box center [193, 109] width 355 height 5
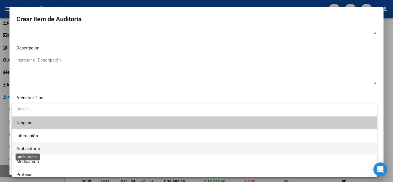
click at [38, 149] on span "Ambulatorio" at bounding box center [28, 148] width 24 height 5
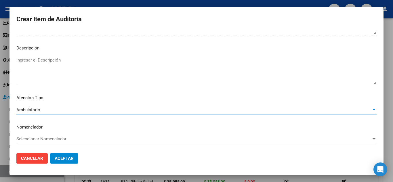
click at [64, 158] on span "Aceptar" at bounding box center [64, 158] width 19 height 5
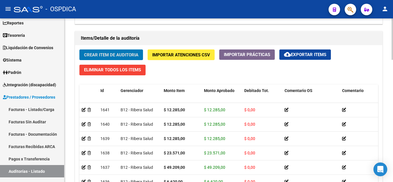
click at [115, 56] on span "Crear Item de Auditoria" at bounding box center [111, 54] width 54 height 5
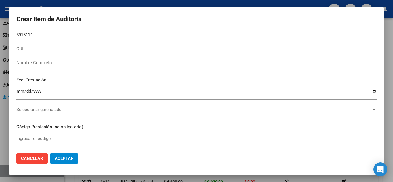
type input "59151148"
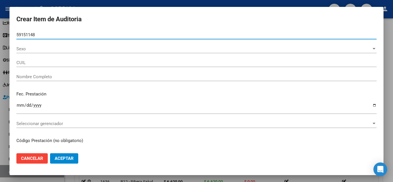
type input "20591511484"
type input "DURAN LUCAS JOEL"
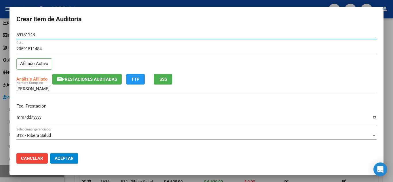
type input "59151148"
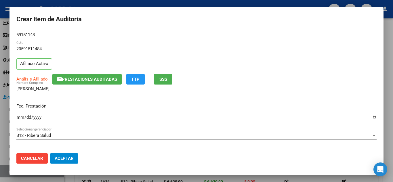
click at [18, 116] on input "Ingresar la fecha" at bounding box center [196, 119] width 360 height 9
type input "2025-04-21"
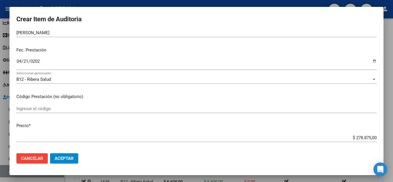
scroll to position [58, 0]
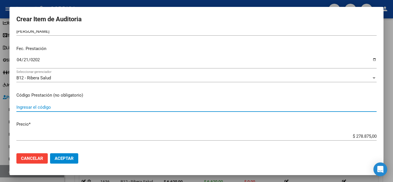
click at [122, 106] on input "Ingresar el código" at bounding box center [196, 107] width 360 height 5
type input "1010"
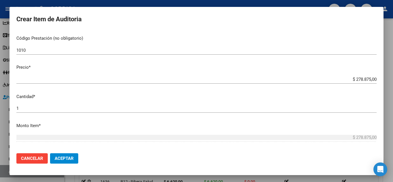
scroll to position [115, 0]
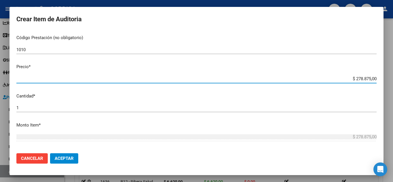
drag, startPoint x: 345, startPoint y: 79, endPoint x: 392, endPoint y: 79, distance: 47.4
click at [392, 79] on div "Crear Item de Auditoria 59151148 Nro Documento 20591511484 CUIL Afiliado Activo…" at bounding box center [196, 91] width 393 height 182
type input "$ 0,01"
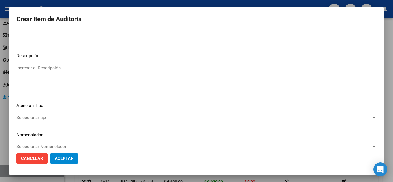
scroll to position [400, 0]
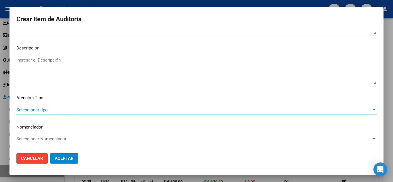
click at [49, 110] on span "Seleccionar tipo" at bounding box center [193, 109] width 355 height 5
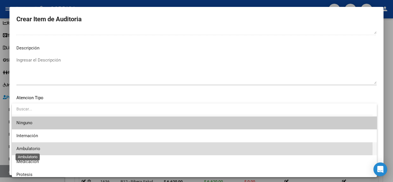
drag, startPoint x: 35, startPoint y: 148, endPoint x: 55, endPoint y: 152, distance: 20.2
click at [36, 147] on span "Ambulatorio" at bounding box center [28, 148] width 24 height 5
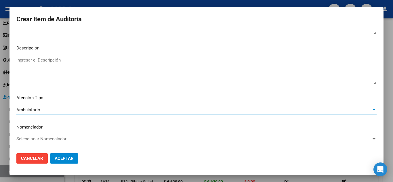
click at [65, 161] on span "Aceptar" at bounding box center [64, 158] width 19 height 5
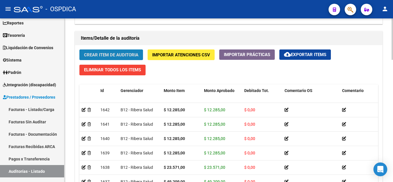
click at [110, 59] on button "Crear Item de Auditoria" at bounding box center [111, 54] width 64 height 11
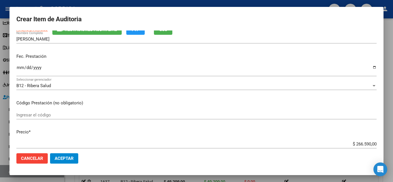
scroll to position [58, 0]
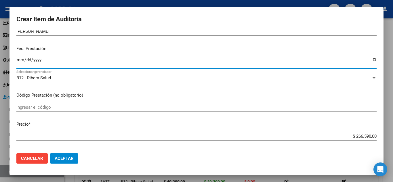
click at [19, 60] on input "Ingresar la fecha" at bounding box center [196, 62] width 360 height 9
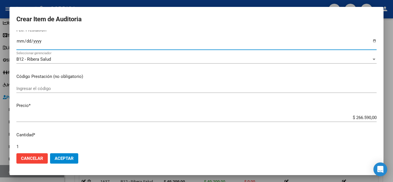
scroll to position [86, 0]
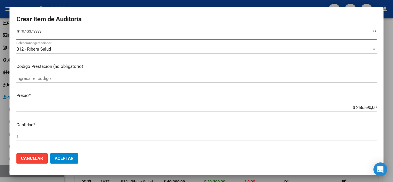
click at [171, 75] on div "Ingresar el código" at bounding box center [196, 78] width 360 height 9
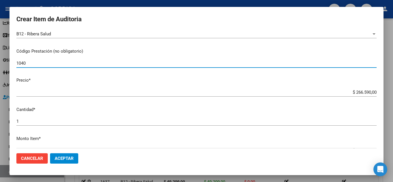
scroll to position [115, 0]
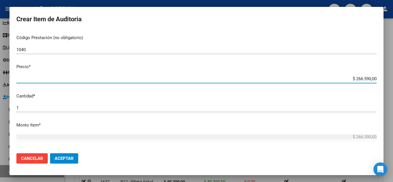
drag, startPoint x: 345, startPoint y: 81, endPoint x: 392, endPoint y: 83, distance: 47.8
click at [392, 83] on div "Crear Item de Auditoria 56379149 Nro Documento 20563791498 CUIL Afiliado Activo…" at bounding box center [196, 91] width 393 height 182
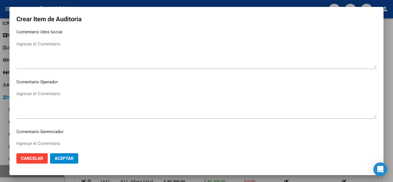
scroll to position [400, 0]
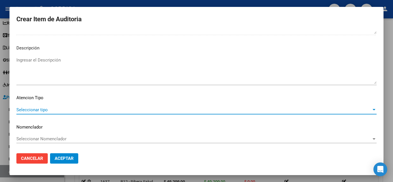
click at [77, 111] on span "Seleccionar tipo" at bounding box center [193, 109] width 355 height 5
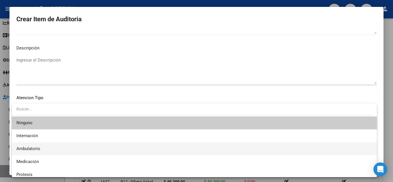
click at [51, 149] on span "Ambulatorio" at bounding box center [194, 148] width 356 height 13
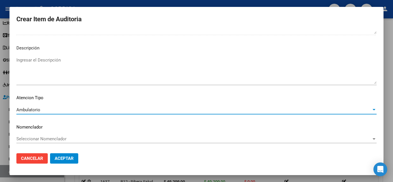
click at [60, 159] on span "Aceptar" at bounding box center [64, 158] width 19 height 5
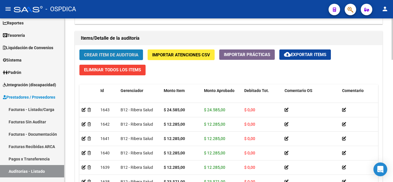
click at [118, 50] on button "Crear Item de Auditoria" at bounding box center [111, 54] width 64 height 11
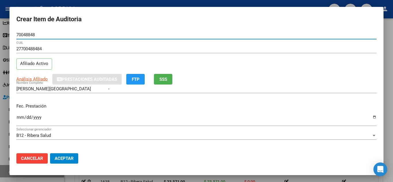
click at [20, 117] on input "Ingresar la fecha" at bounding box center [196, 119] width 360 height 9
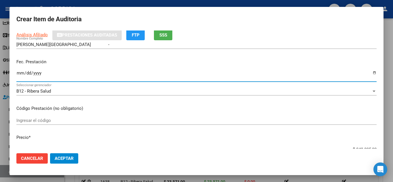
scroll to position [58, 0]
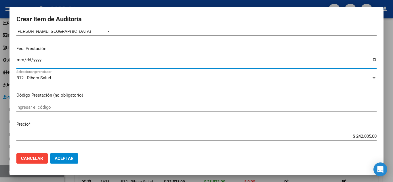
click at [197, 105] on input "Ingresar el código" at bounding box center [196, 107] width 360 height 5
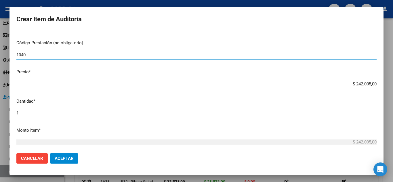
scroll to position [115, 0]
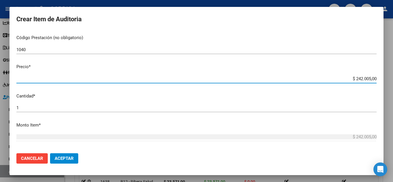
drag, startPoint x: 342, startPoint y: 78, endPoint x: 380, endPoint y: 77, distance: 37.7
click at [380, 77] on mat-dialog-content "70048848 Nro Documento 27700488484 CUIL Afiliado Activo Análisis Afiliado Prest…" at bounding box center [196, 89] width 374 height 118
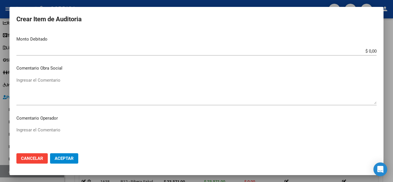
scroll to position [400, 0]
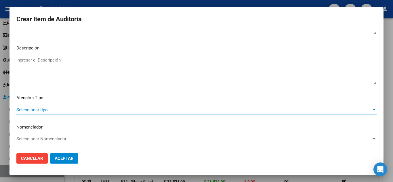
click at [57, 109] on span "Seleccionar tipo" at bounding box center [193, 109] width 355 height 5
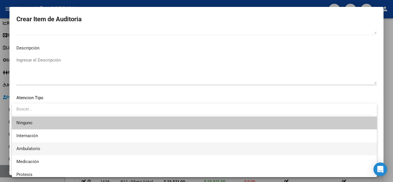
click at [45, 150] on span "Ambulatorio" at bounding box center [194, 148] width 356 height 13
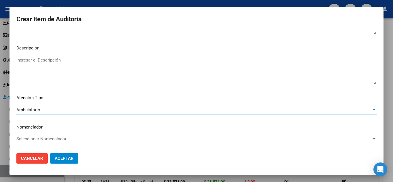
click at [74, 160] on button "Aceptar" at bounding box center [64, 158] width 28 height 10
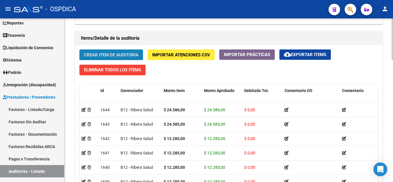
click at [124, 51] on button "Crear Item de Auditoria" at bounding box center [111, 54] width 64 height 11
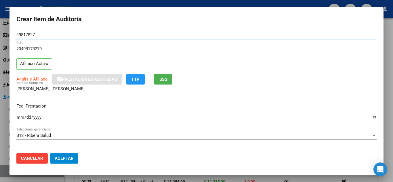
click at [18, 117] on input "Ingresar la fecha" at bounding box center [196, 119] width 360 height 9
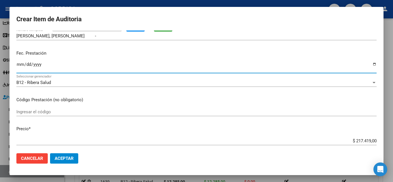
scroll to position [58, 0]
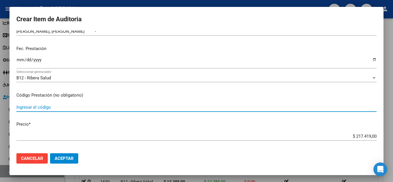
click at [228, 106] on input "Ingresar el código" at bounding box center [196, 107] width 360 height 5
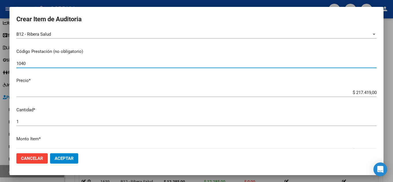
scroll to position [115, 0]
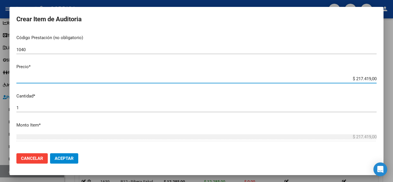
drag, startPoint x: 350, startPoint y: 79, endPoint x: 384, endPoint y: 75, distance: 33.9
click at [384, 75] on div "Crear Item de Auditoria 49817827 Nro Documento 20498178279 CUIL Afiliado Activo…" at bounding box center [196, 91] width 393 height 182
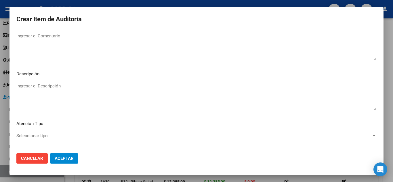
scroll to position [400, 0]
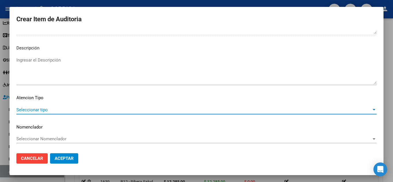
click at [41, 107] on span "Seleccionar tipo" at bounding box center [193, 109] width 355 height 5
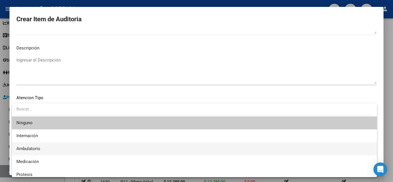
click at [41, 148] on span "Ambulatorio" at bounding box center [194, 148] width 356 height 13
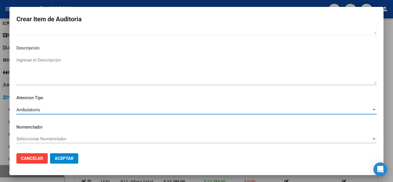
click at [66, 158] on span "Aceptar" at bounding box center [64, 158] width 19 height 5
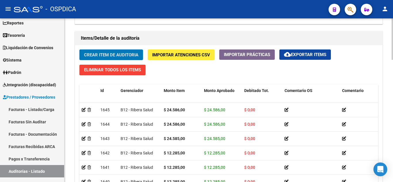
click at [116, 52] on span "Crear Item de Auditoria" at bounding box center [111, 54] width 54 height 5
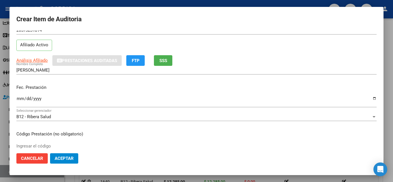
scroll to position [29, 0]
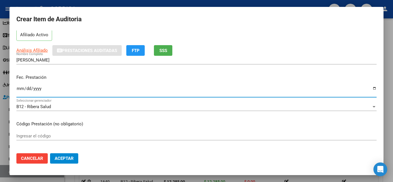
click at [20, 88] on input "Ingresar la fecha" at bounding box center [196, 90] width 360 height 9
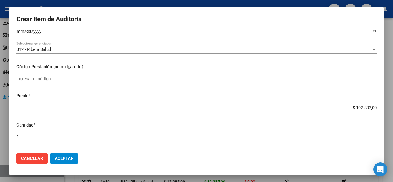
scroll to position [86, 0]
click at [159, 75] on div "Ingresar el código" at bounding box center [196, 78] width 360 height 9
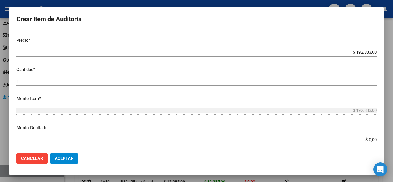
scroll to position [144, 0]
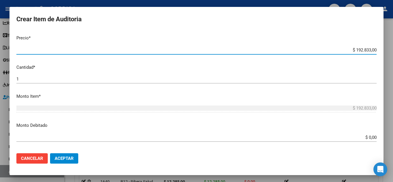
drag, startPoint x: 335, startPoint y: 50, endPoint x: 392, endPoint y: 46, distance: 57.4
click at [392, 46] on div "Crear Item de Auditoria 57323181 Nro Documento 20573231814 CUIL Afiliado Activo…" at bounding box center [196, 91] width 393 height 182
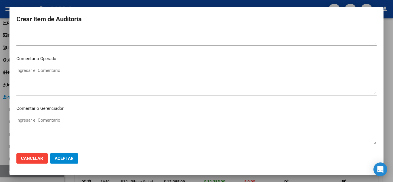
scroll to position [400, 0]
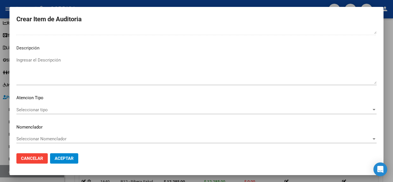
click at [53, 108] on span "Seleccionar tipo" at bounding box center [193, 109] width 355 height 5
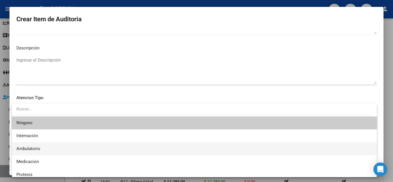
click at [52, 147] on span "Ambulatorio" at bounding box center [194, 148] width 356 height 13
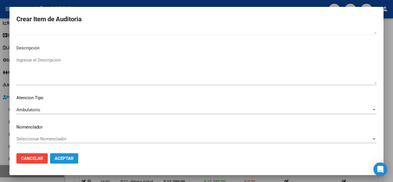
click at [64, 156] on button "Aceptar" at bounding box center [64, 158] width 28 height 10
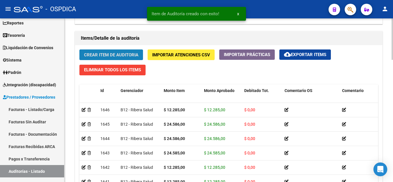
click at [110, 52] on span "Crear Item de Auditoria" at bounding box center [111, 54] width 54 height 5
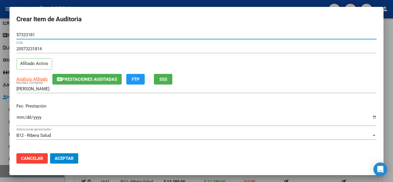
drag, startPoint x: 42, startPoint y: 34, endPoint x: 8, endPoint y: 37, distance: 33.8
click at [8, 37] on div "Crear Item de Auditoria 57323181 Nro Documento 20573231814 CUIL Afiliado Activo…" at bounding box center [196, 91] width 393 height 182
click at [20, 116] on input "Ingresar la fecha" at bounding box center [196, 119] width 360 height 9
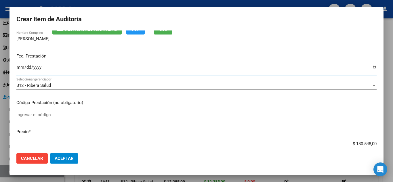
scroll to position [58, 0]
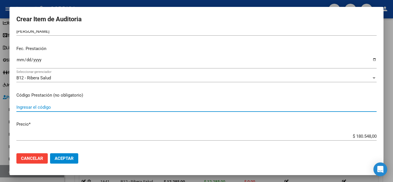
click at [155, 106] on input "Ingresar el código" at bounding box center [196, 107] width 360 height 5
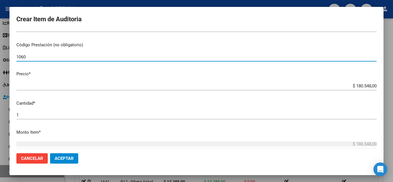
scroll to position [115, 0]
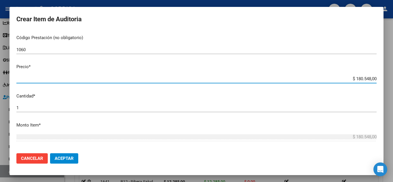
drag, startPoint x: 341, startPoint y: 79, endPoint x: 381, endPoint y: 72, distance: 40.7
click at [381, 72] on mat-dialog-content "57323181 Nro Documento 20573231814 CUIL Afiliado Activo Análisis Afiliado Prest…" at bounding box center [196, 89] width 374 height 118
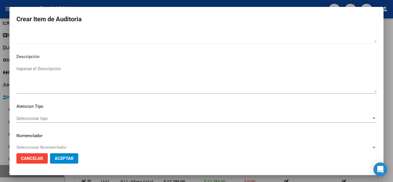
scroll to position [400, 0]
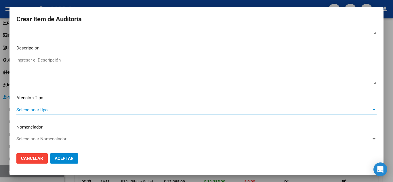
click at [50, 110] on span "Seleccionar tipo" at bounding box center [193, 109] width 355 height 5
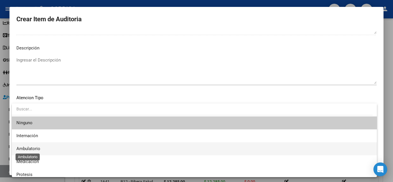
click at [34, 148] on span "Ambulatorio" at bounding box center [28, 148] width 24 height 5
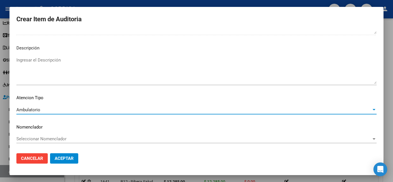
click at [68, 158] on span "Aceptar" at bounding box center [64, 158] width 19 height 5
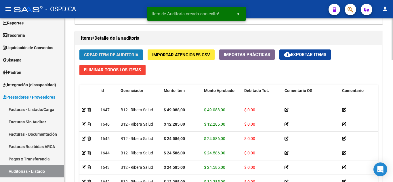
click at [122, 53] on span "Crear Item de Auditoria" at bounding box center [111, 54] width 54 height 5
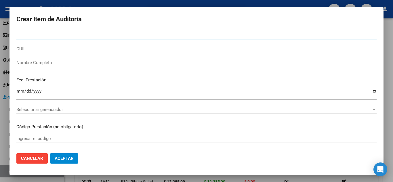
click at [115, 34] on input "Nro Documento" at bounding box center [196, 34] width 360 height 5
paste input "57323181"
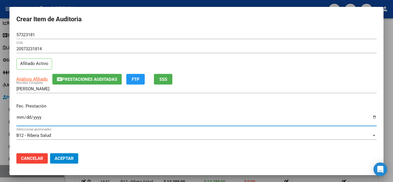
click at [20, 117] on input "Ingresar la fecha" at bounding box center [196, 119] width 360 height 9
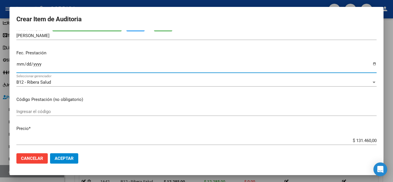
scroll to position [58, 0]
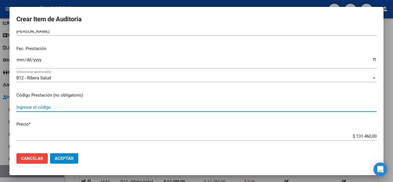
click at [97, 109] on input "Ingresar el código" at bounding box center [196, 107] width 360 height 5
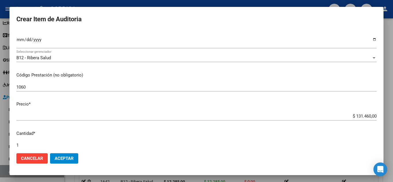
scroll to position [86, 0]
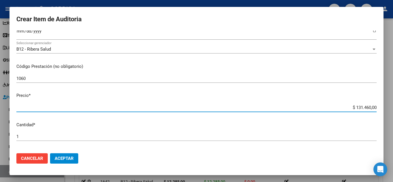
drag, startPoint x: 342, startPoint y: 110, endPoint x: 388, endPoint y: 104, distance: 46.2
click at [392, 103] on div "Crear Item de Auditoria 57323181 Nro Documento 20573231814 CUIL Afiliado Activo…" at bounding box center [196, 91] width 393 height 182
drag, startPoint x: 388, startPoint y: 104, endPoint x: 372, endPoint y: 101, distance: 15.6
click at [378, 102] on div "Crear Item de Auditoria 57323181 Nro Documento 20573231814 CUIL Afiliado Activo…" at bounding box center [196, 91] width 393 height 182
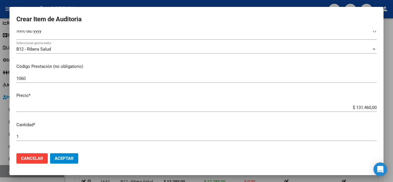
click at [316, 108] on input "$ 131.460,00" at bounding box center [196, 107] width 360 height 5
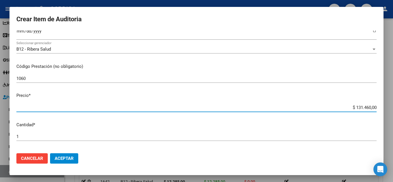
drag, startPoint x: 342, startPoint y: 106, endPoint x: 383, endPoint y: 106, distance: 41.1
click at [383, 106] on div "Crear Item de Auditoria 57323181 Nro Documento 20573231814 CUIL Afiliado Activo…" at bounding box center [196, 91] width 393 height 182
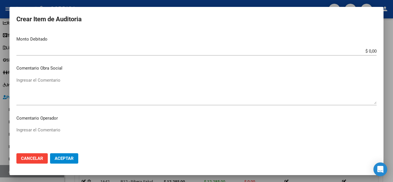
scroll to position [400, 0]
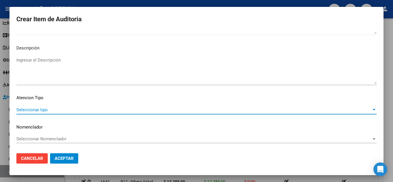
click at [45, 110] on span "Seleccionar tipo" at bounding box center [193, 109] width 355 height 5
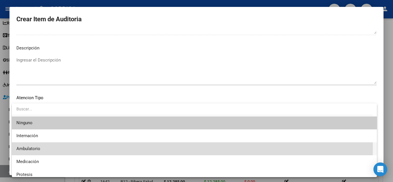
click at [40, 145] on span "Ambulatorio" at bounding box center [194, 148] width 356 height 13
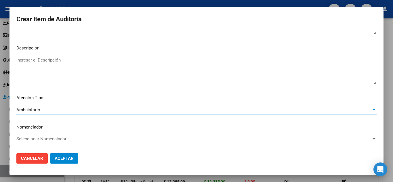
click at [57, 156] on button "Aceptar" at bounding box center [64, 158] width 28 height 10
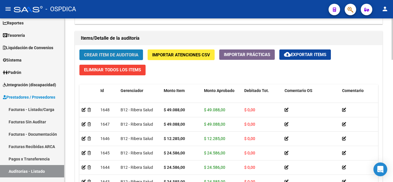
click at [124, 53] on span "Crear Item de Auditoria" at bounding box center [111, 54] width 54 height 5
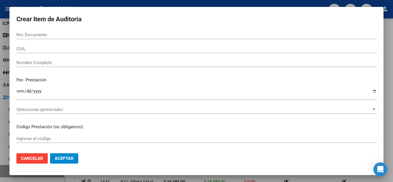
click at [114, 37] on div "Nro Documento" at bounding box center [196, 34] width 360 height 9
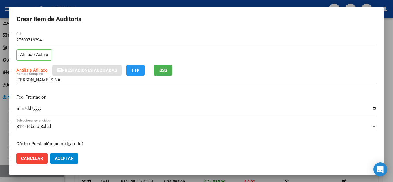
scroll to position [0, 0]
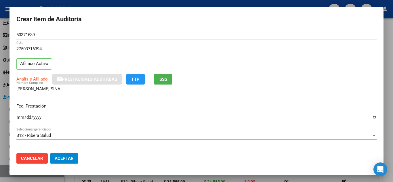
drag, startPoint x: 47, startPoint y: 32, endPoint x: 5, endPoint y: 31, distance: 42.0
click at [5, 31] on div "Crear Item de Auditoria 50371639 Nro Documento 27503716394 CUIL Afiliado Activo…" at bounding box center [196, 91] width 393 height 182
click at [18, 117] on input "Ingresar la fecha" at bounding box center [196, 119] width 360 height 9
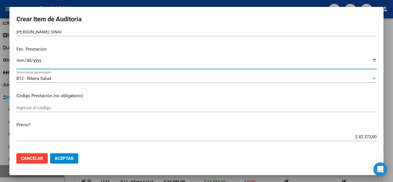
scroll to position [58, 0]
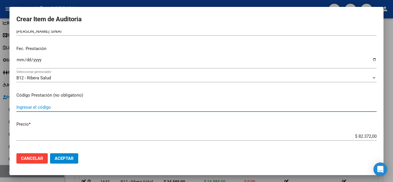
click at [160, 109] on input "Ingresar el código" at bounding box center [196, 107] width 360 height 5
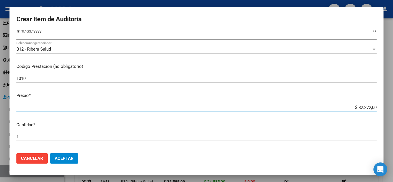
drag, startPoint x: 359, startPoint y: 111, endPoint x: 382, endPoint y: 107, distance: 23.6
click at [382, 107] on mat-dialog-content "50371639 Nro Documento 27503716394 CUIL Afiliado Activo Análisis Afiliado Prest…" at bounding box center [196, 89] width 374 height 118
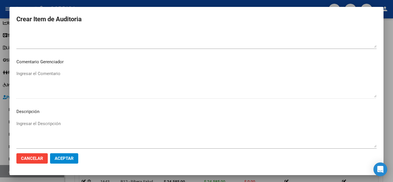
scroll to position [400, 0]
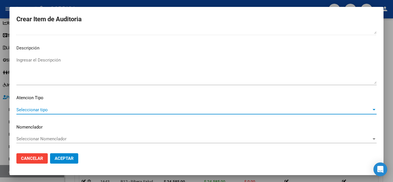
click at [35, 107] on span "Seleccionar tipo" at bounding box center [193, 109] width 355 height 5
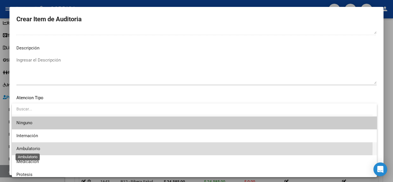
click at [34, 146] on span "Ambulatorio" at bounding box center [28, 148] width 24 height 5
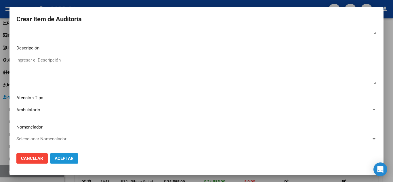
click at [66, 156] on span "Aceptar" at bounding box center [64, 158] width 19 height 5
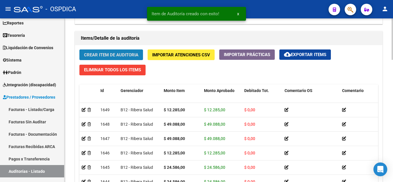
click at [125, 53] on span "Crear Item de Auditoria" at bounding box center [111, 54] width 54 height 5
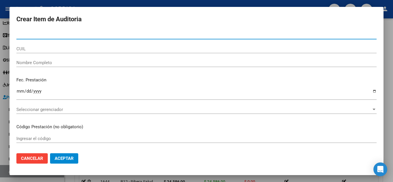
click at [143, 36] on input "Nro Documento" at bounding box center [196, 34] width 360 height 5
paste input "50371639"
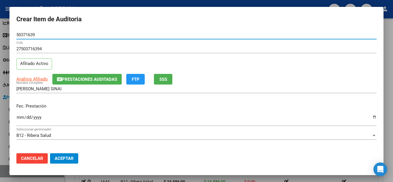
click at [20, 116] on input "Ingresar la fecha" at bounding box center [196, 119] width 360 height 9
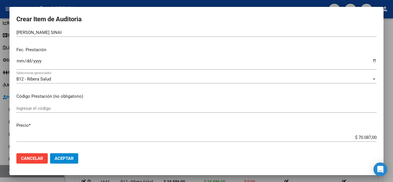
scroll to position [58, 0]
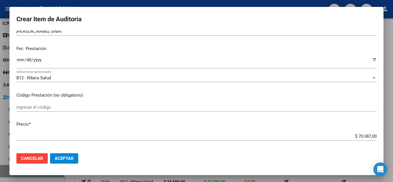
click at [30, 107] on input "Ingresar el código" at bounding box center [196, 107] width 360 height 5
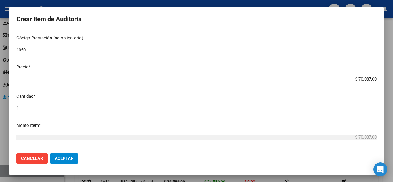
scroll to position [115, 0]
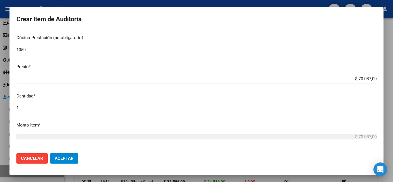
drag, startPoint x: 341, startPoint y: 76, endPoint x: 392, endPoint y: 78, distance: 50.6
click at [392, 78] on div "Crear Item de Auditoria 50371639 Nro Documento 27503716394 CUIL Afiliado Activo…" at bounding box center [196, 91] width 393 height 182
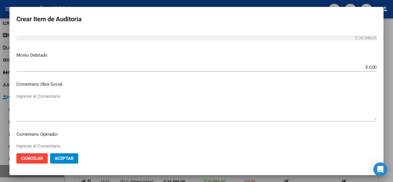
scroll to position [400, 0]
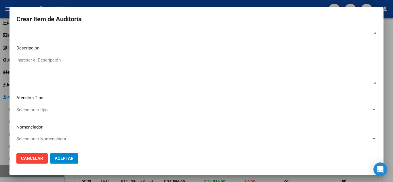
click at [43, 108] on span "Seleccionar tipo" at bounding box center [193, 109] width 355 height 5
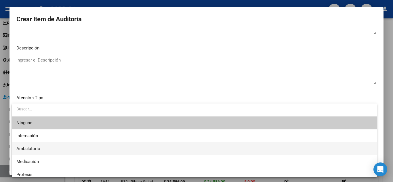
click at [41, 145] on span "Ambulatorio" at bounding box center [194, 148] width 356 height 13
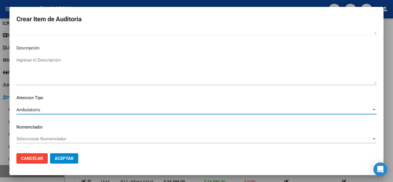
click at [69, 160] on span "Aceptar" at bounding box center [64, 158] width 19 height 5
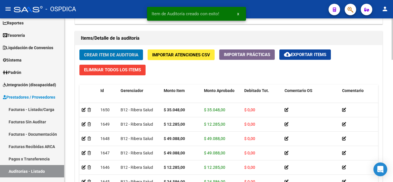
click at [111, 55] on span "Crear Item de Auditoria" at bounding box center [111, 54] width 54 height 5
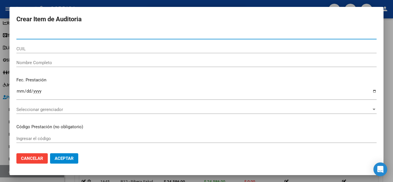
click at [110, 33] on input "Nro Documento" at bounding box center [196, 34] width 360 height 5
paste input "50371639"
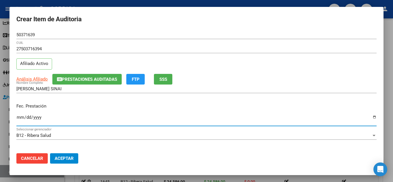
click at [19, 118] on input "Ingresar la fecha" at bounding box center [196, 119] width 360 height 9
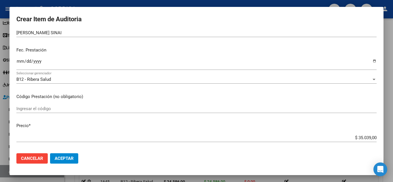
scroll to position [58, 0]
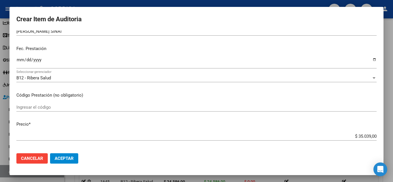
click at [131, 105] on input "Ingresar el código" at bounding box center [196, 107] width 360 height 5
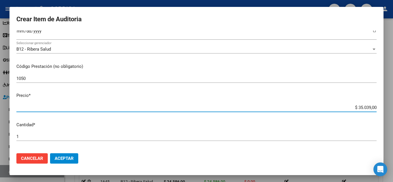
drag, startPoint x: 345, startPoint y: 107, endPoint x: 308, endPoint y: 87, distance: 42.1
click at [377, 106] on mat-dialog-content "50371639 Nro Documento 27503716394 CUIL Afiliado Activo Análisis Afiliado Prest…" at bounding box center [196, 89] width 374 height 118
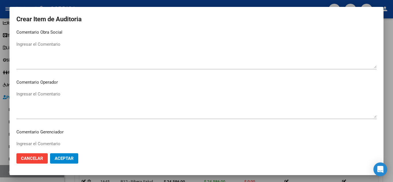
scroll to position [400, 0]
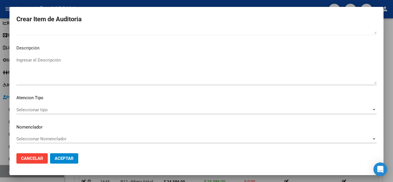
click at [28, 111] on span "Seleccionar tipo" at bounding box center [193, 109] width 355 height 5
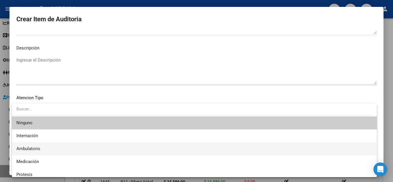
click at [45, 145] on span "Ambulatorio" at bounding box center [194, 148] width 356 height 13
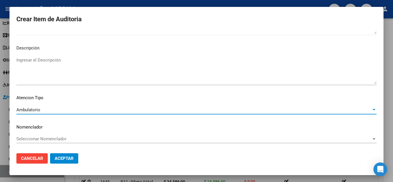
click at [68, 157] on span "Aceptar" at bounding box center [64, 158] width 19 height 5
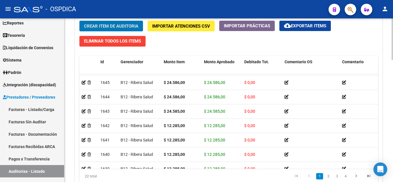
scroll to position [83, 0]
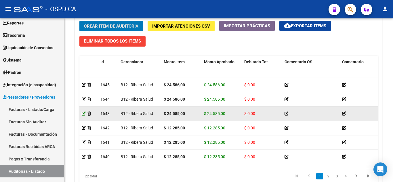
click at [83, 113] on icon at bounding box center [84, 114] width 4 height 4
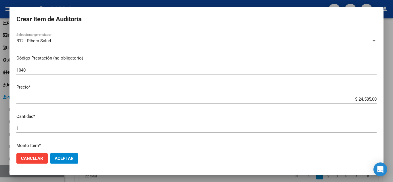
scroll to position [86, 0]
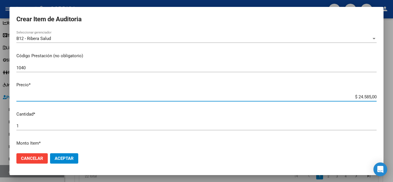
click at [365, 97] on input "$ 24.585,00" at bounding box center [196, 96] width 360 height 5
click at [72, 159] on span "Aceptar" at bounding box center [64, 158] width 19 height 5
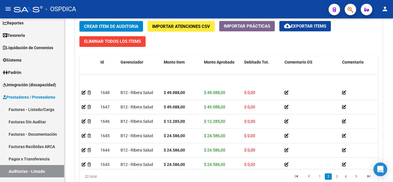
scroll to position [58, 0]
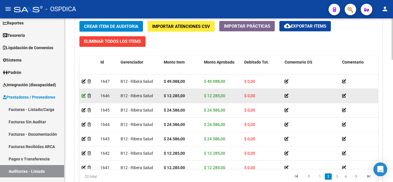
click at [85, 95] on icon at bounding box center [84, 96] width 4 height 4
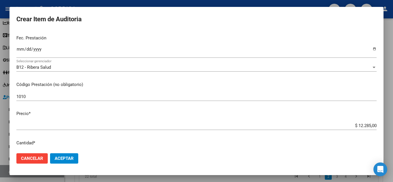
click at [366, 125] on input "$ 12.285,00" at bounding box center [196, 125] width 360 height 5
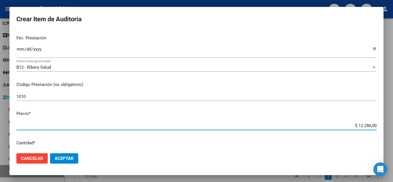
click at [68, 157] on span "Aceptar" at bounding box center [64, 158] width 19 height 5
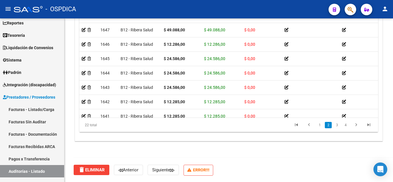
drag, startPoint x: 378, startPoint y: 57, endPoint x: 376, endPoint y: 61, distance: 4.3
click at [376, 61] on div "Crear Item de Auditoria Importar Atenciones CSV Importar Prácticas cloud_downlo…" at bounding box center [228, 53] width 307 height 176
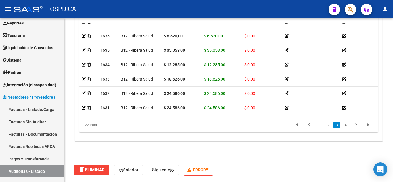
scroll to position [207, 0]
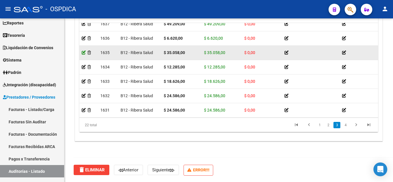
click at [84, 52] on icon at bounding box center [84, 53] width 4 height 4
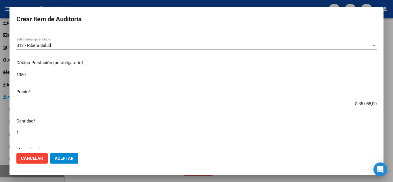
scroll to position [86, 0]
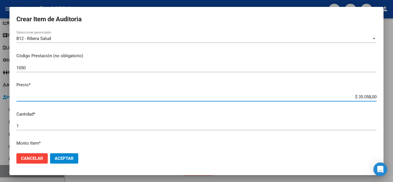
click at [364, 96] on input "$ 35.058,00" at bounding box center [196, 96] width 360 height 5
click at [70, 161] on button "Aceptar" at bounding box center [64, 158] width 28 height 10
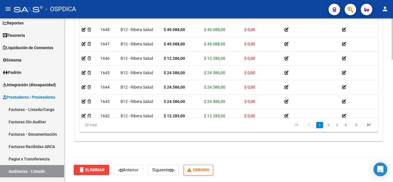
scroll to position [40, 0]
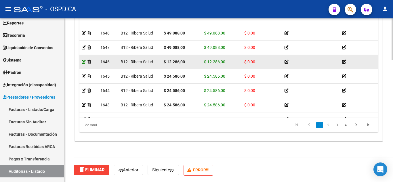
click at [85, 61] on icon at bounding box center [84, 62] width 4 height 4
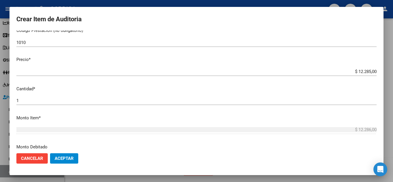
scroll to position [115, 0]
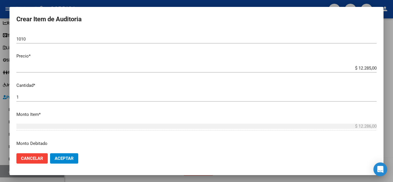
click at [181, 2] on div at bounding box center [196, 91] width 393 height 182
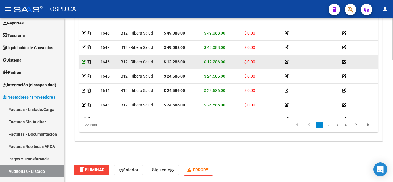
click at [83, 62] on icon at bounding box center [84, 62] width 4 height 4
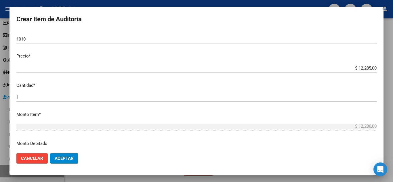
click at [365, 68] on input "$ 12.285,00" at bounding box center [196, 68] width 360 height 5
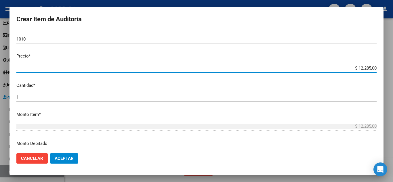
click at [66, 158] on span "Aceptar" at bounding box center [64, 158] width 19 height 5
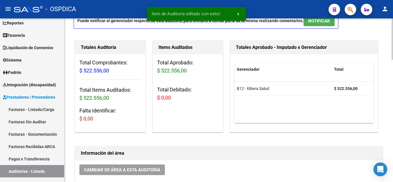
scroll to position [0, 0]
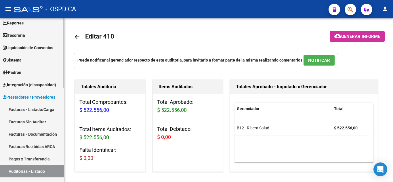
click at [30, 106] on link "Facturas - Listado/Carga" at bounding box center [32, 109] width 64 height 12
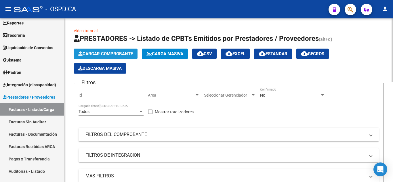
click at [107, 52] on span "Cargar Comprobante" at bounding box center [105, 53] width 55 height 5
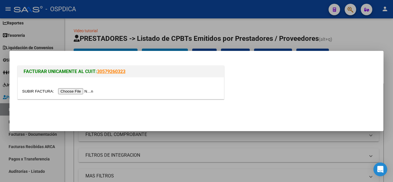
click at [80, 91] on input "file" at bounding box center [58, 91] width 73 height 6
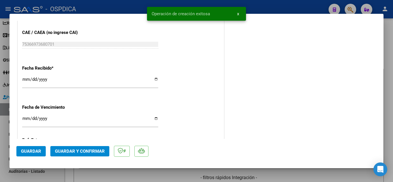
scroll to position [374, 0]
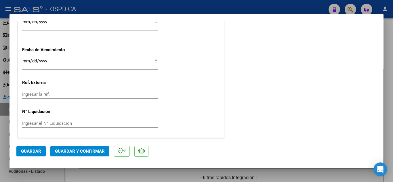
click at [30, 152] on span "Guardar" at bounding box center [31, 151] width 20 height 5
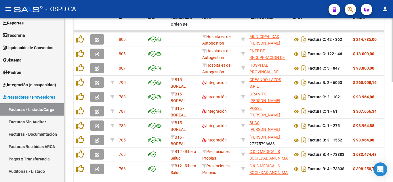
scroll to position [230, 0]
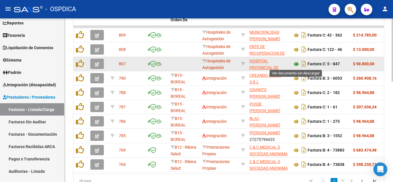
click at [297, 64] on icon at bounding box center [295, 64] width 7 height 7
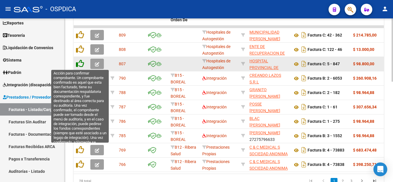
click at [81, 62] on icon at bounding box center [80, 64] width 8 height 8
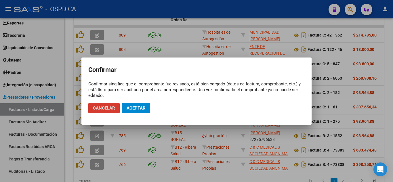
click at [134, 108] on span "Aceptar" at bounding box center [136, 108] width 19 height 5
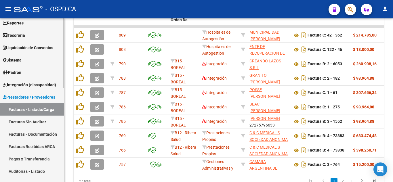
click at [26, 120] on link "Facturas Sin Auditar" at bounding box center [32, 122] width 64 height 12
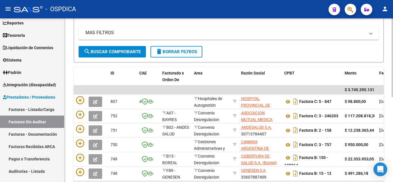
scroll to position [62, 0]
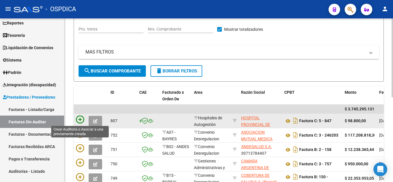
click at [81, 118] on icon at bounding box center [80, 120] width 8 height 8
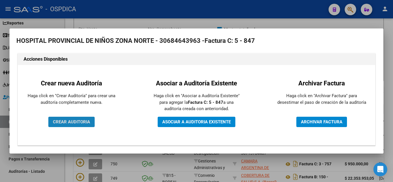
click at [81, 121] on span "CREAR AUDITORIA" at bounding box center [71, 121] width 37 height 5
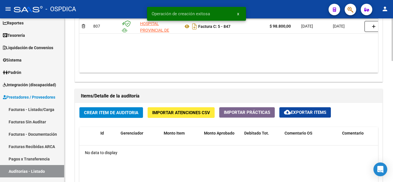
scroll to position [345, 0]
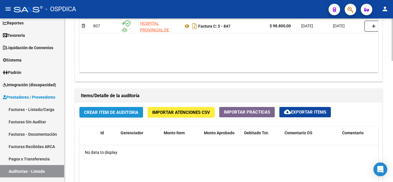
click at [126, 112] on span "Crear Item de Auditoria" at bounding box center [111, 112] width 54 height 5
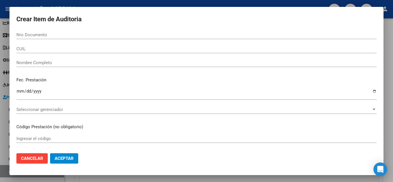
click at [281, 3] on div at bounding box center [196, 91] width 393 height 182
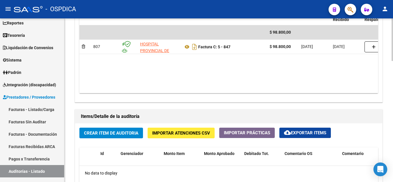
scroll to position [316, 0]
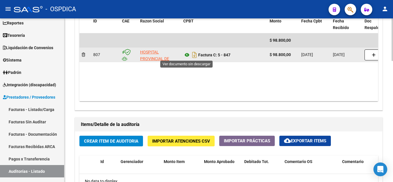
click at [186, 55] on icon at bounding box center [186, 54] width 7 height 7
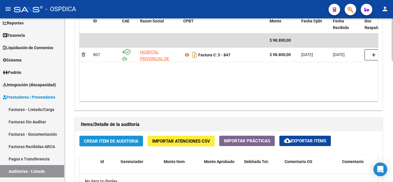
click at [123, 139] on span "Crear Item de Auditoria" at bounding box center [111, 141] width 54 height 5
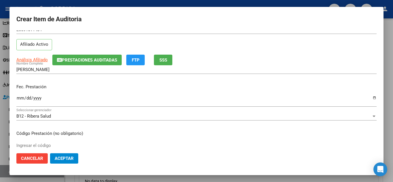
scroll to position [29, 0]
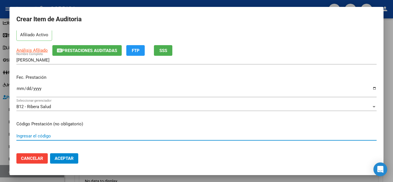
click at [71, 133] on input "Ingresar el código" at bounding box center [196, 135] width 360 height 5
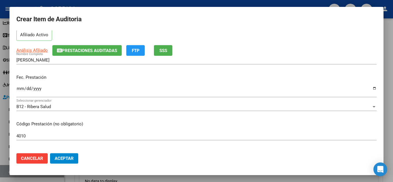
click at [19, 85] on div "Ingresar la fecha" at bounding box center [196, 91] width 360 height 12
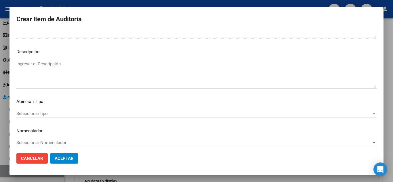
scroll to position [400, 0]
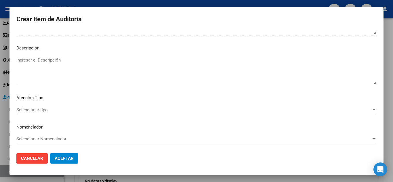
click at [39, 108] on span "Seleccionar tipo" at bounding box center [193, 109] width 355 height 5
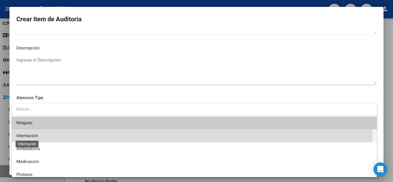
click at [26, 133] on span "Internación" at bounding box center [27, 135] width 22 height 5
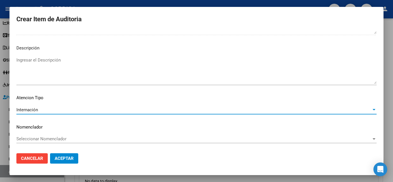
click at [62, 157] on span "Aceptar" at bounding box center [64, 158] width 19 height 5
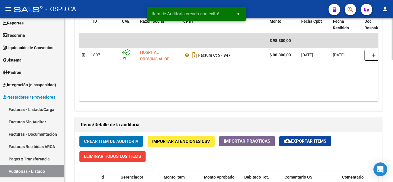
scroll to position [317, 0]
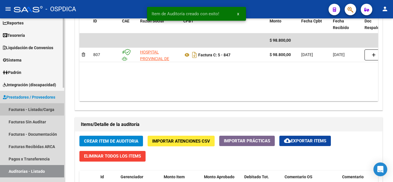
click at [29, 107] on link "Facturas - Listado/Carga" at bounding box center [32, 109] width 64 height 12
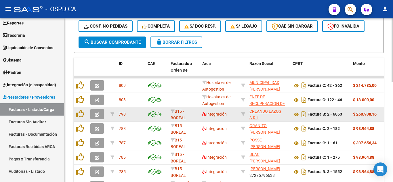
scroll to position [201, 0]
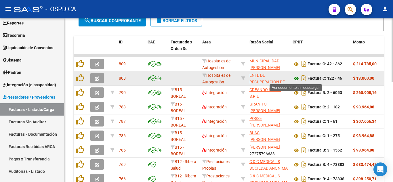
click at [296, 78] on icon at bounding box center [295, 78] width 7 height 7
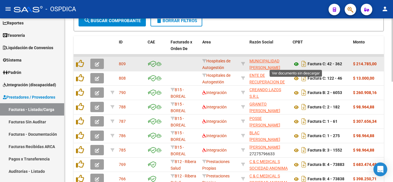
click at [295, 63] on icon at bounding box center [295, 64] width 7 height 7
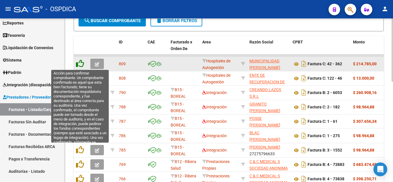
click at [83, 63] on icon at bounding box center [80, 64] width 8 height 8
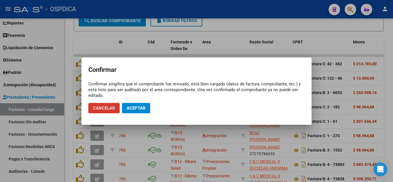
click at [138, 108] on span "Aceptar" at bounding box center [136, 108] width 19 height 5
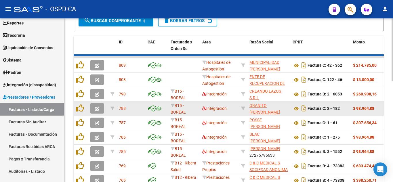
scroll to position [202, 0]
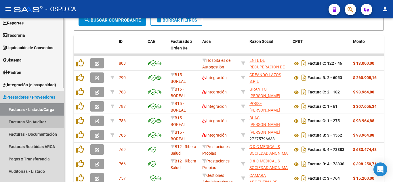
click at [29, 119] on link "Facturas Sin Auditar" at bounding box center [32, 122] width 64 height 12
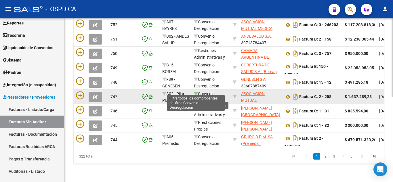
scroll to position [90, 0]
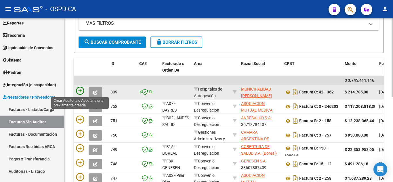
click at [82, 88] on icon at bounding box center [80, 91] width 8 height 8
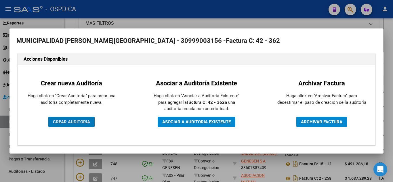
click at [275, 19] on div at bounding box center [196, 91] width 393 height 182
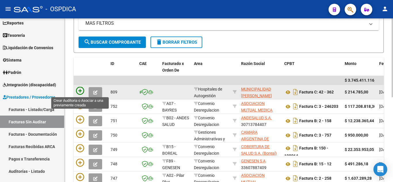
click at [81, 90] on icon at bounding box center [80, 91] width 8 height 8
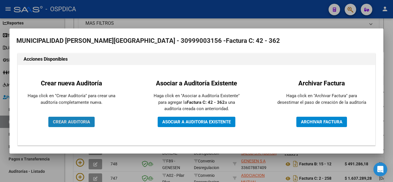
click at [82, 121] on span "CREAR AUDITORIA" at bounding box center [71, 121] width 37 height 5
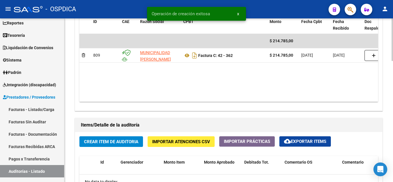
scroll to position [316, 0]
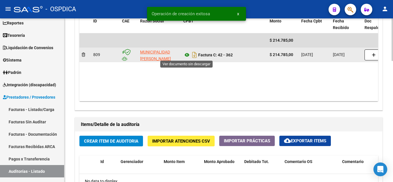
click at [186, 54] on icon at bounding box center [186, 54] width 7 height 7
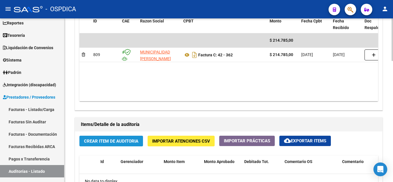
click at [136, 139] on span "Crear Item de Auditoria" at bounding box center [111, 141] width 54 height 5
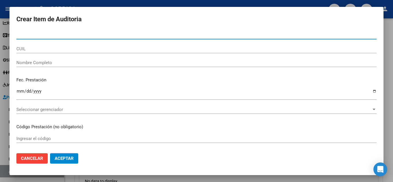
click at [143, 35] on input "Nro Documento" at bounding box center [196, 34] width 360 height 5
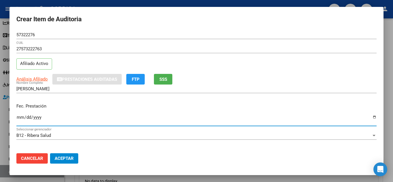
click at [18, 118] on input "Ingresar la fecha" at bounding box center [196, 119] width 360 height 9
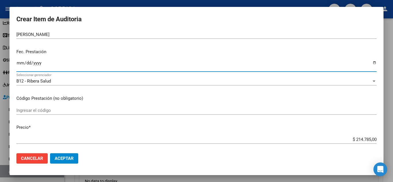
scroll to position [58, 0]
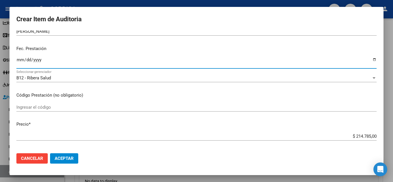
click at [123, 106] on input "Ingresar el código" at bounding box center [196, 107] width 360 height 5
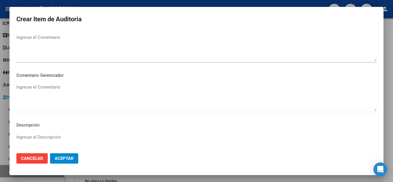
scroll to position [400, 0]
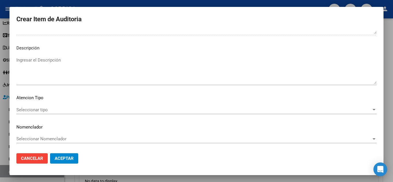
click at [43, 108] on span "Seleccionar tipo" at bounding box center [193, 109] width 355 height 5
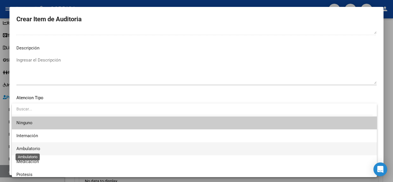
click at [32, 147] on span "Ambulatorio" at bounding box center [28, 148] width 24 height 5
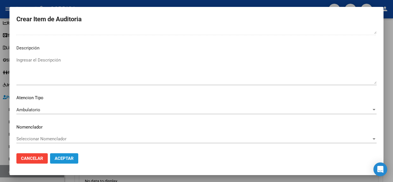
click at [63, 158] on span "Aceptar" at bounding box center [64, 158] width 19 height 5
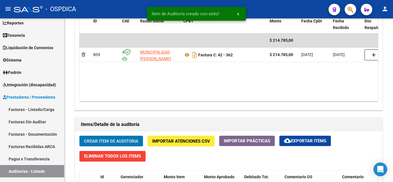
scroll to position [317, 0]
click at [45, 108] on link "Facturas - Listado/Carga" at bounding box center [32, 109] width 64 height 12
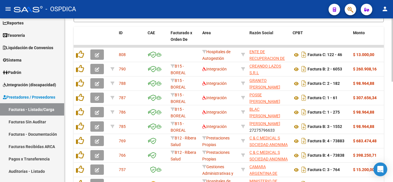
scroll to position [202, 0]
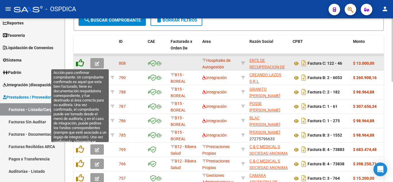
click at [80, 62] on icon at bounding box center [80, 63] width 8 height 8
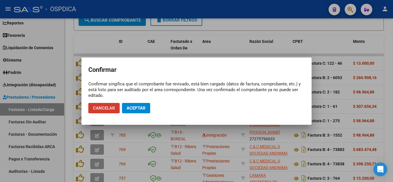
click at [139, 108] on span "Aceptar" at bounding box center [136, 108] width 19 height 5
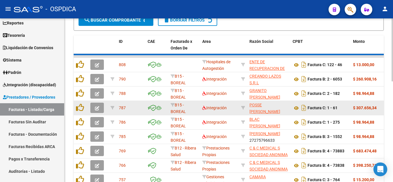
scroll to position [202, 0]
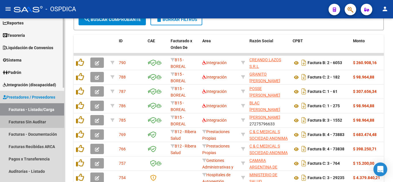
click at [23, 118] on link "Facturas Sin Auditar" at bounding box center [32, 122] width 64 height 12
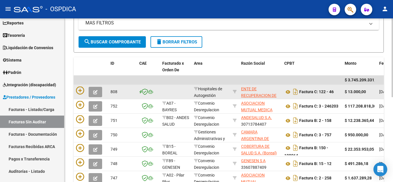
scroll to position [90, 0]
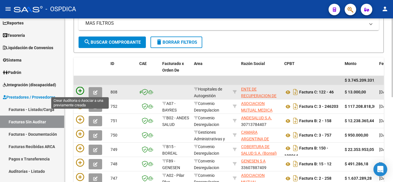
click at [80, 90] on icon at bounding box center [80, 91] width 8 height 8
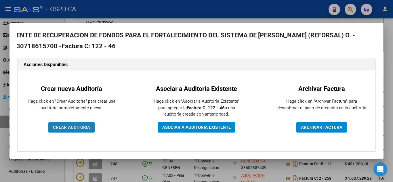
click at [67, 127] on span "CREAR AUDITORIA" at bounding box center [71, 127] width 37 height 5
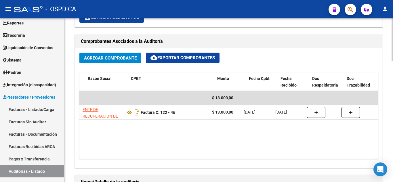
scroll to position [0, 58]
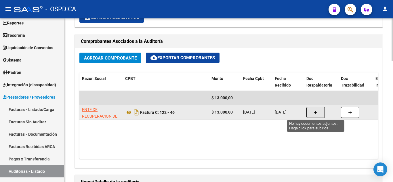
click at [317, 112] on icon "button" at bounding box center [315, 112] width 4 height 4
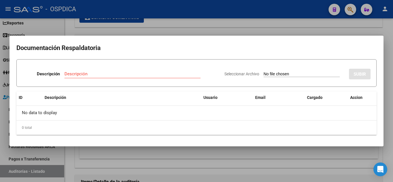
click at [277, 75] on input "Seleccionar Archivo" at bounding box center [301, 74] width 76 height 5
click at [283, 26] on div at bounding box center [196, 91] width 393 height 182
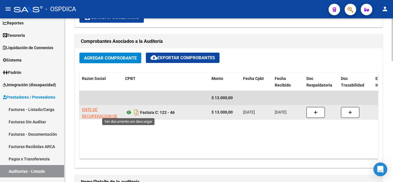
click at [129, 113] on icon at bounding box center [128, 112] width 7 height 7
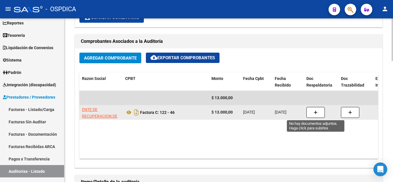
click at [315, 110] on icon "button" at bounding box center [315, 112] width 4 height 4
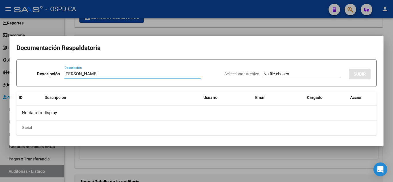
click at [270, 74] on input "Seleccionar Archivo" at bounding box center [301, 74] width 76 height 5
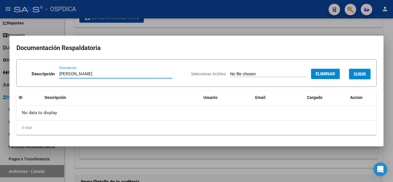
click at [132, 76] on input "ARANGUIZ" at bounding box center [115, 73] width 113 height 5
click at [363, 73] on span "SUBIR" at bounding box center [359, 74] width 12 height 5
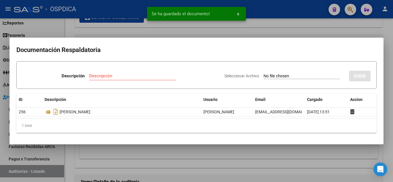
click at [290, 33] on div at bounding box center [196, 91] width 393 height 182
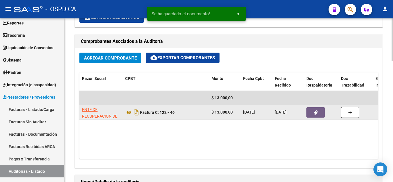
click at [314, 113] on icon "button" at bounding box center [316, 112] width 4 height 4
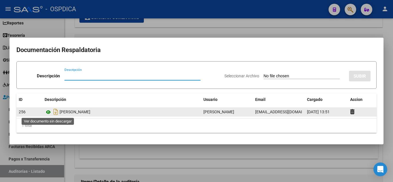
click at [48, 112] on icon at bounding box center [48, 112] width 7 height 7
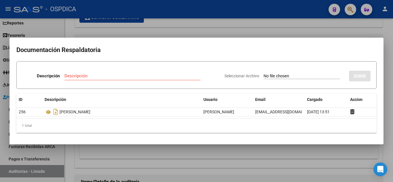
click at [343, 29] on div at bounding box center [196, 91] width 393 height 182
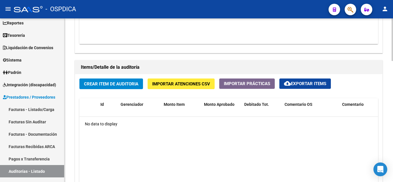
scroll to position [374, 0]
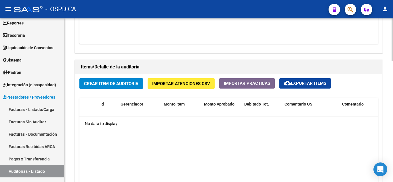
click at [118, 82] on span "Crear Item de Auditoria" at bounding box center [111, 83] width 54 height 5
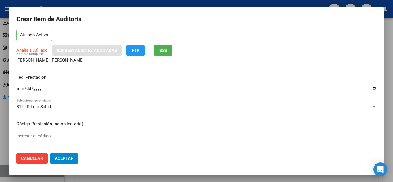
scroll to position [58, 0]
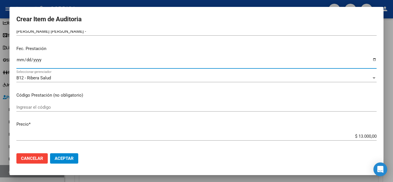
click at [19, 60] on input "Ingresar la fecha" at bounding box center [196, 62] width 360 height 9
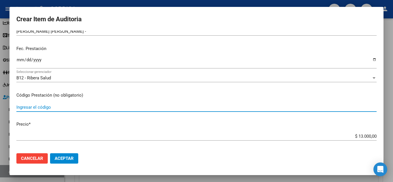
click at [106, 106] on input "Ingresar el código" at bounding box center [196, 107] width 360 height 5
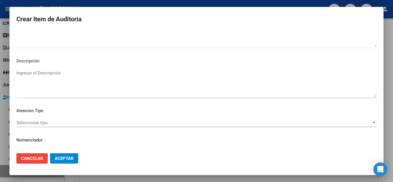
scroll to position [400, 0]
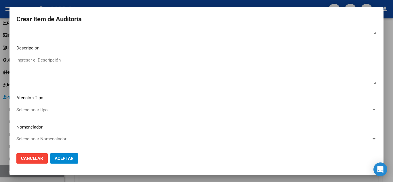
click at [63, 159] on span "Aceptar" at bounding box center [64, 158] width 19 height 5
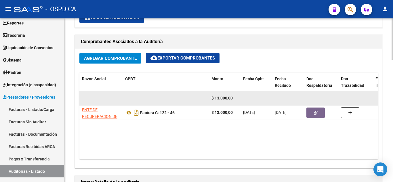
scroll to position [259, 0]
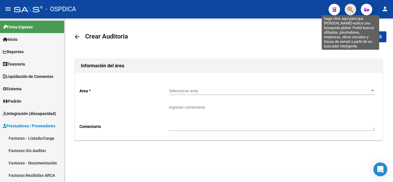
click at [351, 8] on icon "button" at bounding box center [350, 9] width 6 height 7
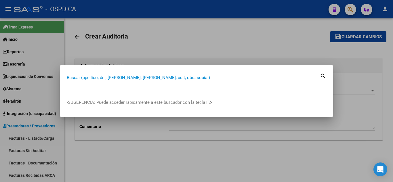
click at [159, 79] on input "Buscar (apellido, dni, [PERSON_NAME], [PERSON_NAME], cuit, obra social)" at bounding box center [193, 77] width 253 height 5
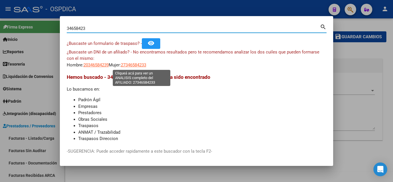
click at [144, 65] on span "27346584233" at bounding box center [133, 64] width 25 height 5
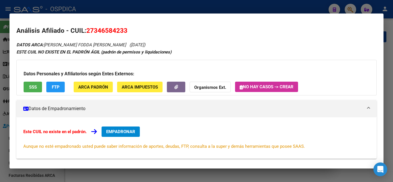
click at [38, 86] on button "SSS" at bounding box center [33, 87] width 18 height 11
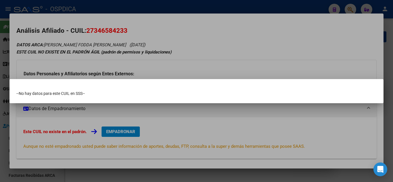
click at [318, 65] on div at bounding box center [196, 91] width 393 height 182
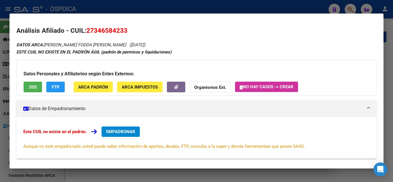
click at [277, 48] on div "DATOS ARCA: [PERSON_NAME] FODDA [PERSON_NAME] ([DATE]) ESTE CUIL NO EXISTE EN E…" at bounding box center [196, 142] width 360 height 202
click at [215, 87] on strong "Organismos Ext." at bounding box center [210, 87] width 32 height 5
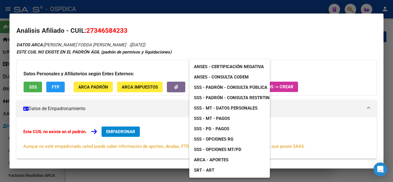
click at [332, 95] on div at bounding box center [196, 91] width 393 height 182
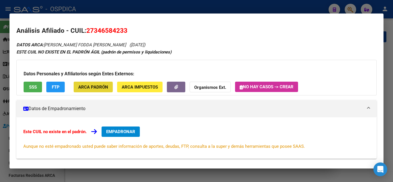
click at [93, 87] on span "ARCA Padrón" at bounding box center [93, 87] width 30 height 5
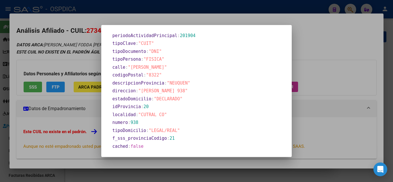
scroll to position [259, 0]
click at [355, 88] on div at bounding box center [196, 91] width 393 height 182
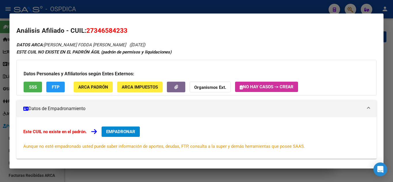
click at [301, 7] on div at bounding box center [196, 91] width 393 height 182
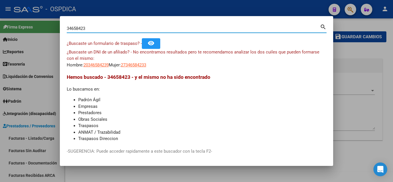
drag, startPoint x: 98, startPoint y: 29, endPoint x: 37, endPoint y: 24, distance: 61.8
click at [37, 24] on div "34658423 Buscar (apellido, dni, cuil, nro traspaso, cuit, obra social) search ¿…" at bounding box center [196, 91] width 393 height 182
type input "35182992"
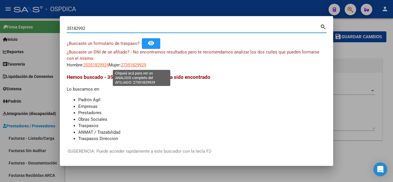
click at [137, 62] on span "27351829929" at bounding box center [133, 64] width 25 height 5
type textarea "27351829929"
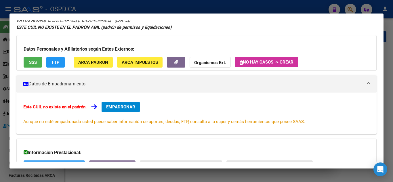
scroll to position [1, 0]
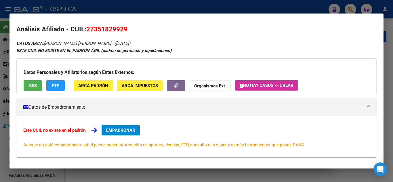
click at [31, 85] on span "SSS" at bounding box center [33, 85] width 8 height 5
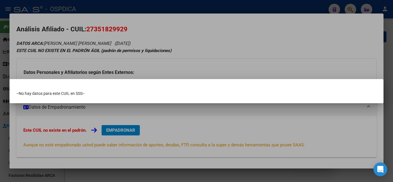
click at [270, 60] on div at bounding box center [196, 91] width 393 height 182
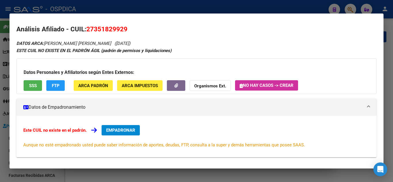
click at [102, 84] on span "ARCA Padrón" at bounding box center [93, 85] width 30 height 5
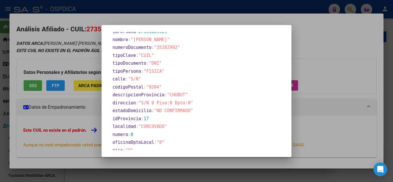
scroll to position [172, 0]
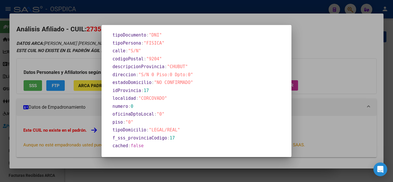
click at [337, 88] on div at bounding box center [196, 91] width 393 height 182
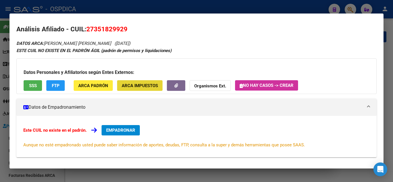
click at [142, 87] on span "ARCA Impuestos" at bounding box center [140, 85] width 36 height 5
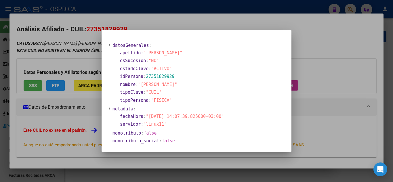
click at [336, 91] on div at bounding box center [196, 91] width 393 height 182
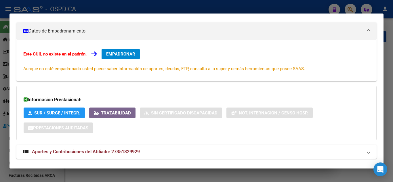
scroll to position [88, 0]
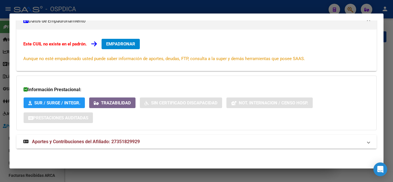
click at [54, 143] on span "Aportes y Contribuciones del Afiliado: 27351829929" at bounding box center [86, 141] width 108 height 5
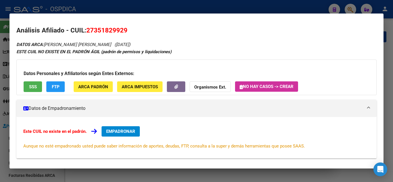
scroll to position [0, 0]
